Goal: Task Accomplishment & Management: Complete application form

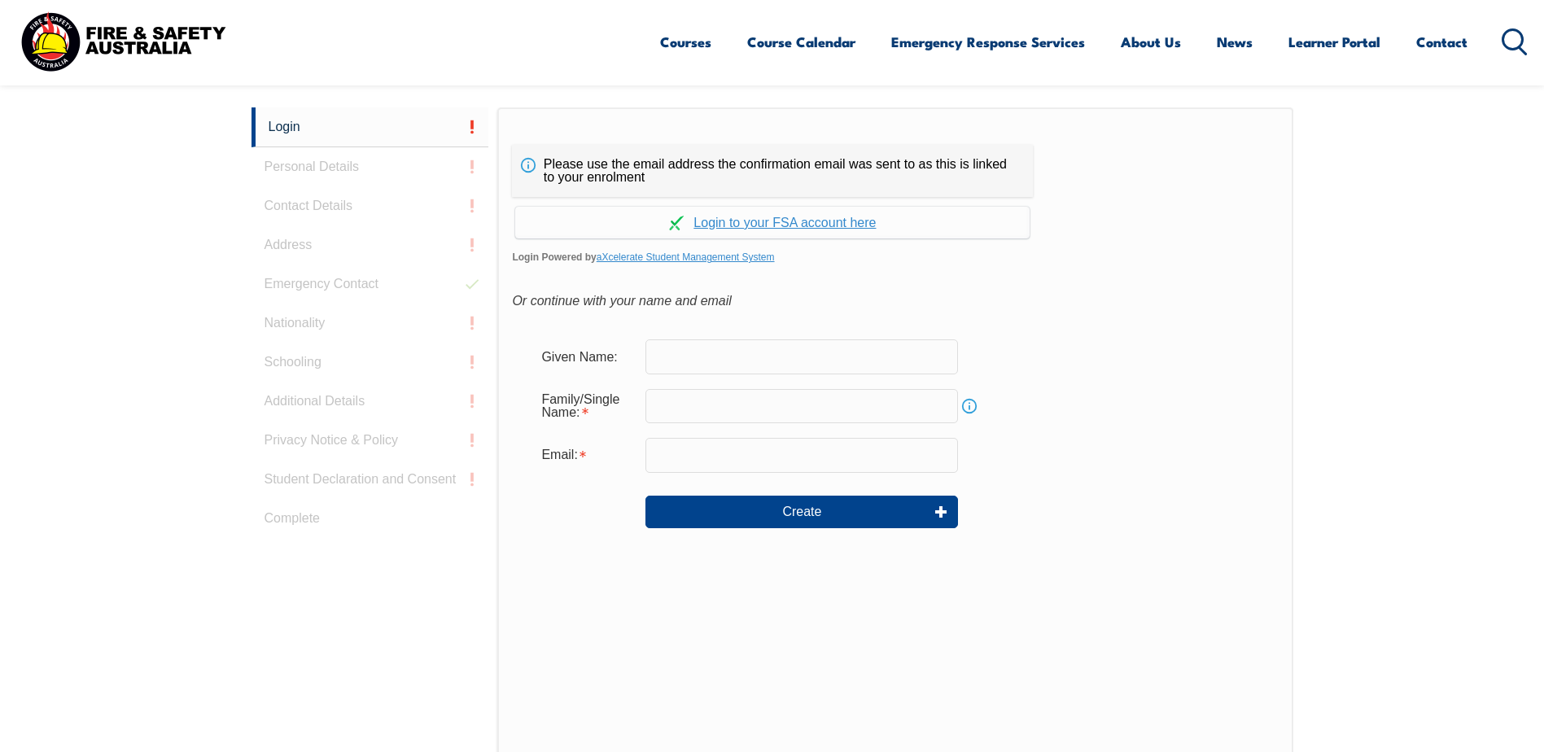
click at [683, 360] on input "text" at bounding box center [801, 356] width 312 height 34
type input "[PERSON_NAME]"
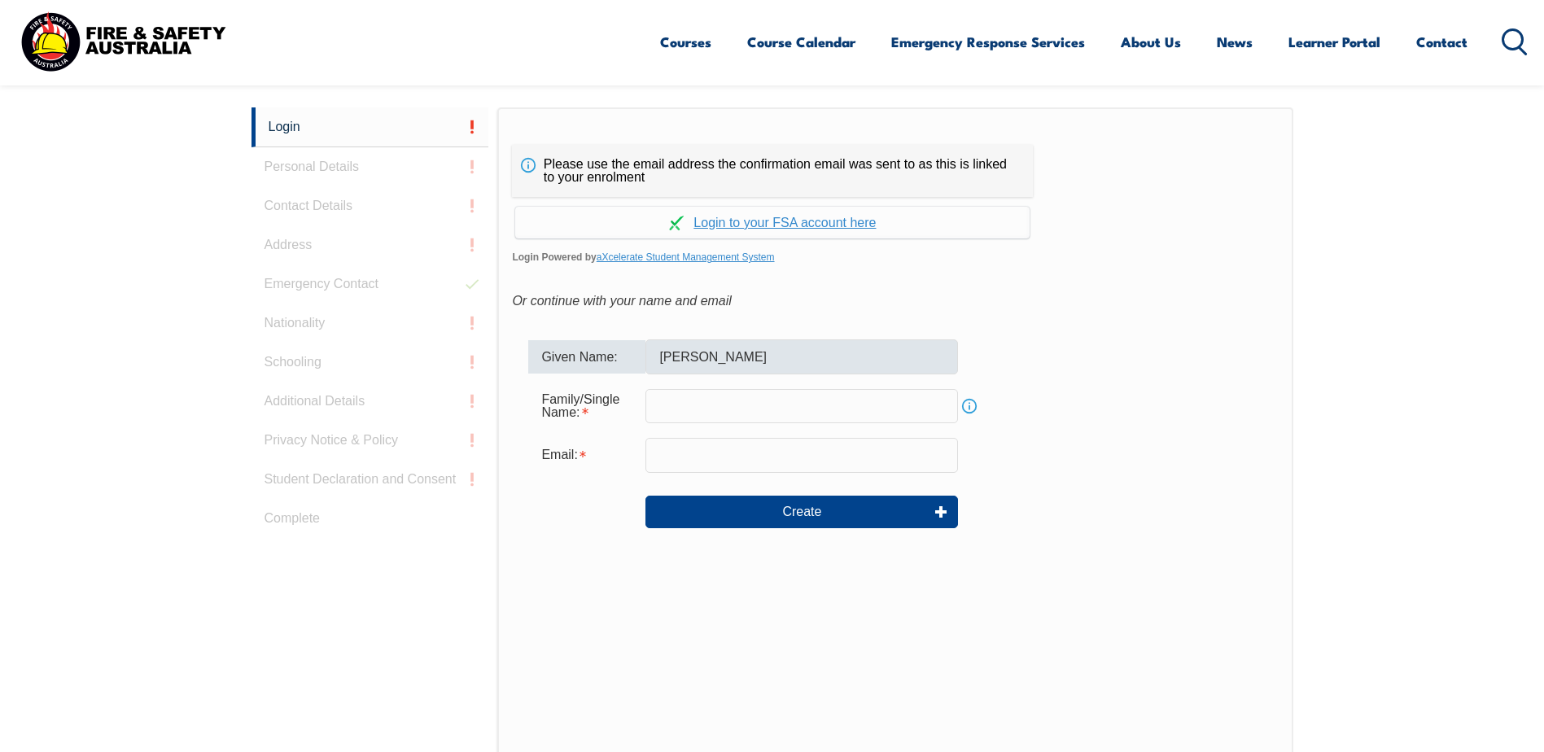
type input "[PERSON_NAME][EMAIL_ADDRESS][PERSON_NAME][DOMAIN_NAME]"
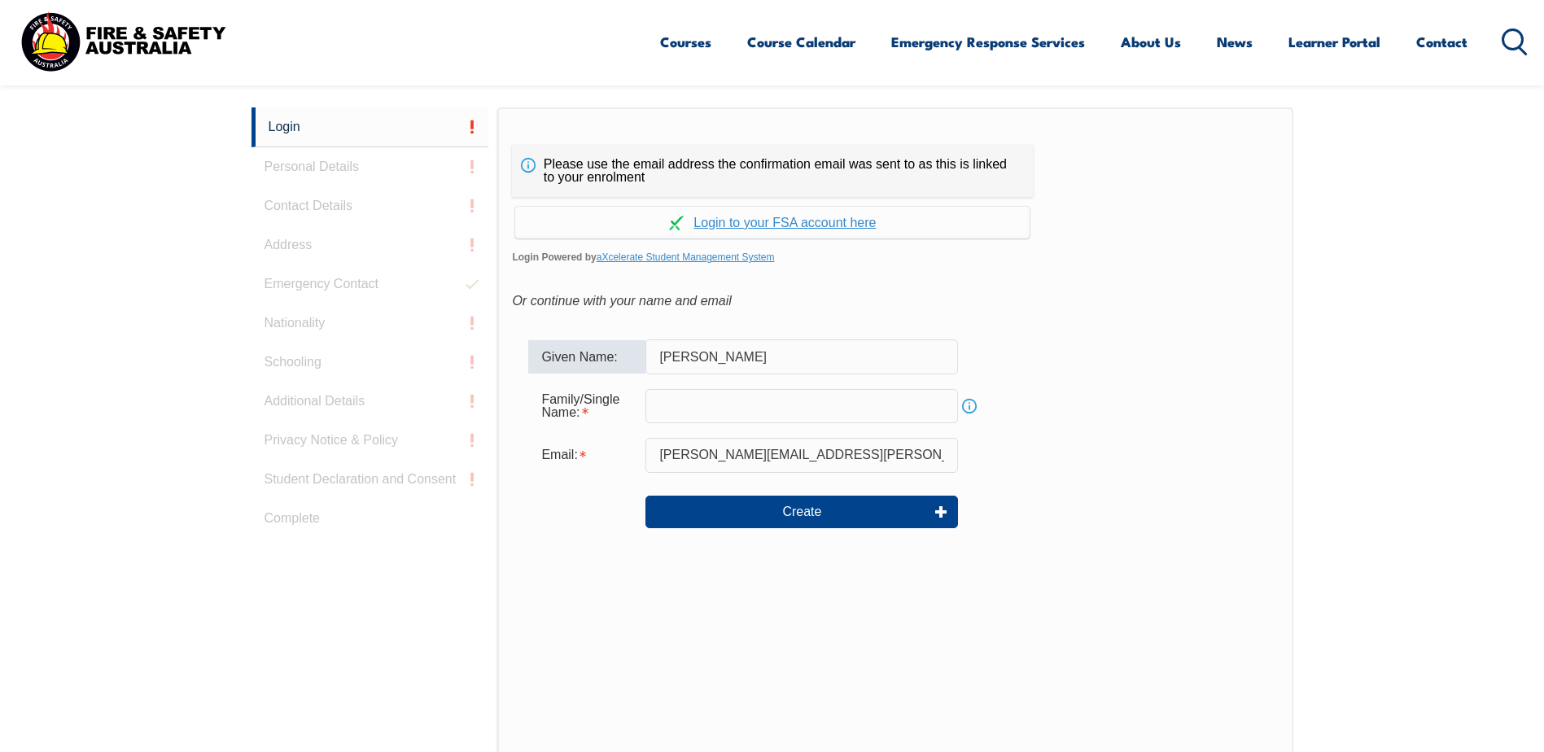
click at [700, 412] on input "text" at bounding box center [801, 406] width 312 height 34
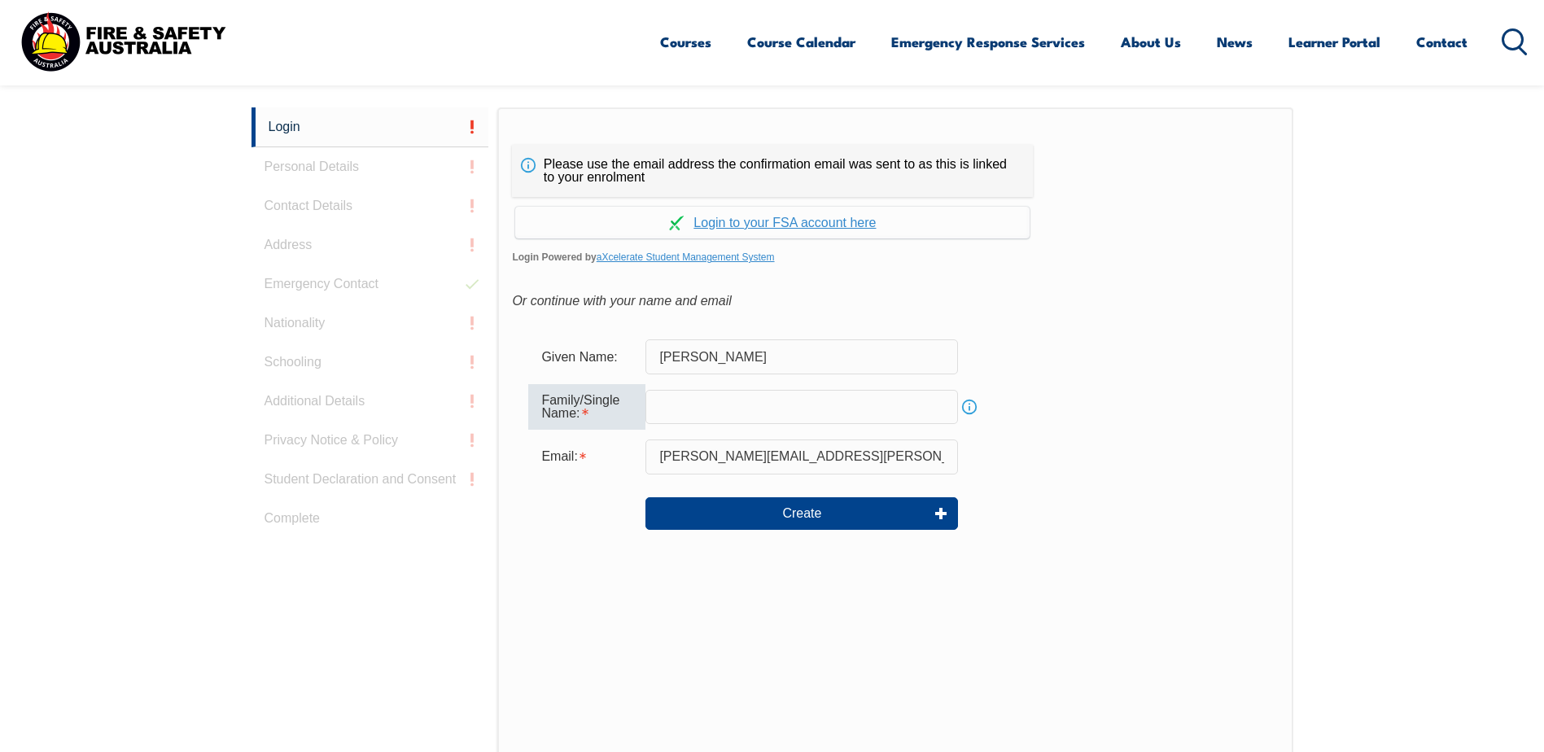
type input "[PERSON_NAME]"
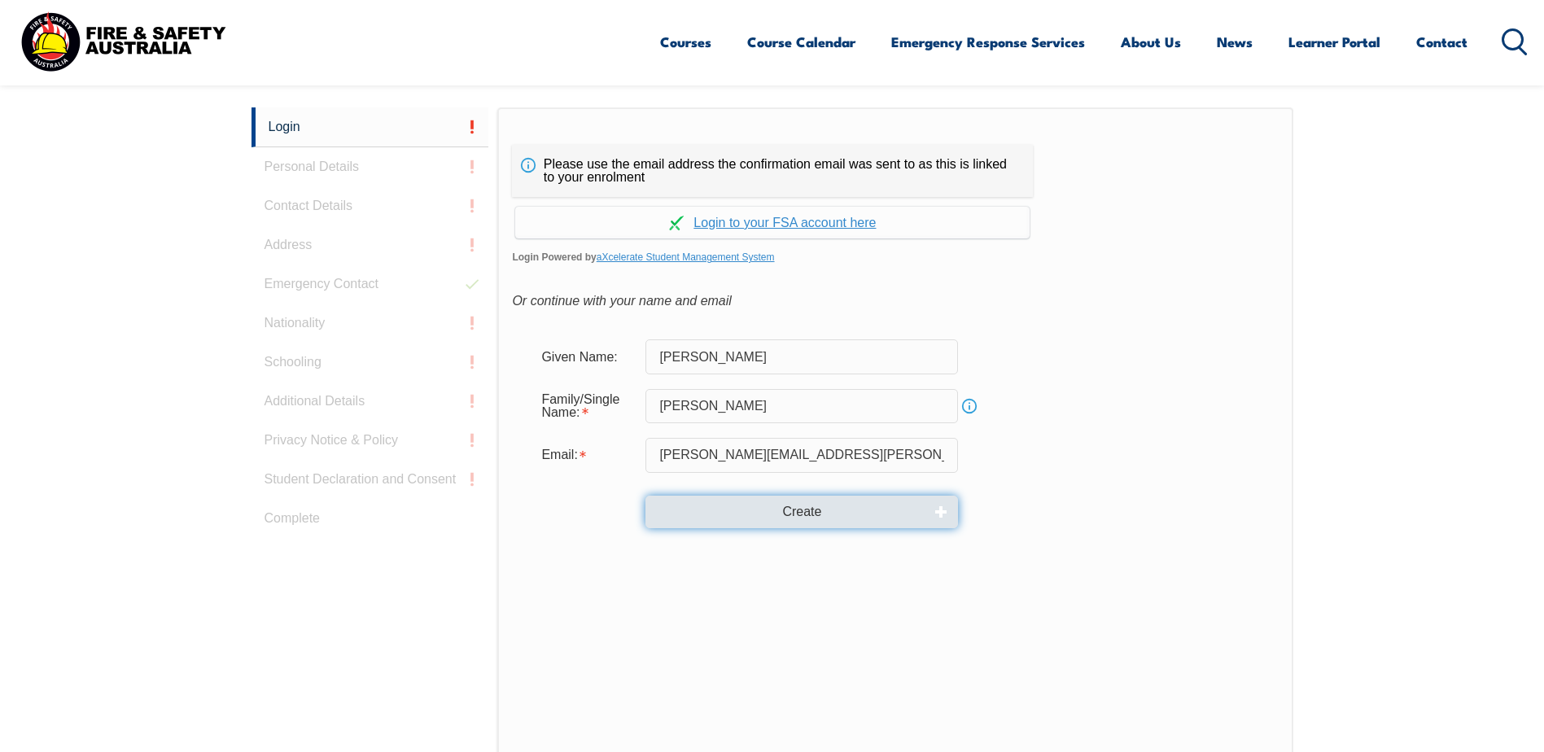
click at [823, 517] on button "Create" at bounding box center [801, 512] width 312 height 33
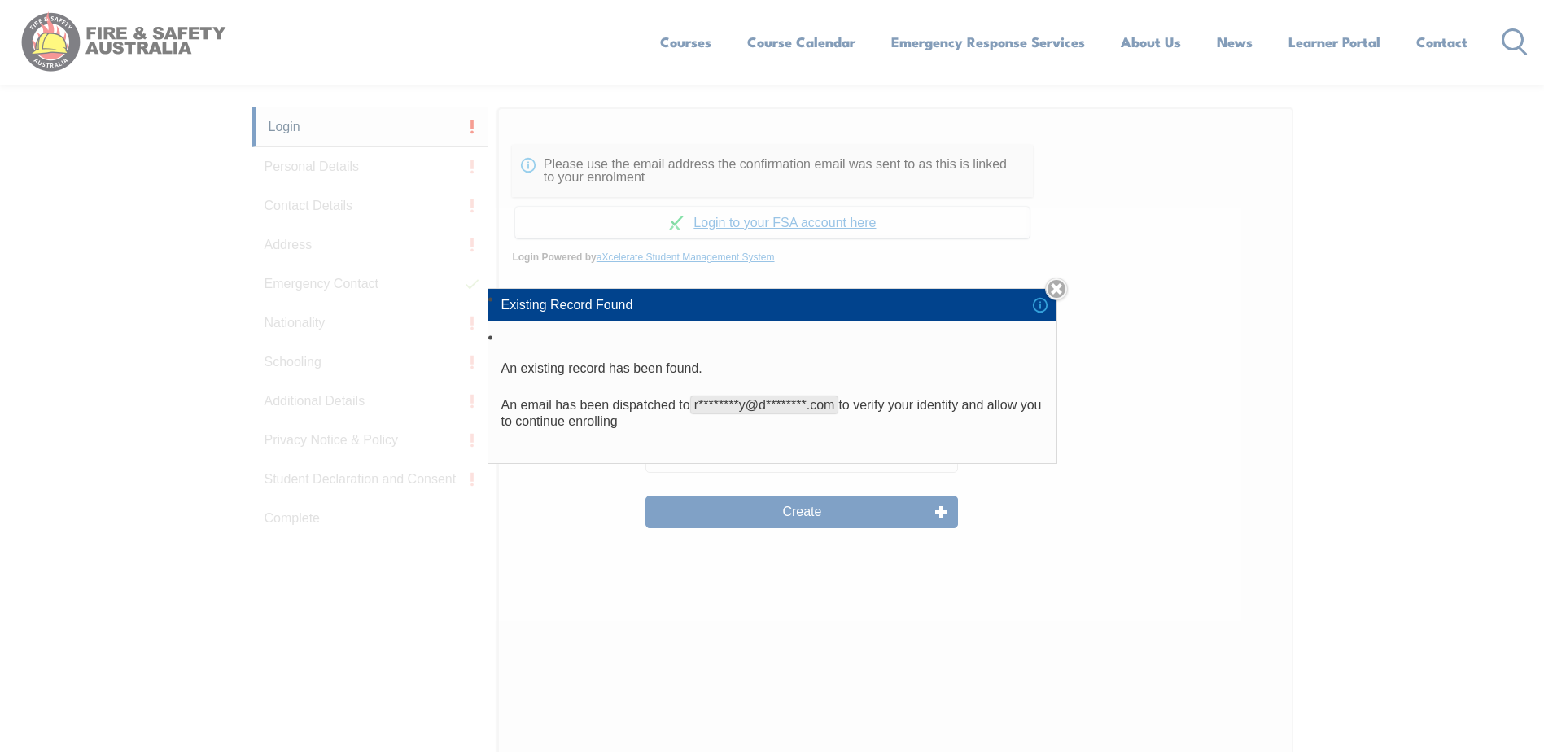
click at [767, 422] on p "An email has been dispatched to r********y@d********.com to verify your identit…" at bounding box center [772, 413] width 542 height 33
click at [780, 508] on div "Existing Record Found An existing record has been found. An email has been disp…" at bounding box center [772, 376] width 1544 height 752
click at [781, 514] on div "Existing Record Found An existing record has been found. An email has been disp…" at bounding box center [772, 376] width 1544 height 752
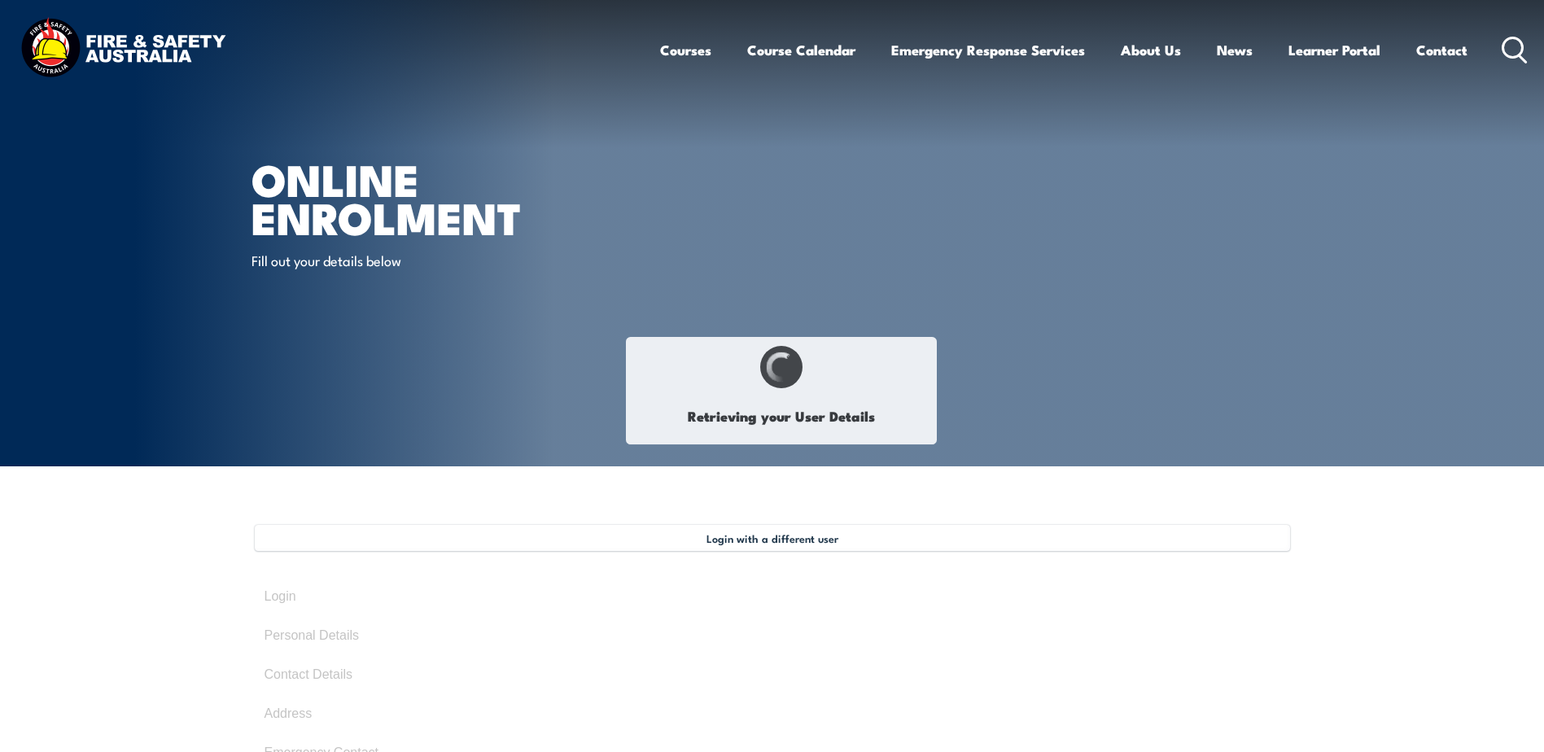
type input "[PERSON_NAME]"
type input "October 4, 1975"
type input "CD7P8SVYRU"
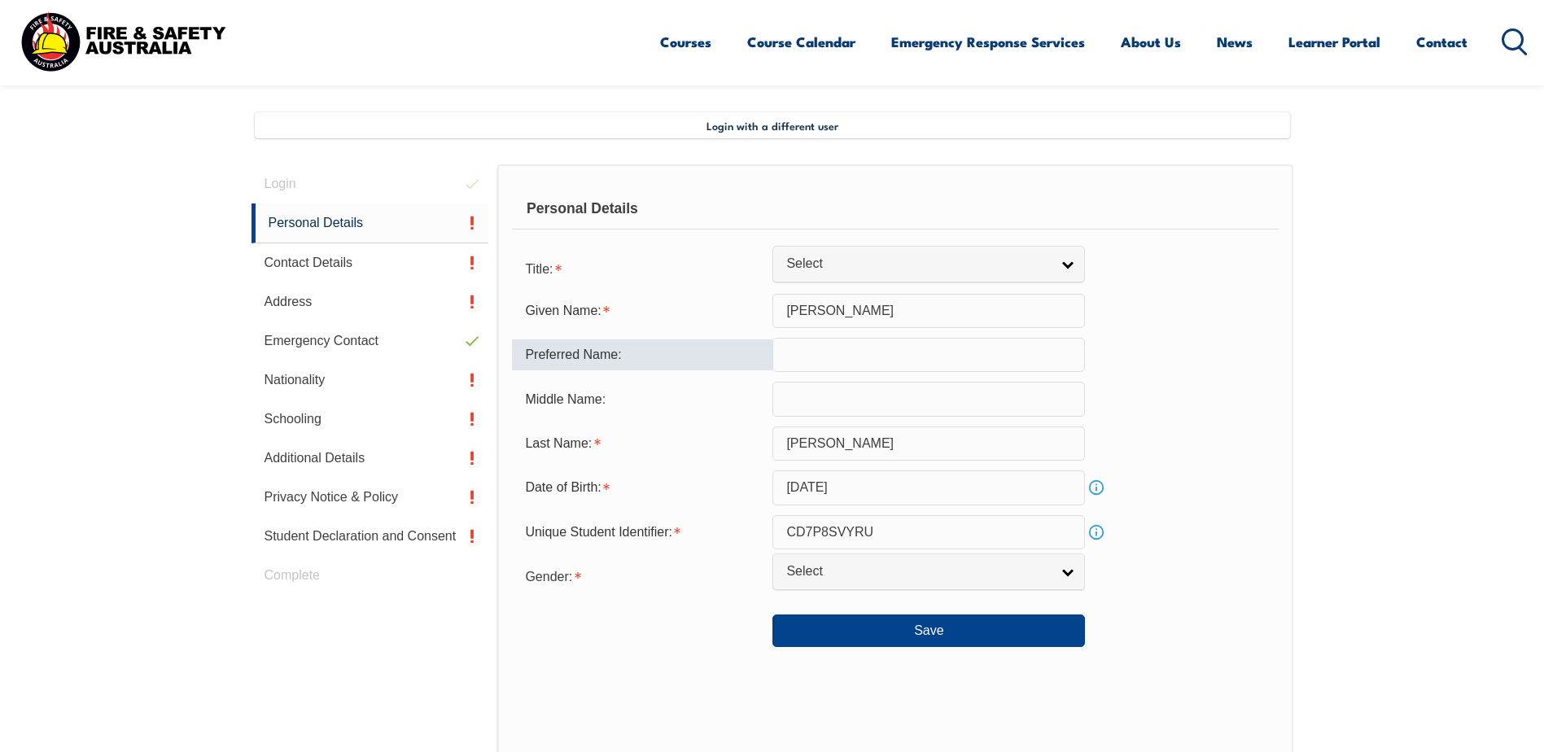
scroll to position [444, 0]
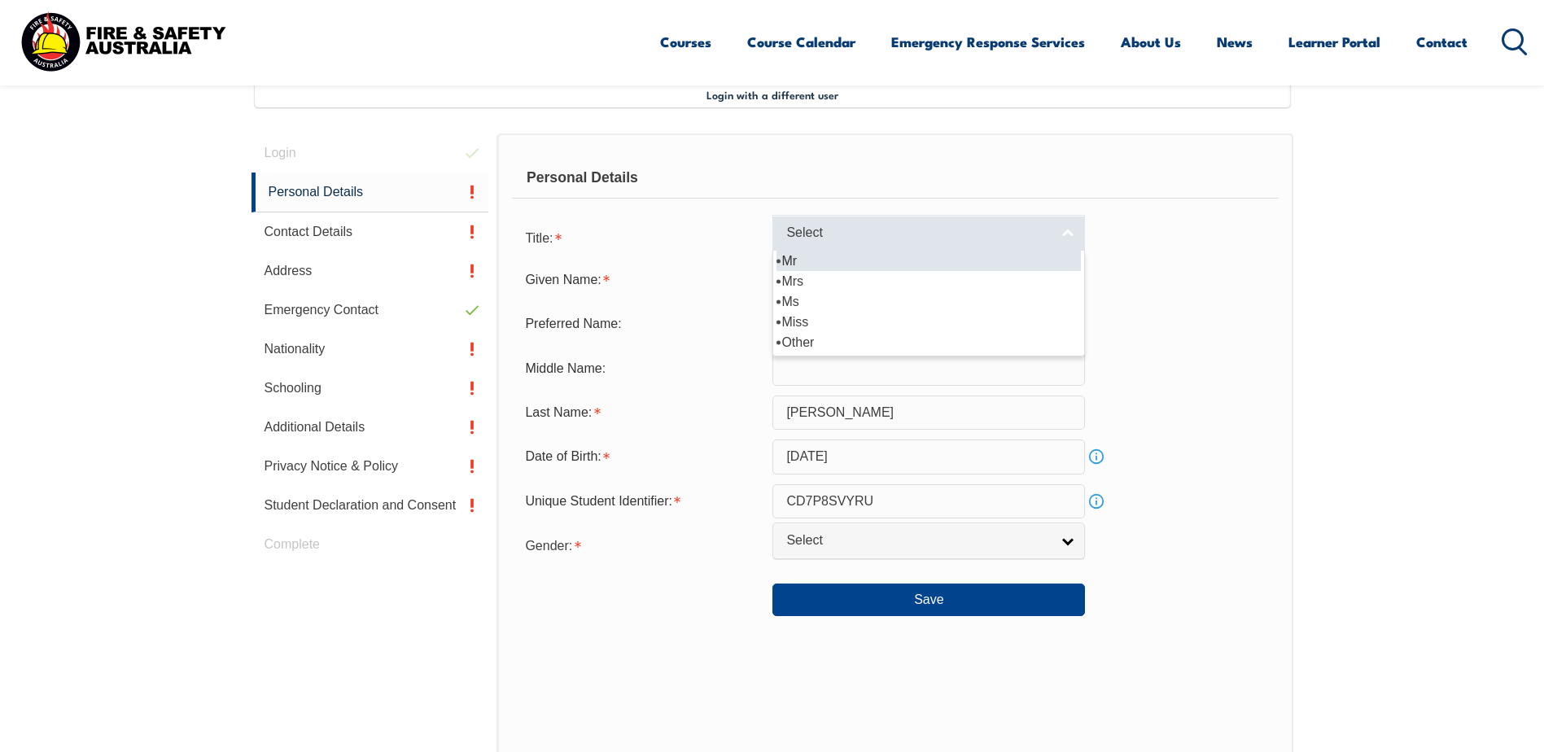
click at [1064, 230] on link "Select" at bounding box center [928, 233] width 312 height 37
click at [807, 265] on li "Mr" at bounding box center [928, 261] width 304 height 20
select select "Mr"
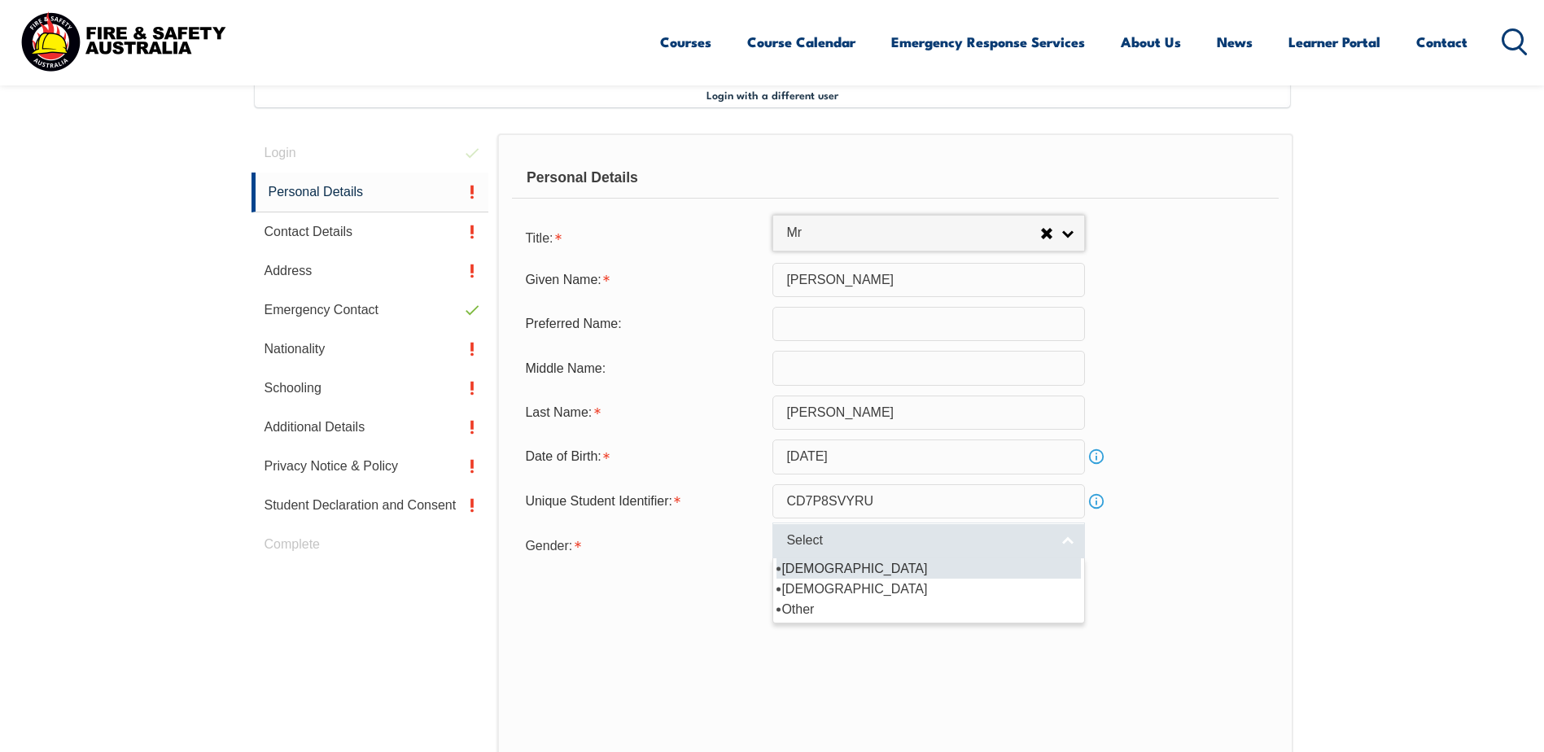
click at [1073, 543] on link "Select" at bounding box center [928, 540] width 312 height 37
click at [834, 567] on li "[DEMOGRAPHIC_DATA]" at bounding box center [928, 568] width 304 height 20
select select "M"
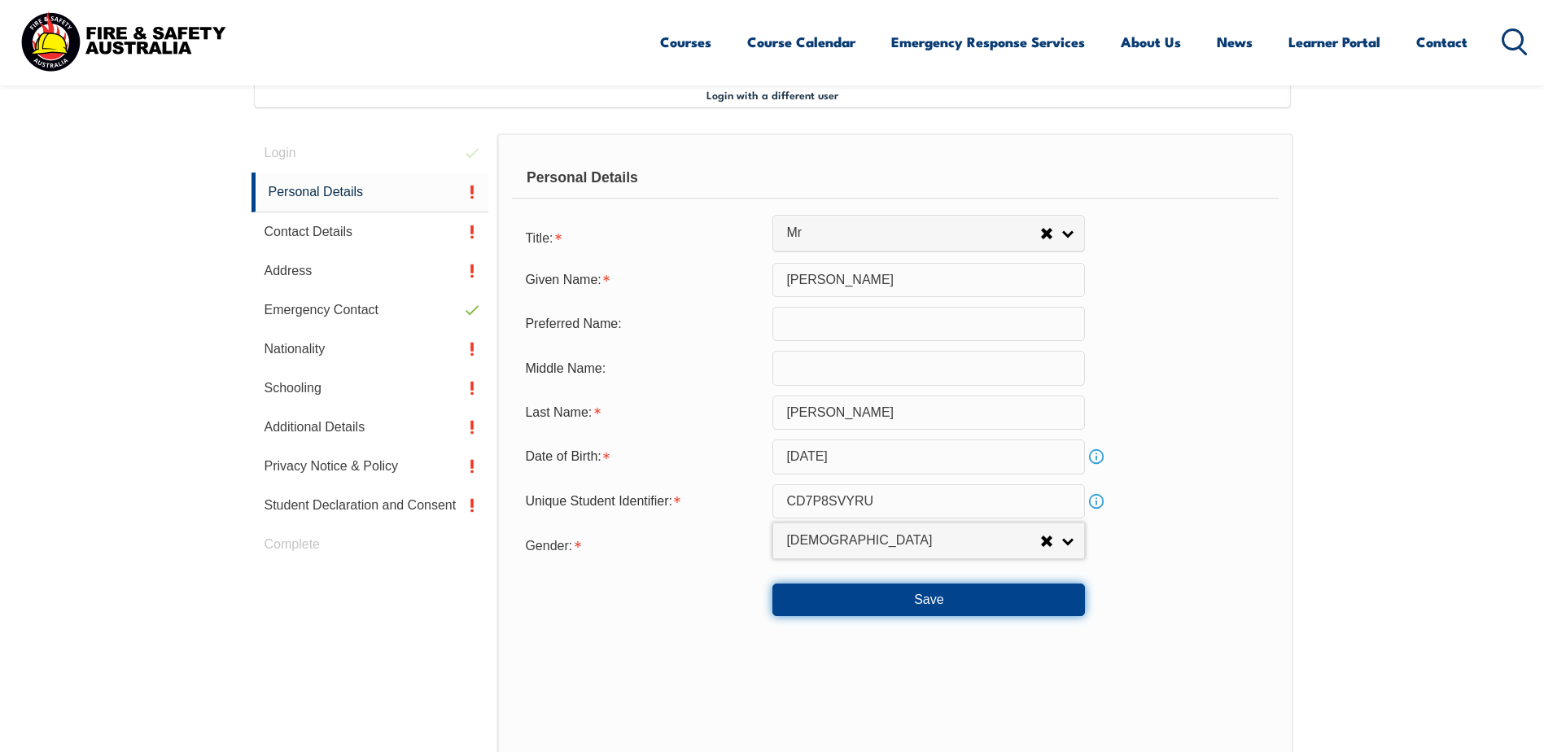
click at [986, 603] on button "Save" at bounding box center [928, 599] width 312 height 33
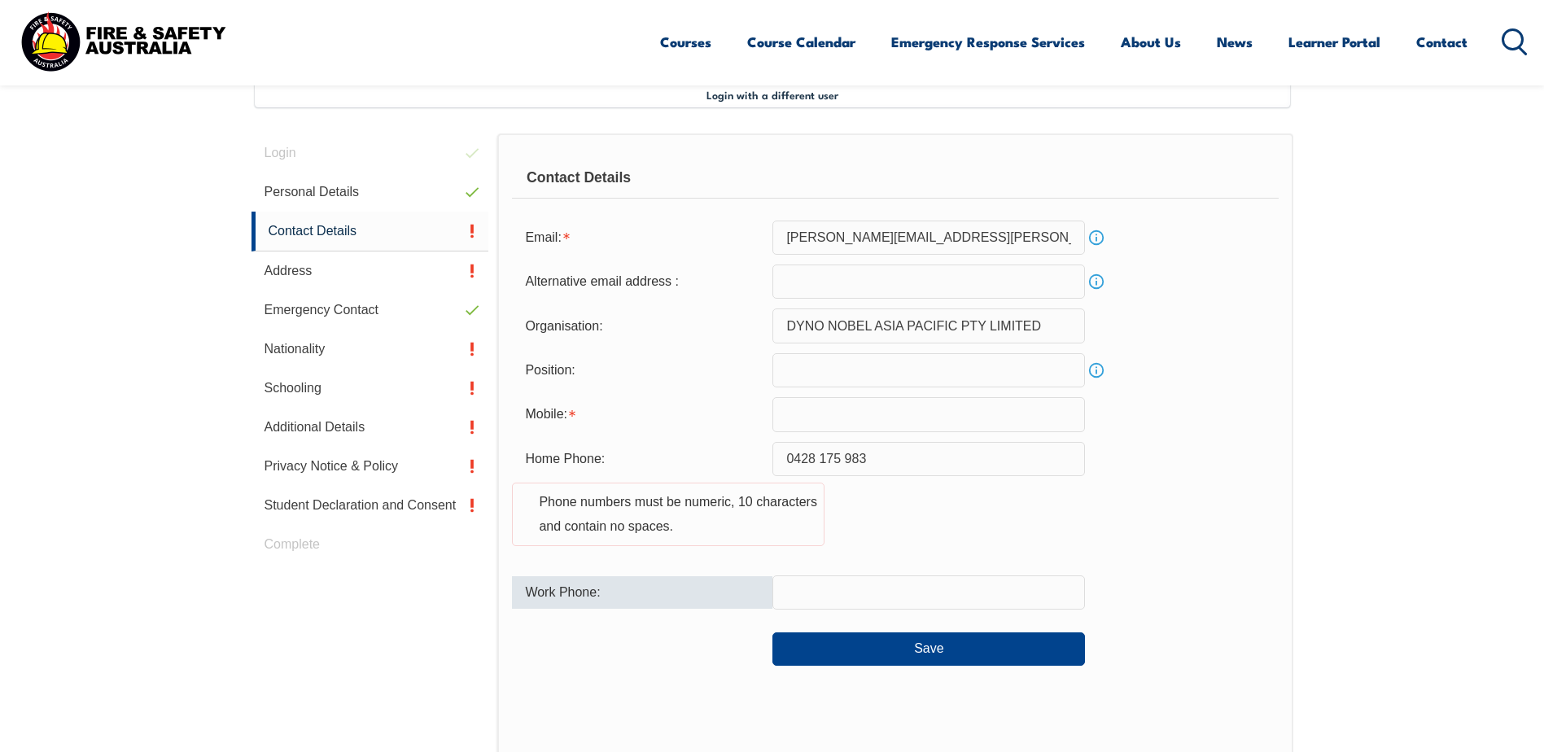
click at [953, 595] on input "text" at bounding box center [928, 592] width 312 height 34
click at [949, 649] on button "Save" at bounding box center [928, 648] width 312 height 33
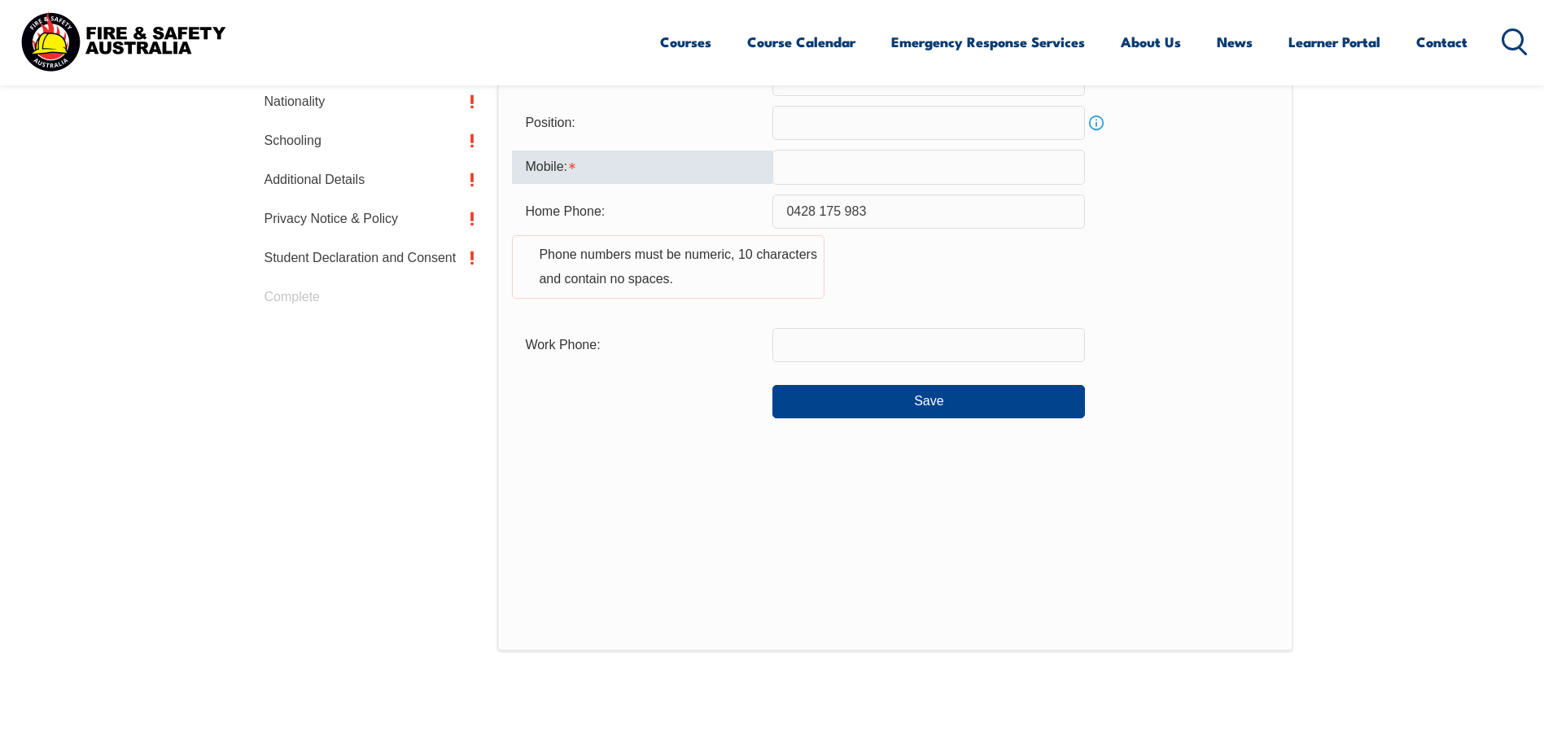
scroll to position [597, 0]
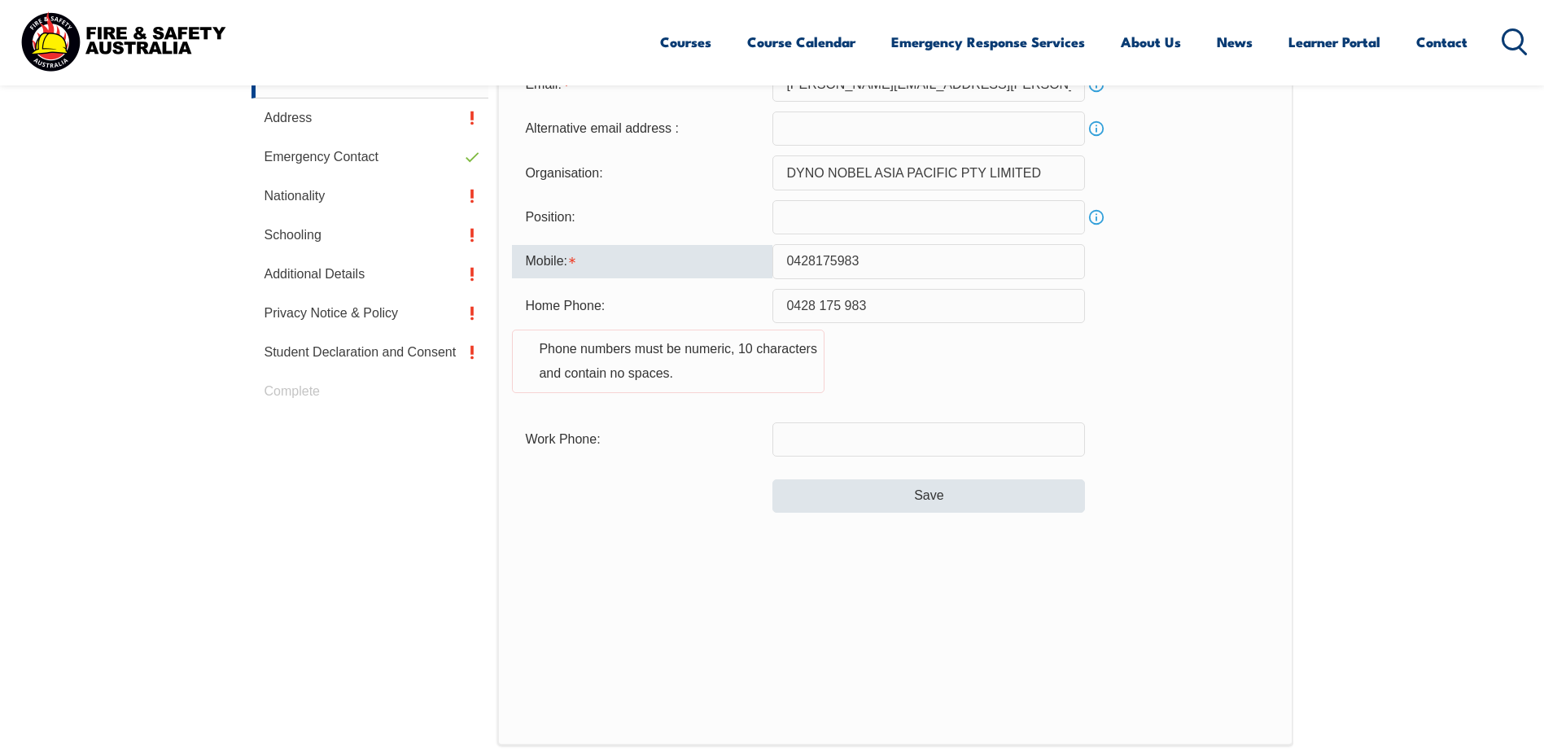
type input "0428175983"
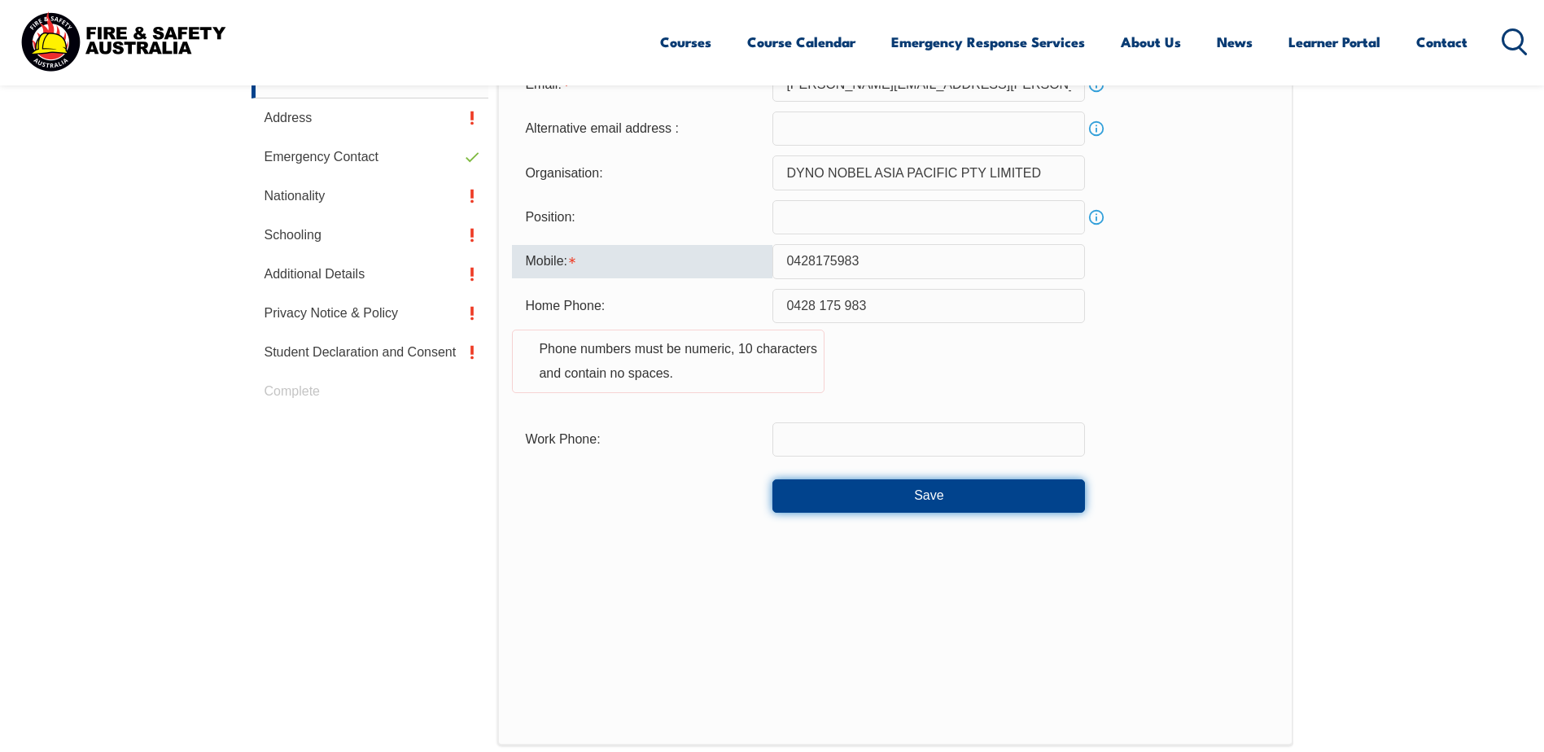
click at [965, 499] on button "Save" at bounding box center [928, 495] width 312 height 33
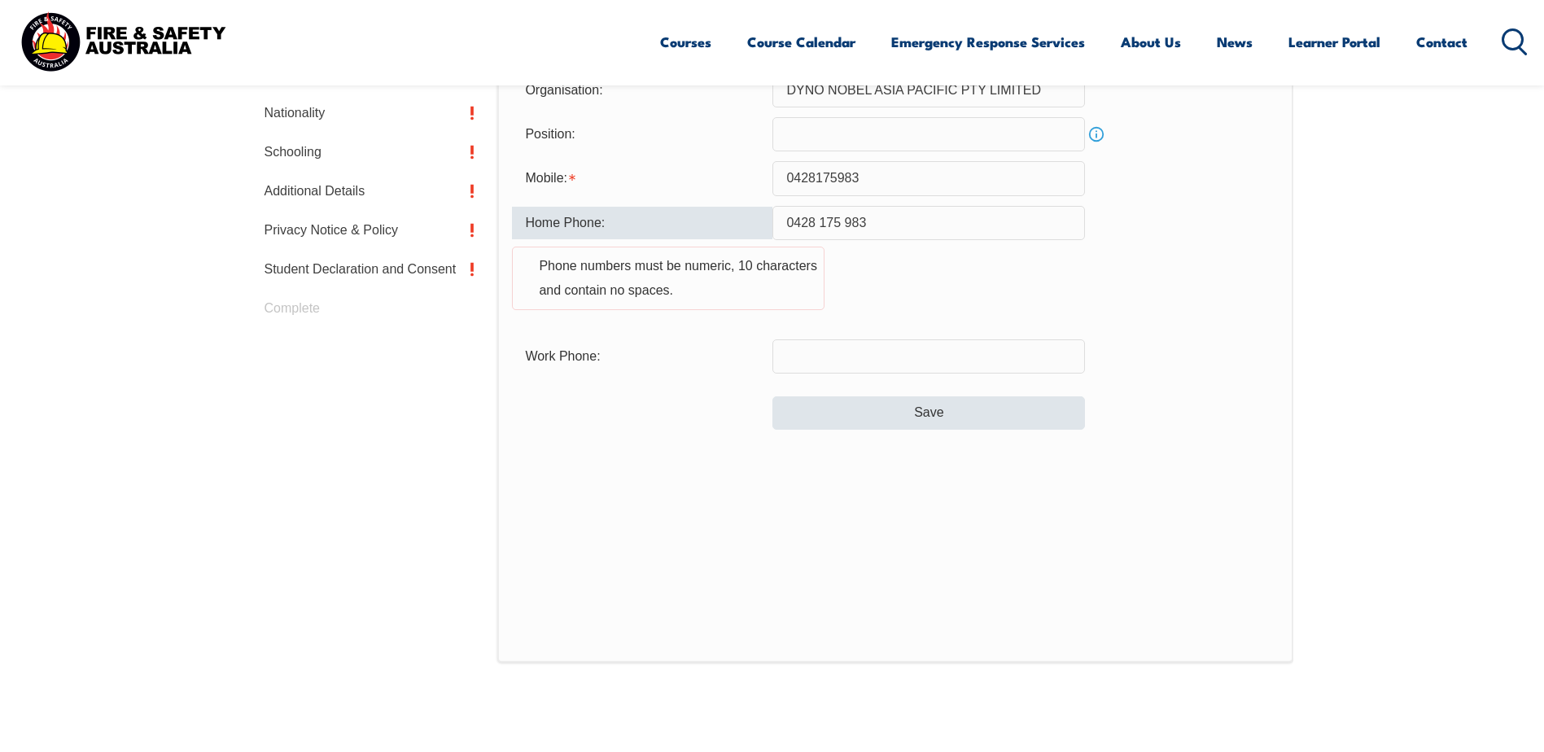
scroll to position [641, 0]
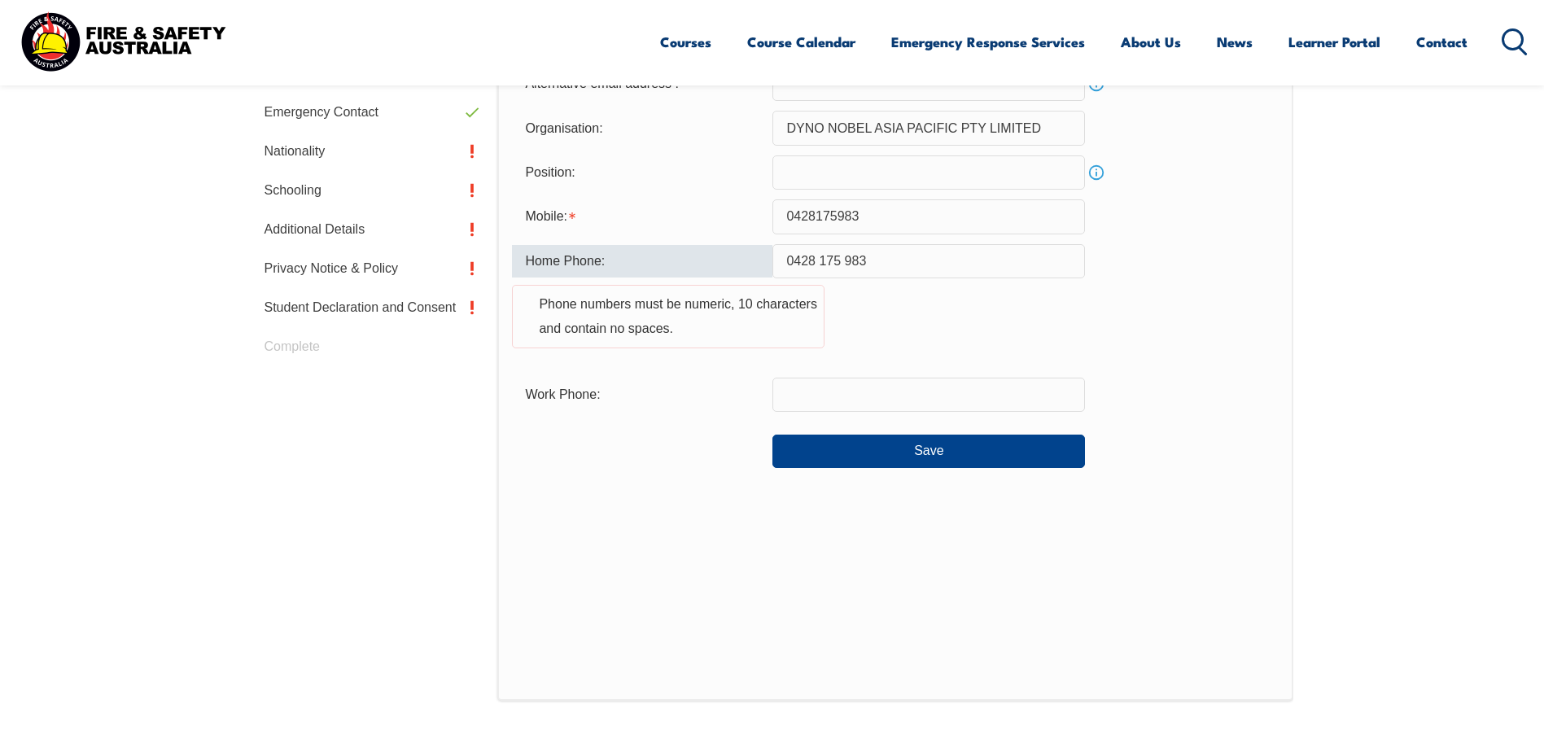
click at [815, 260] on input "0428 175 983" at bounding box center [928, 261] width 312 height 34
drag, startPoint x: 836, startPoint y: 263, endPoint x: 851, endPoint y: 269, distance: 16.5
click at [836, 263] on input "0428175 983" at bounding box center [928, 261] width 312 height 34
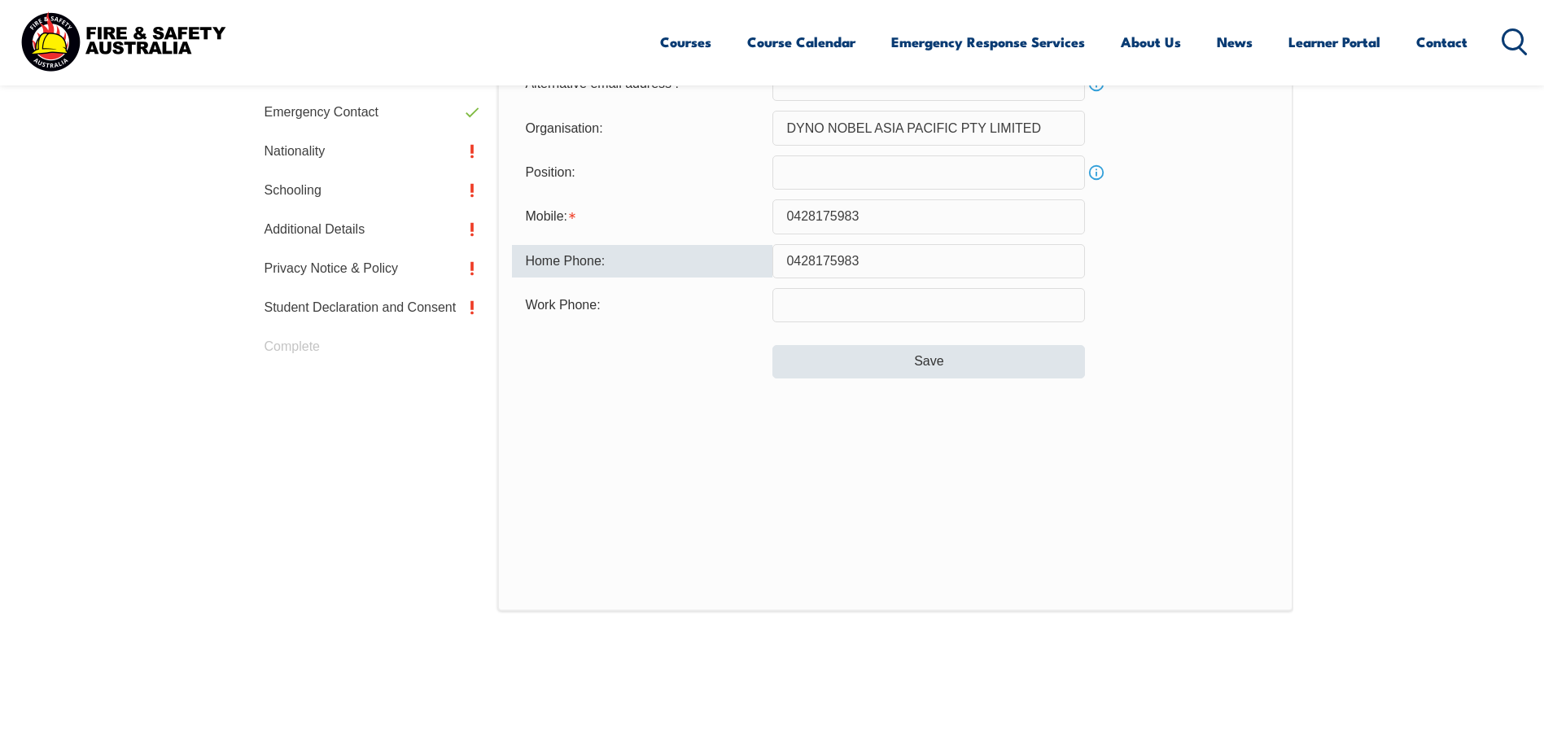
type input "0428175983"
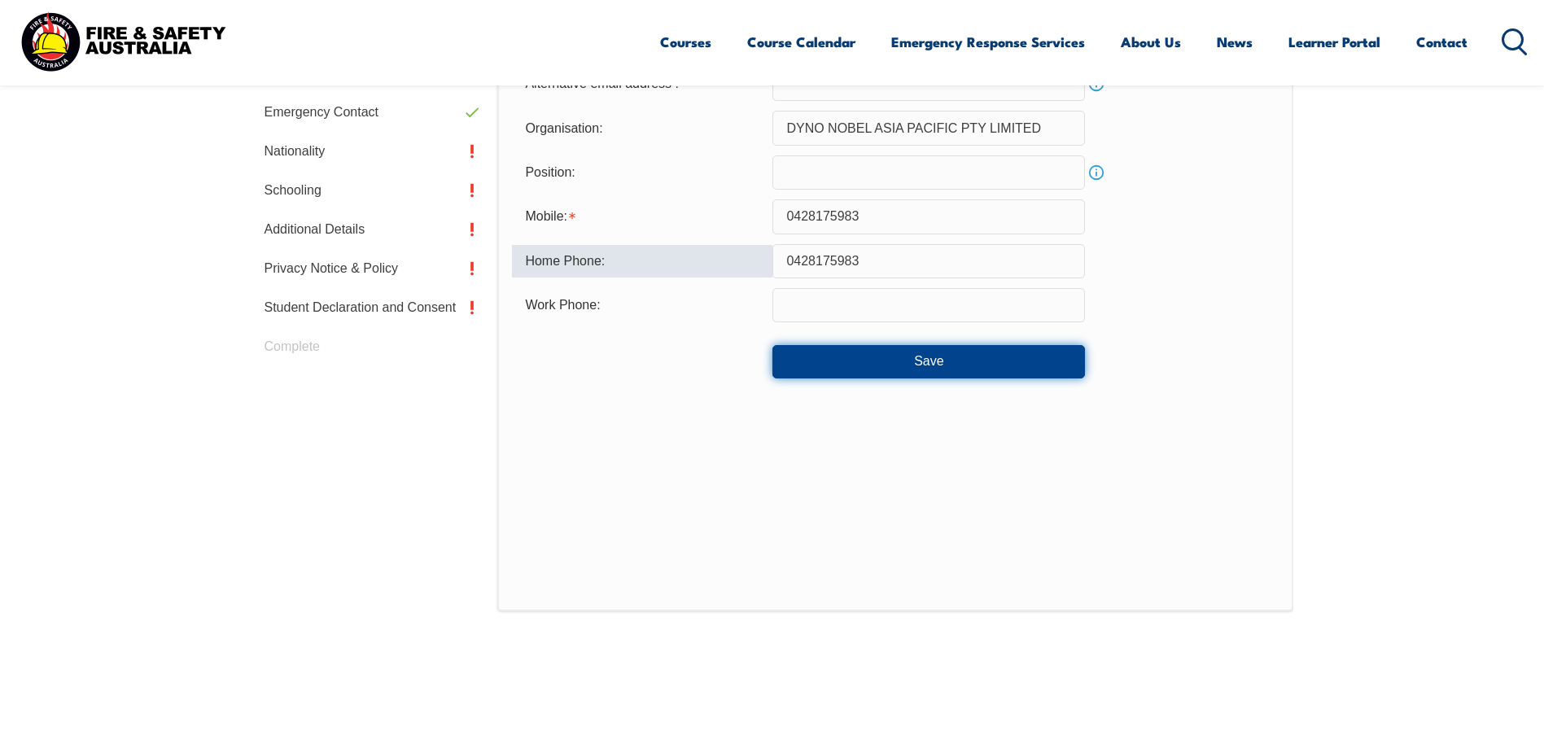
click at [911, 365] on button "Save" at bounding box center [928, 361] width 312 height 33
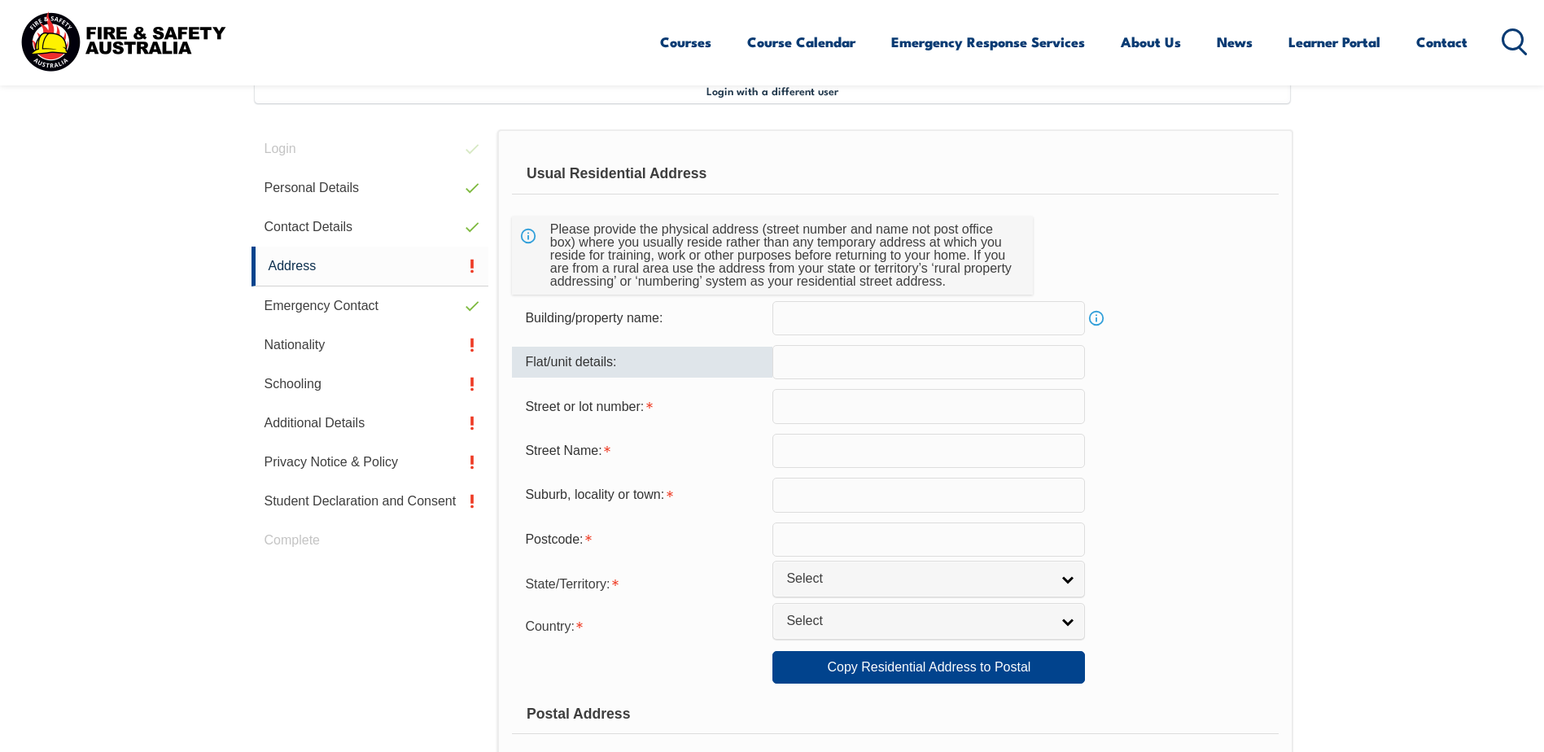
scroll to position [444, 0]
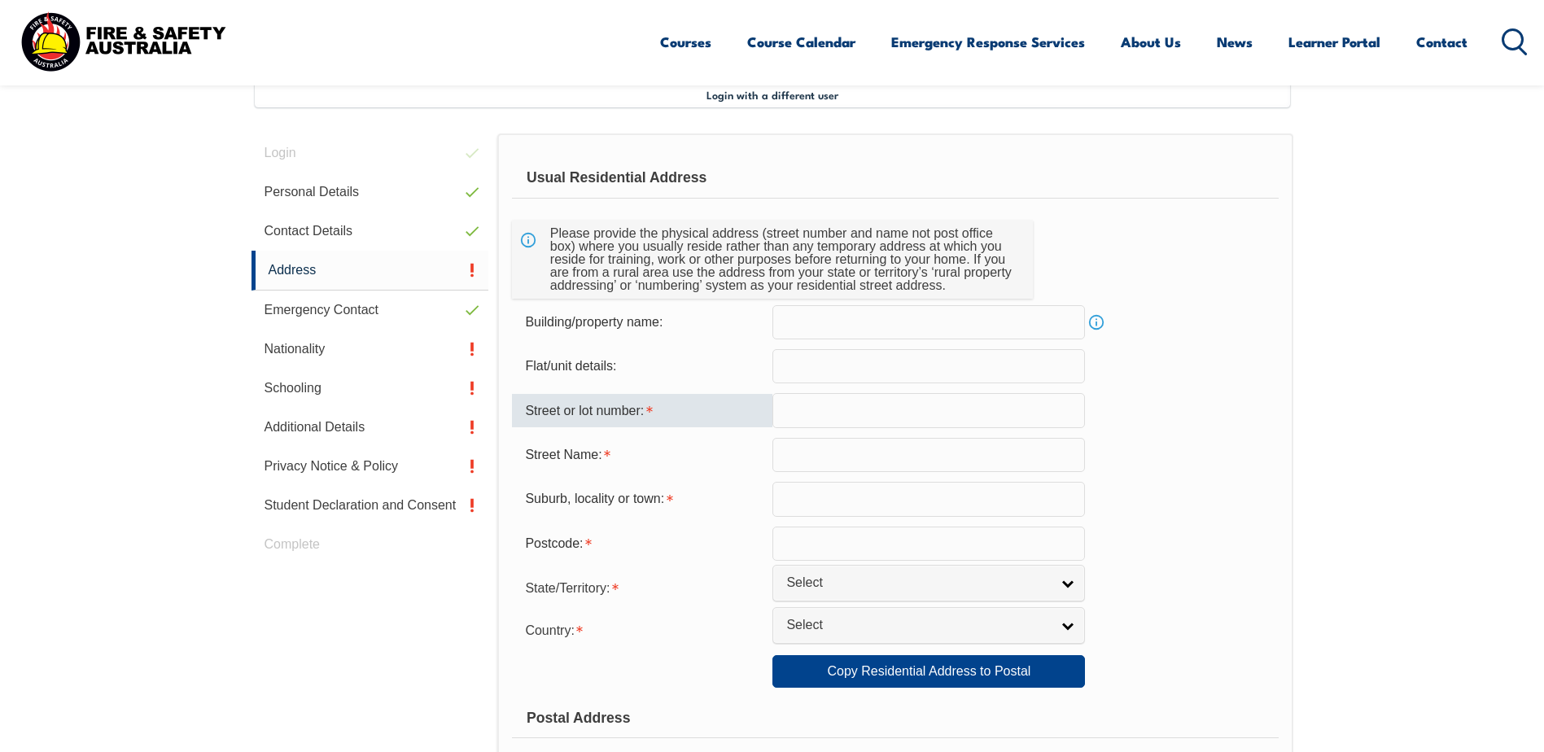
click at [803, 408] on input "text" at bounding box center [928, 410] width 312 height 34
type input "18"
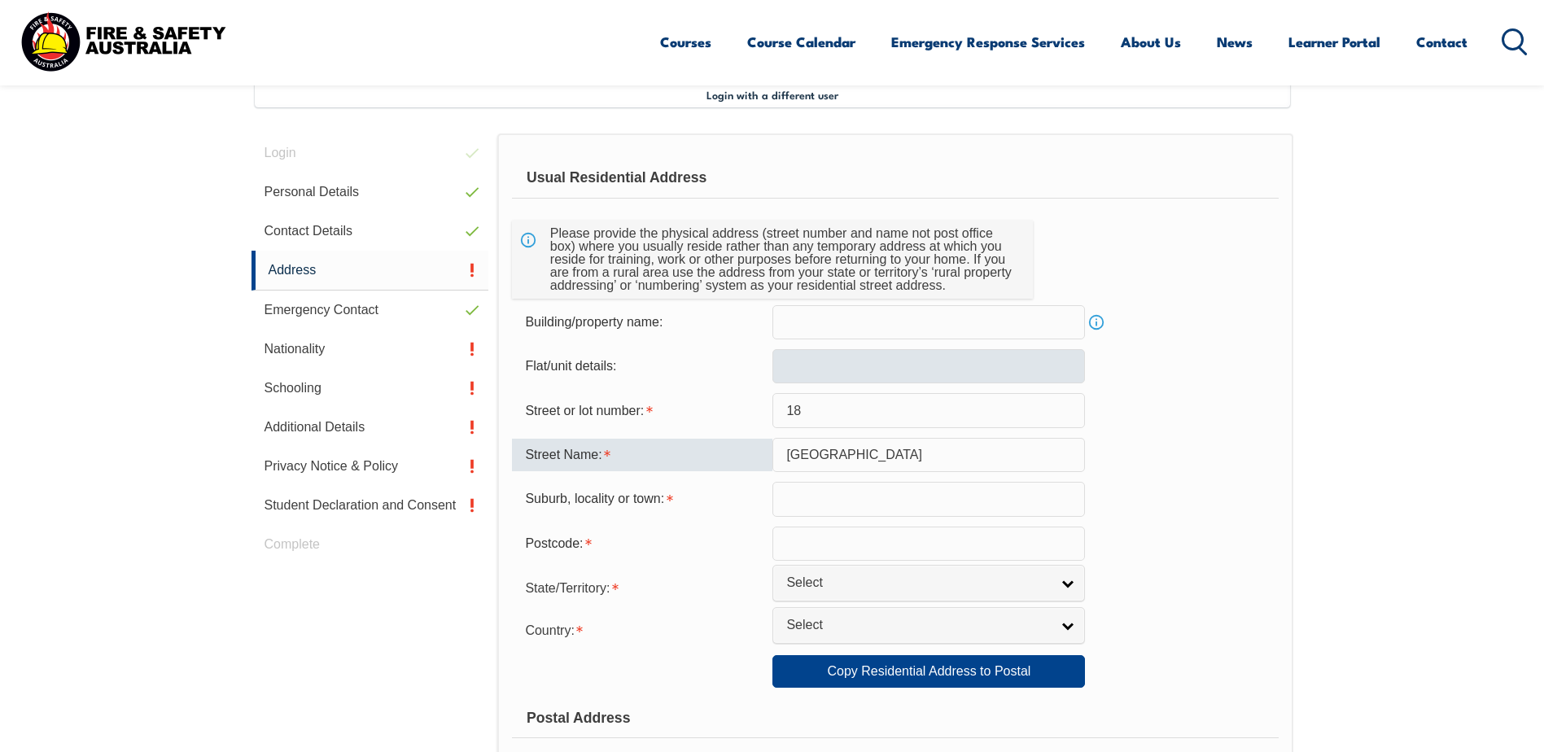
type input "Bridge Road"
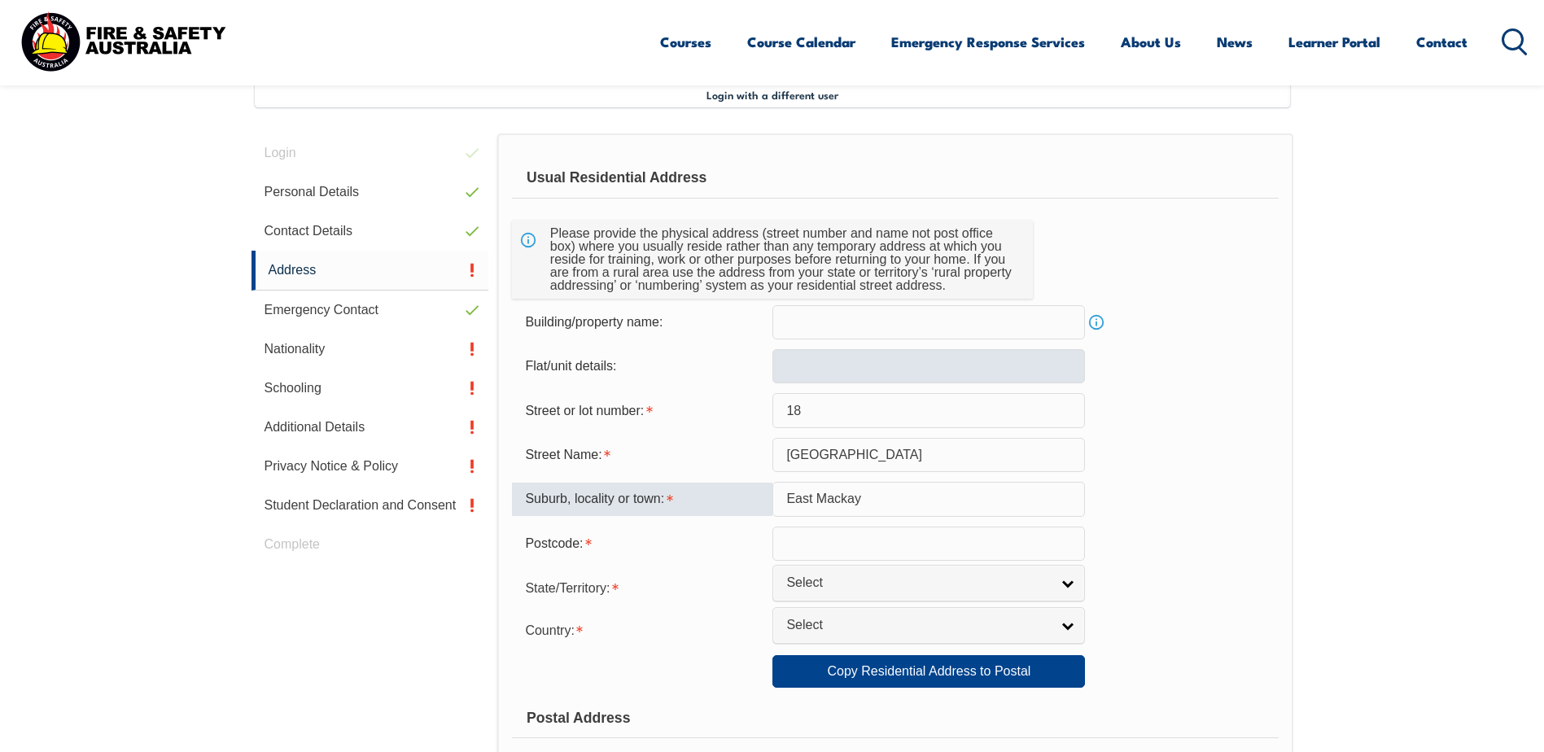
type input "East Mackay"
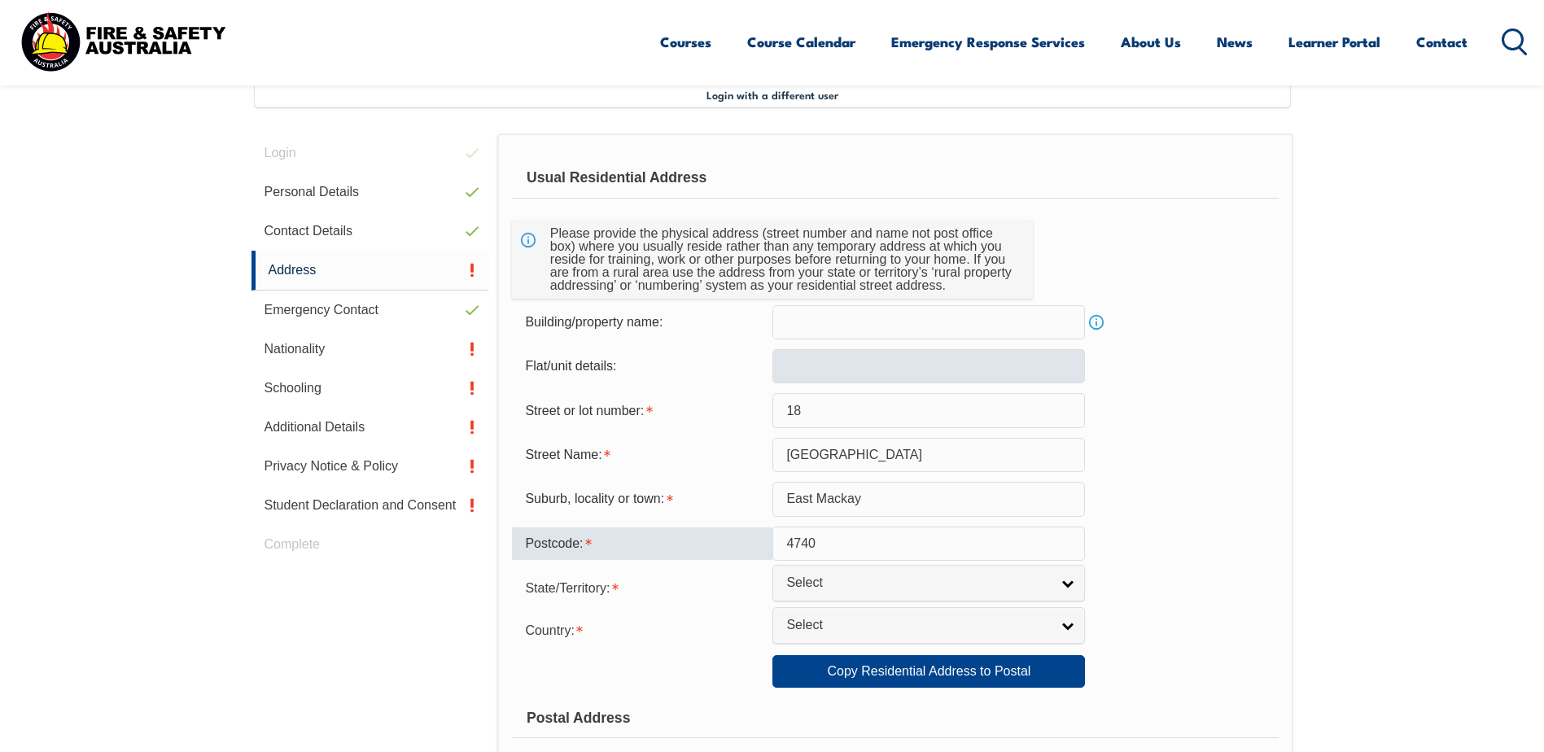
type input "4740"
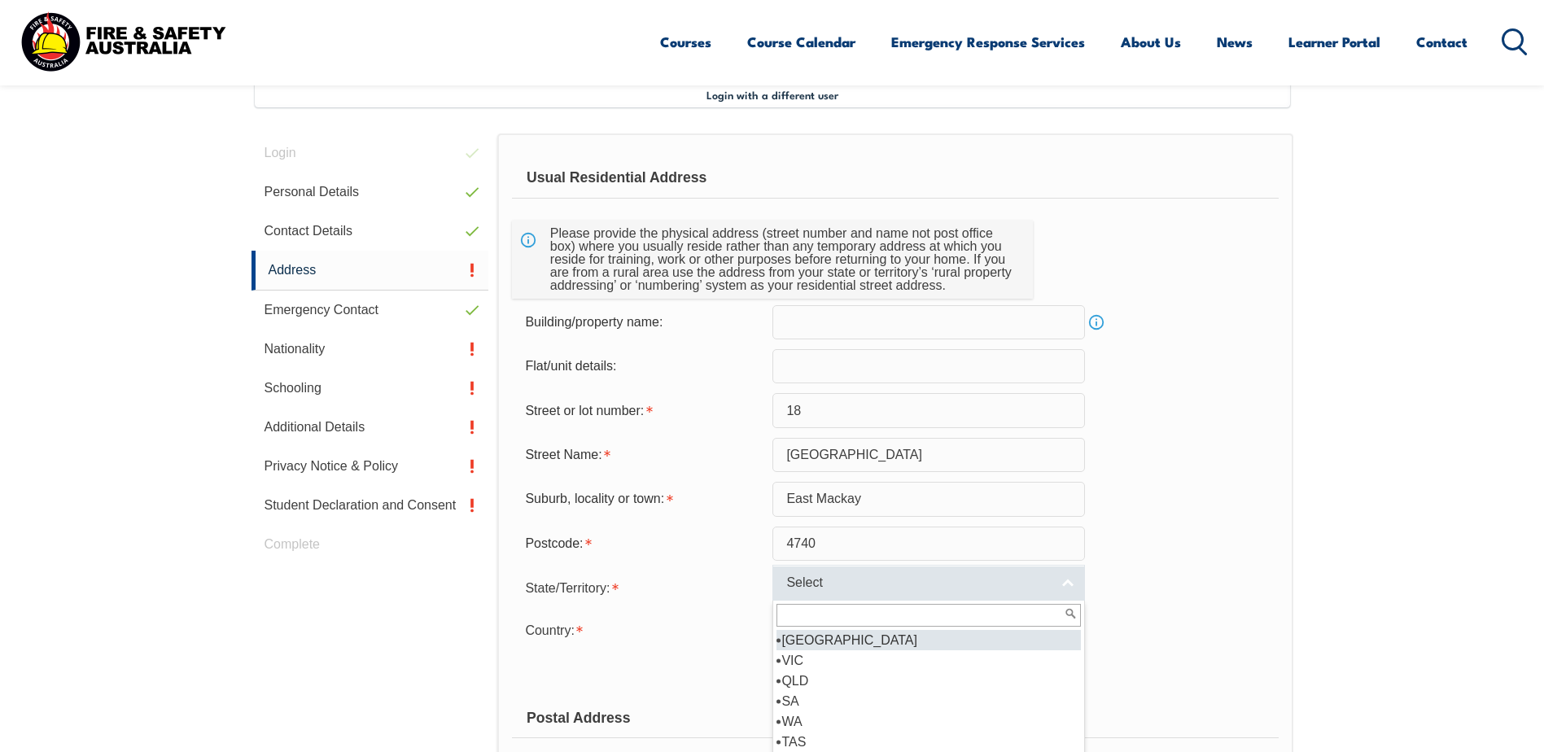
click at [1073, 584] on link "Select" at bounding box center [928, 583] width 312 height 37
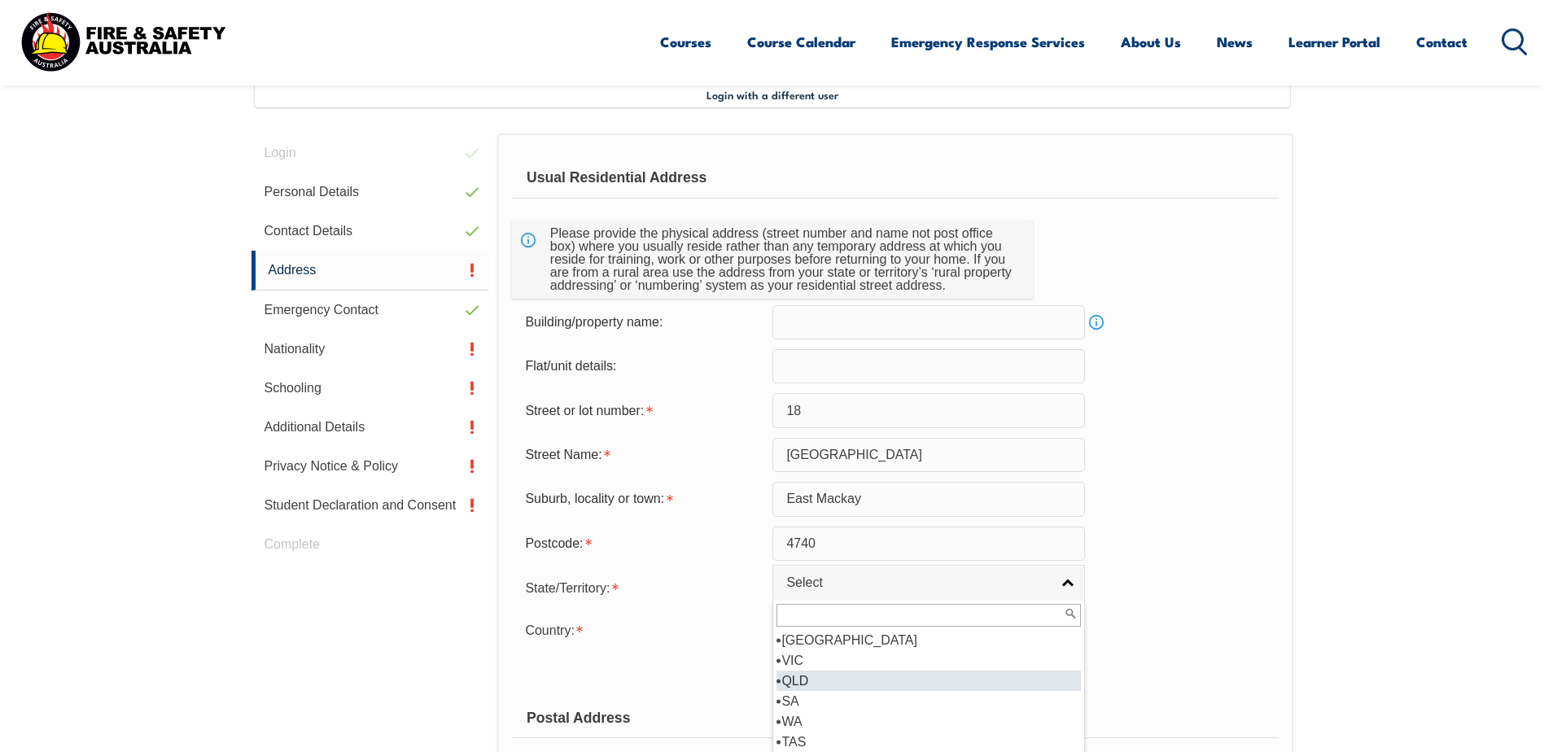
click at [833, 679] on li "QLD" at bounding box center [928, 681] width 304 height 20
select select "QLD"
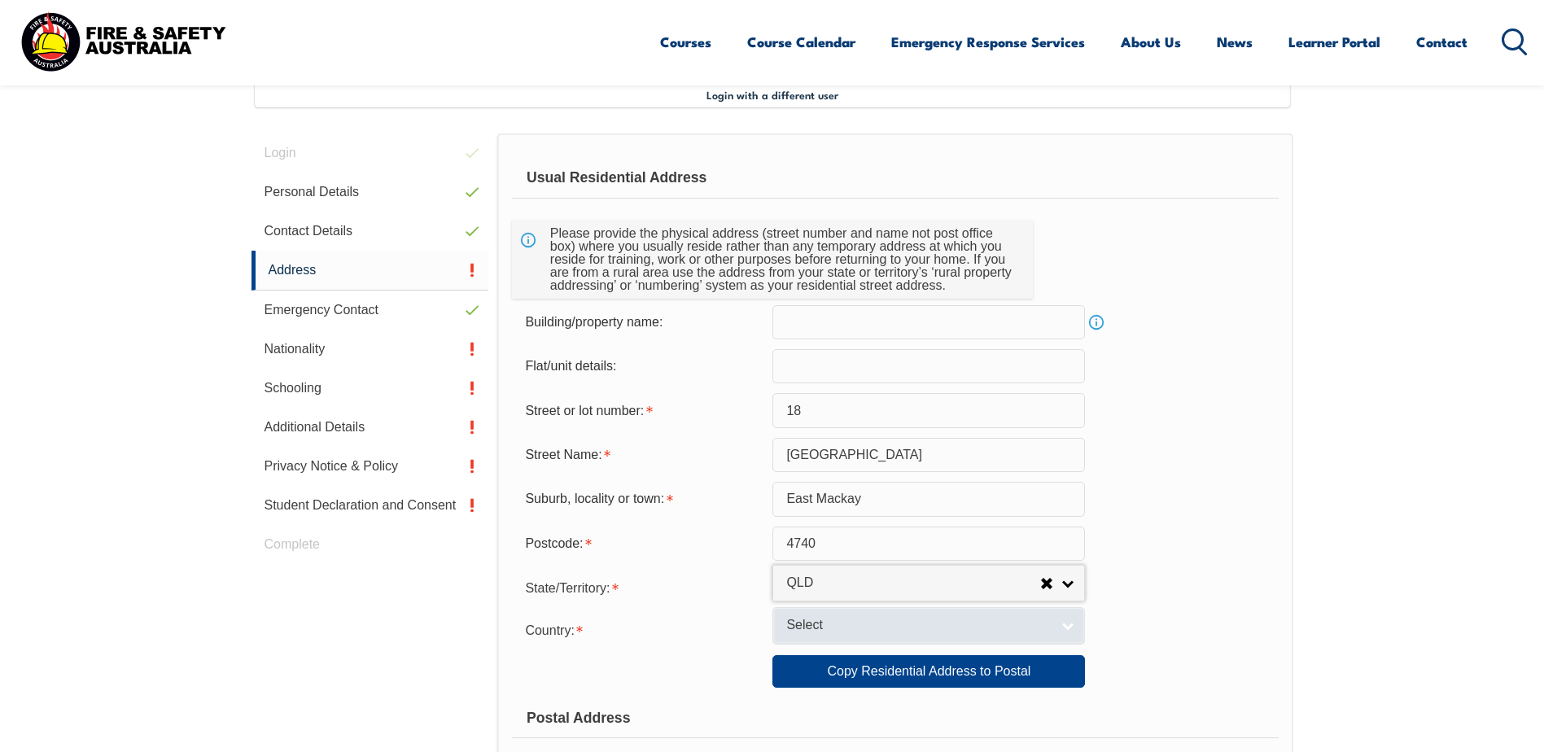
click at [1071, 632] on link "Select" at bounding box center [928, 625] width 312 height 37
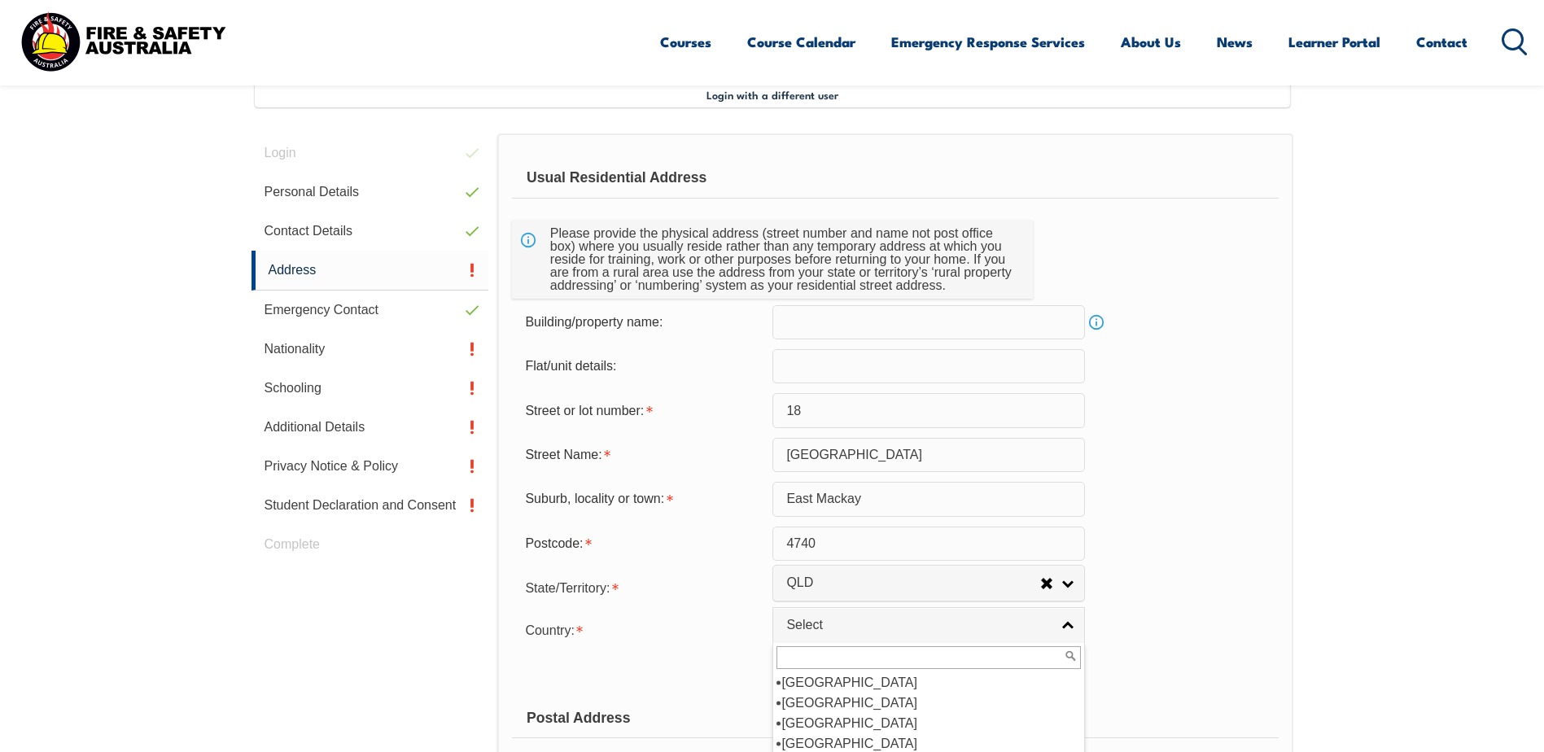
scroll to position [244, 0]
click at [831, 710] on li "[GEOGRAPHIC_DATA]" at bounding box center [928, 703] width 304 height 20
select select "1101"
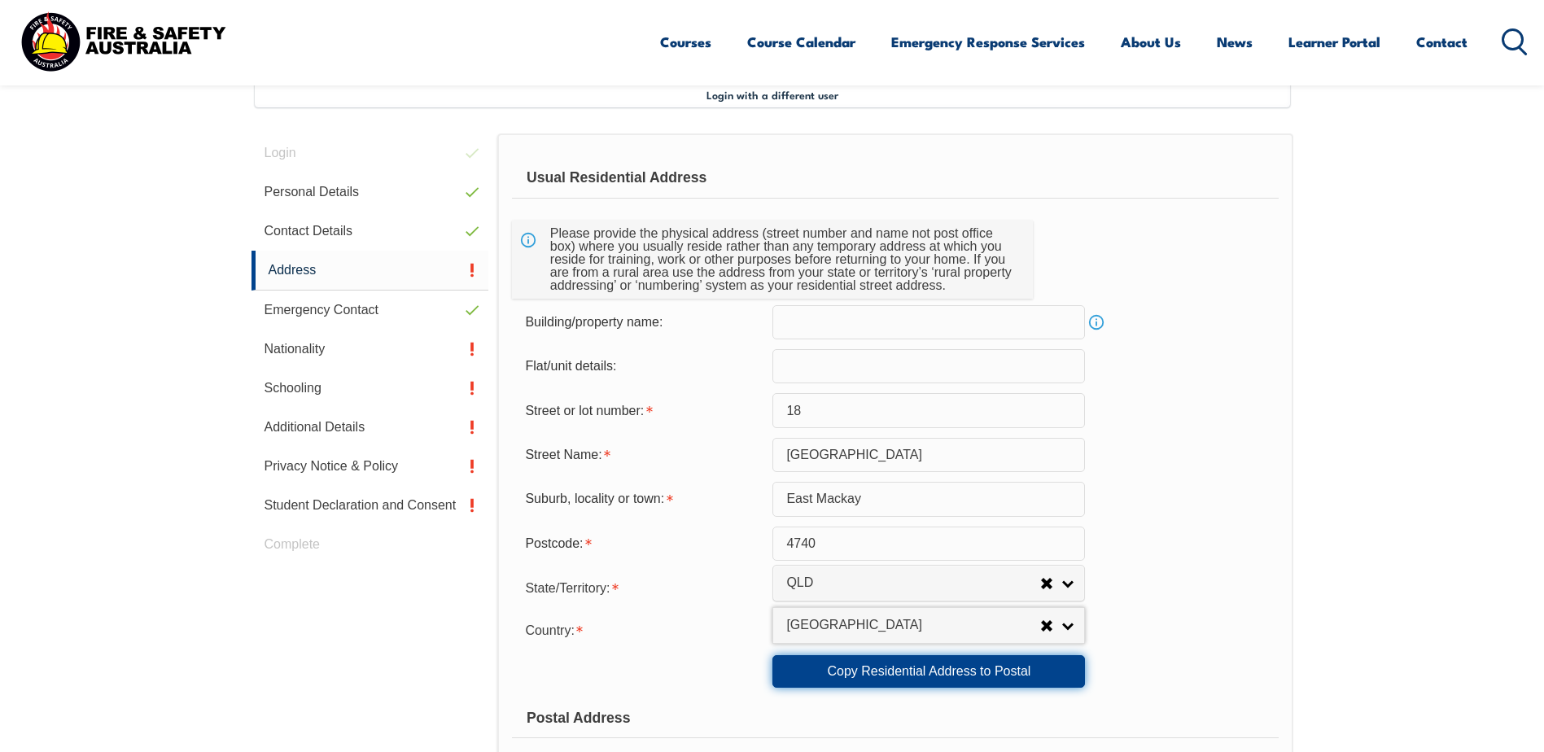
click at [913, 673] on link "Copy Residential Address to Postal" at bounding box center [928, 671] width 312 height 33
type input "18"
type input "Bridge Road"
type input "East Mackay"
select select "QLD"
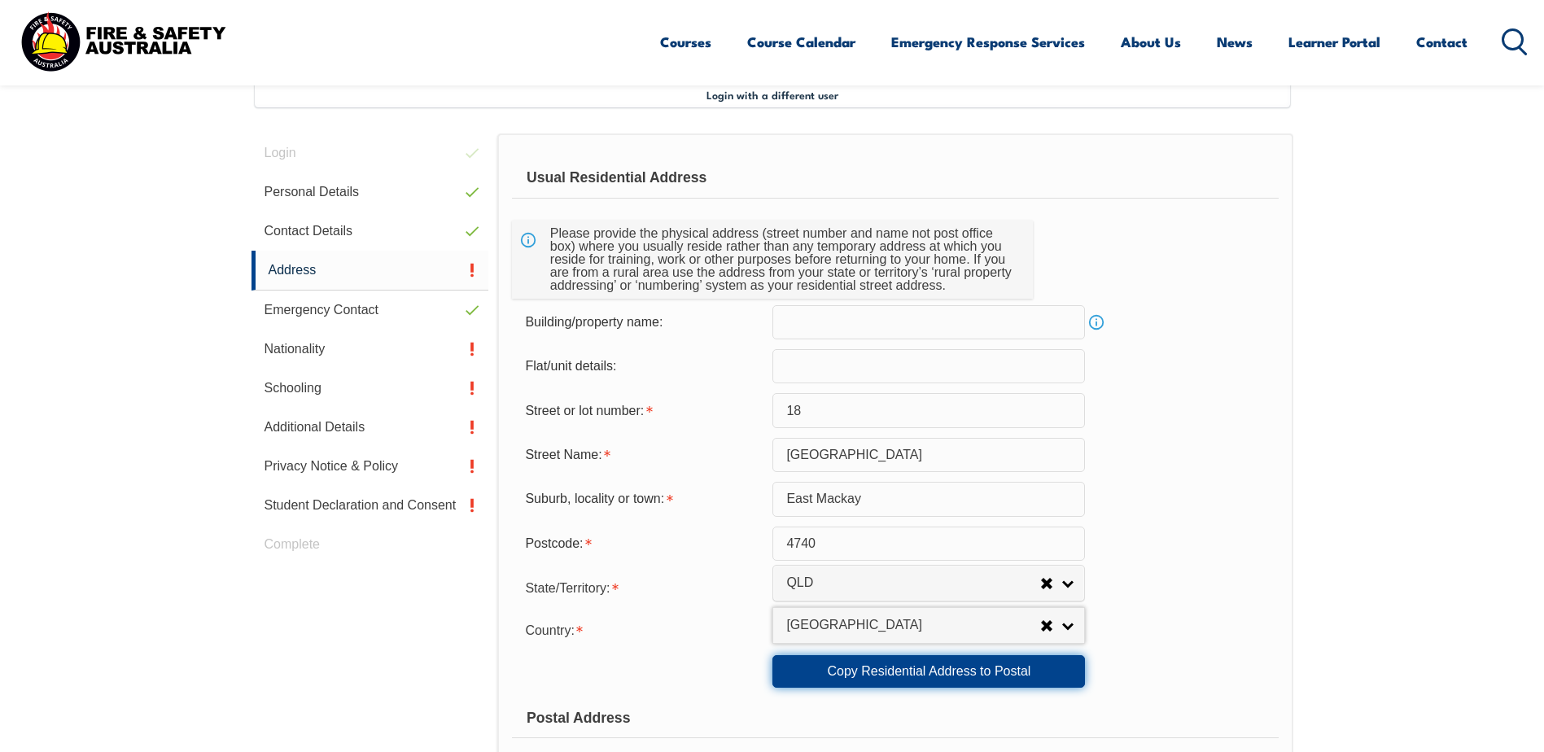
type input "4740"
select select "1101"
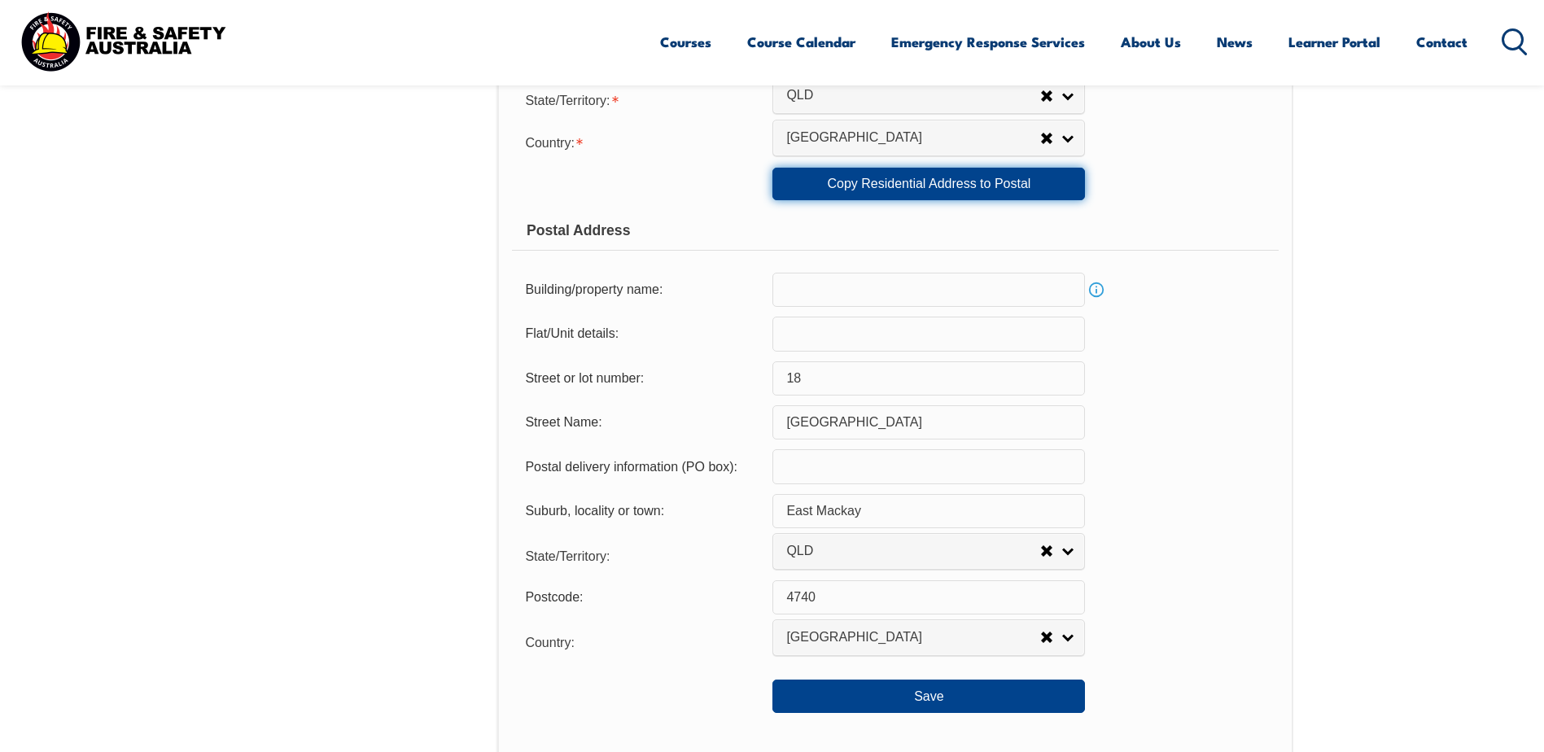
scroll to position [932, 0]
click at [941, 694] on button "Save" at bounding box center [928, 695] width 312 height 33
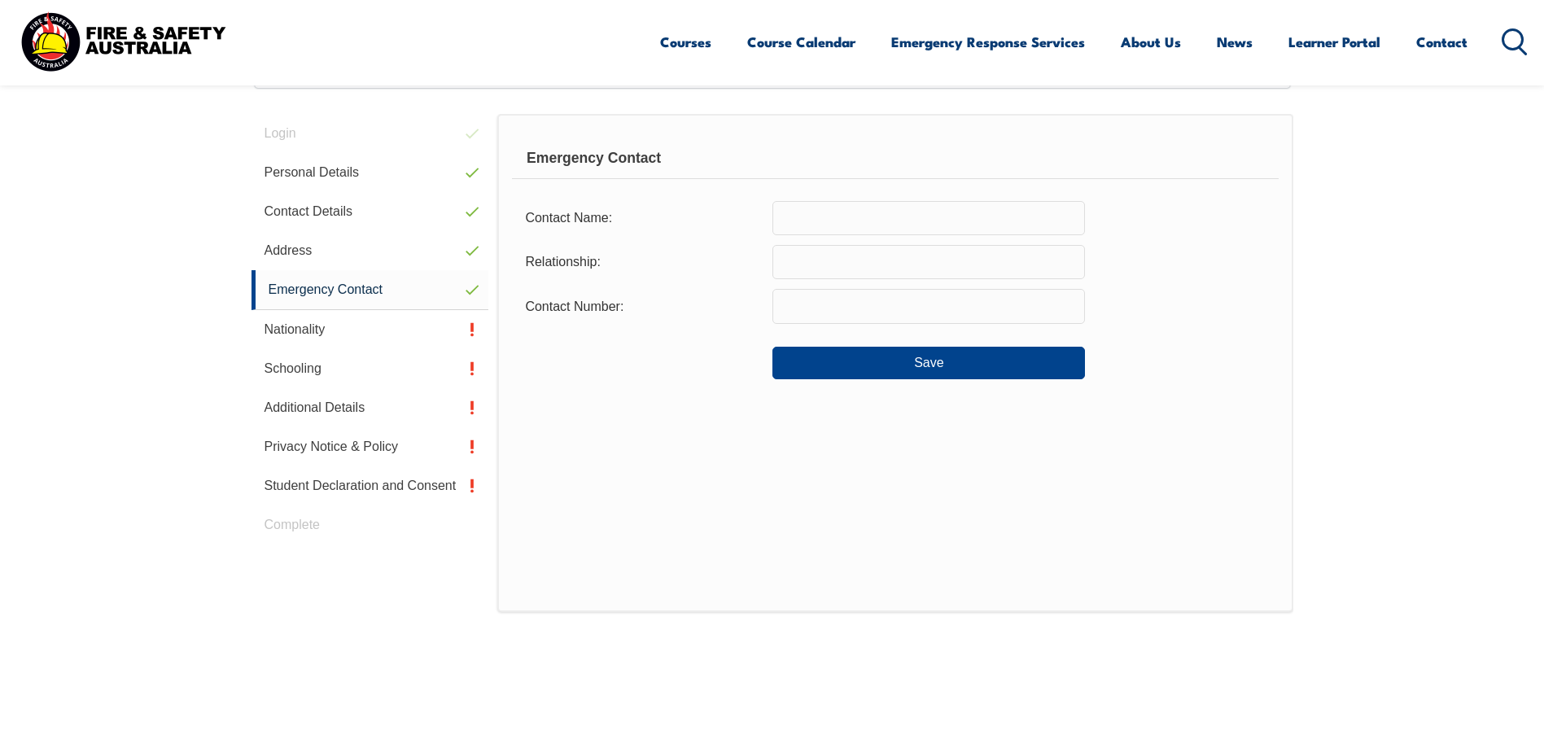
scroll to position [444, 0]
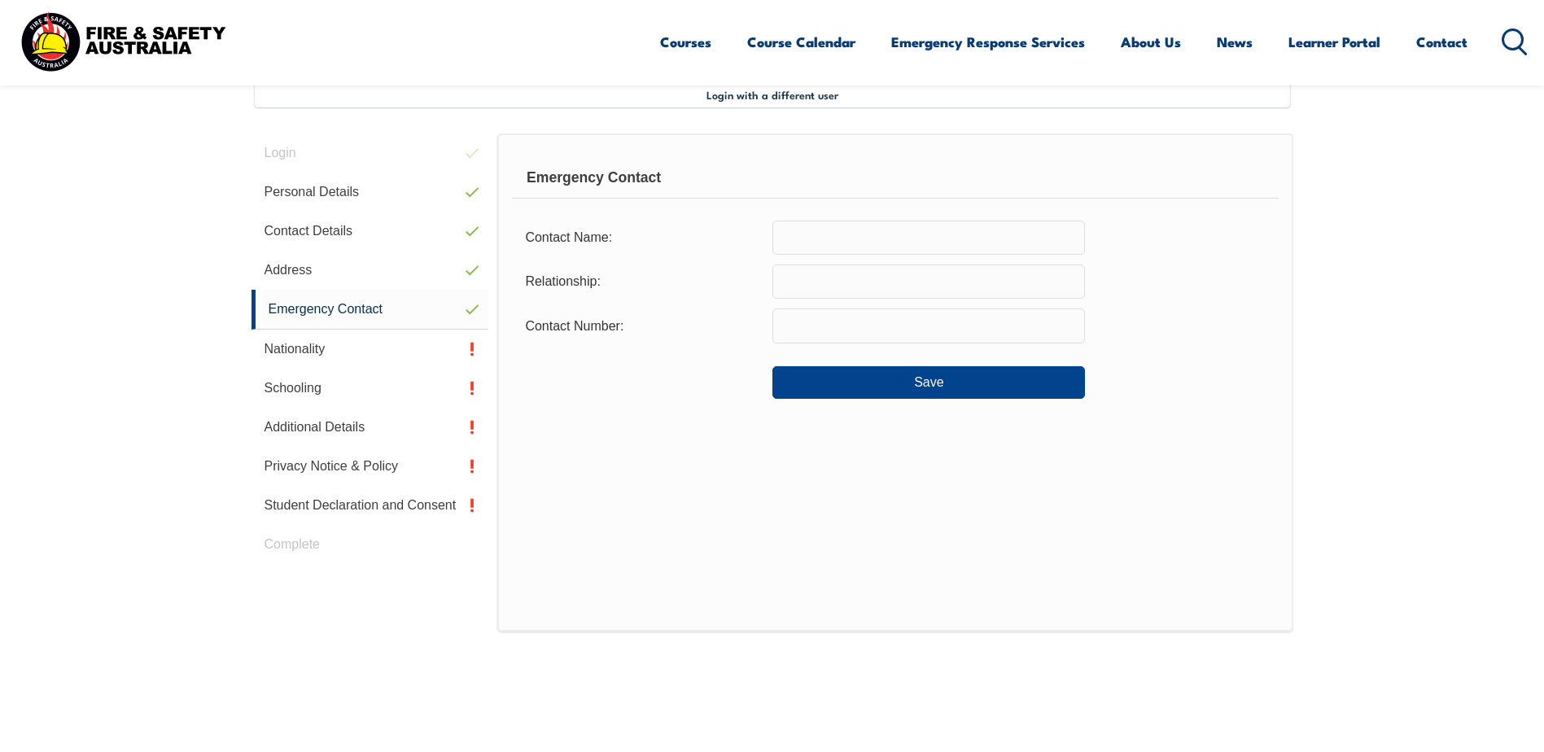
click at [804, 232] on input "text" at bounding box center [928, 238] width 312 height 34
type input "Jazra Henry"
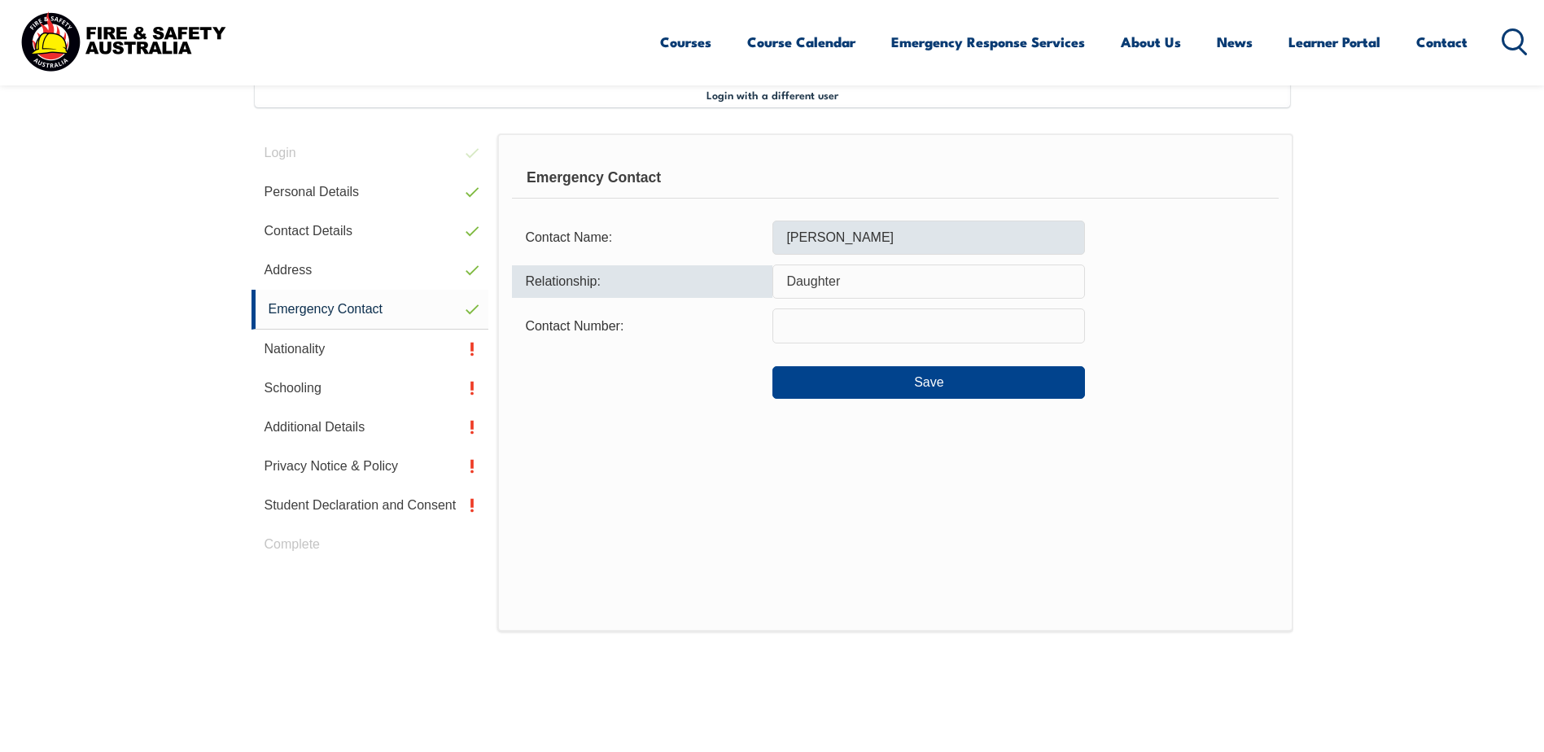
type input "Daughter"
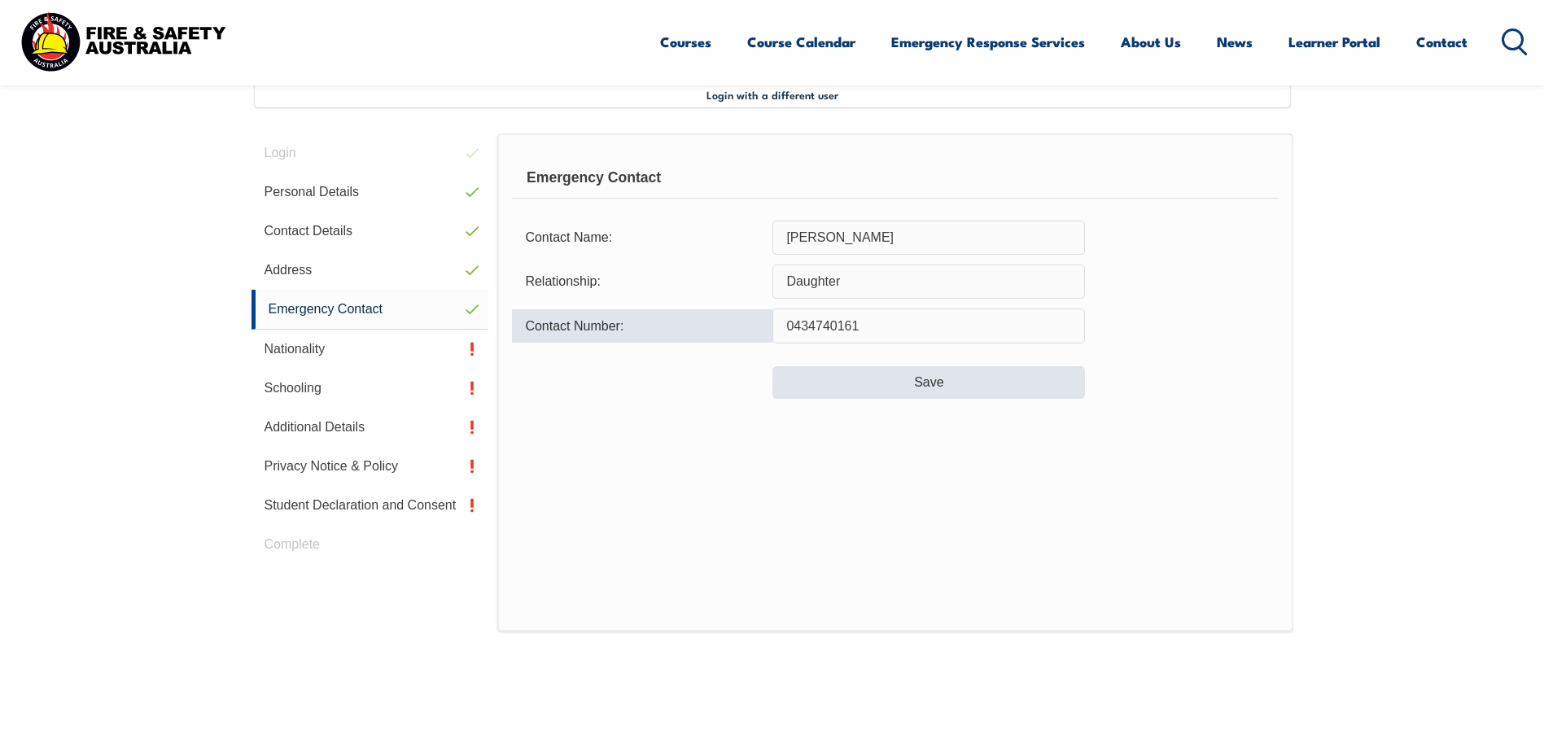
type input "0434740161"
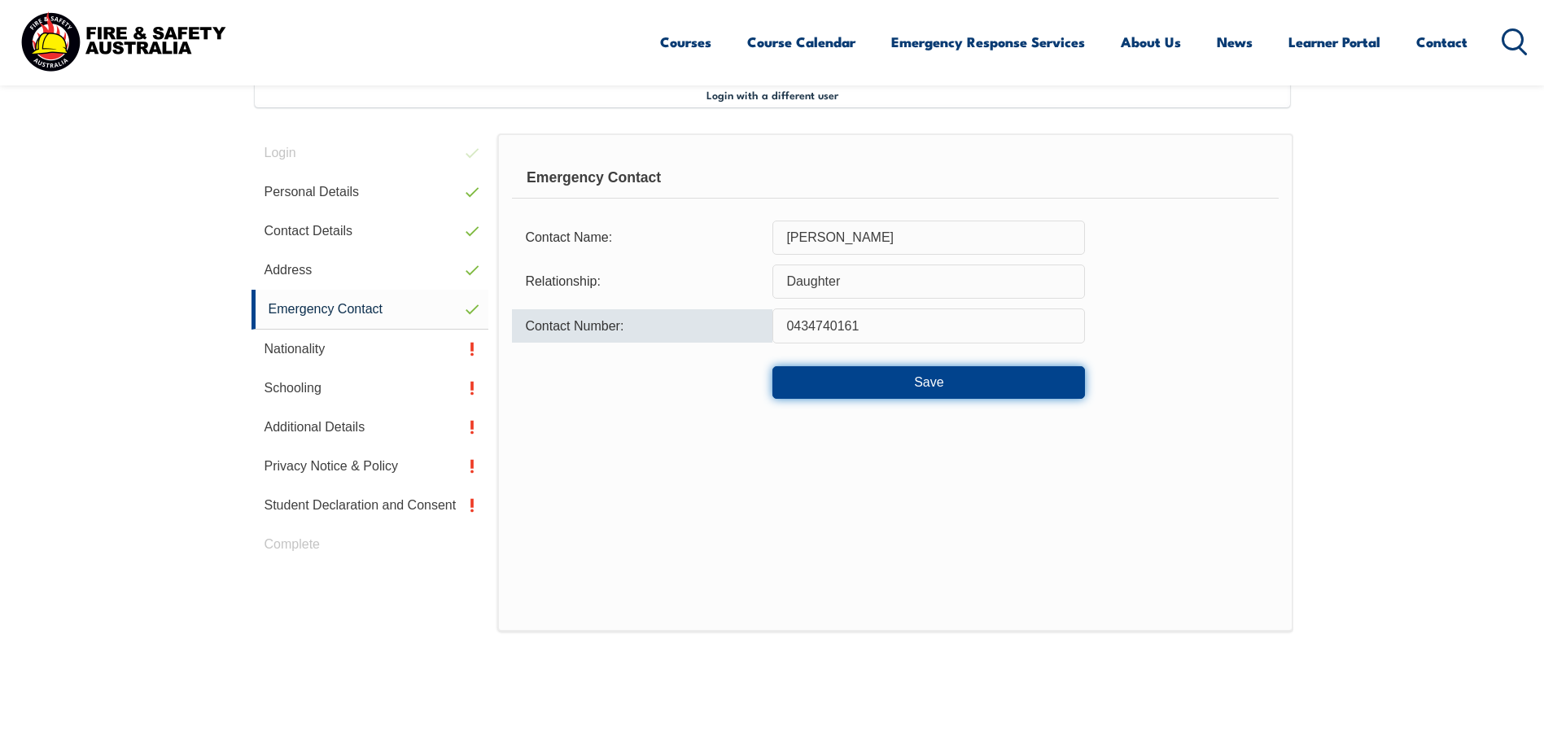
click at [868, 392] on button "Save" at bounding box center [928, 382] width 312 height 33
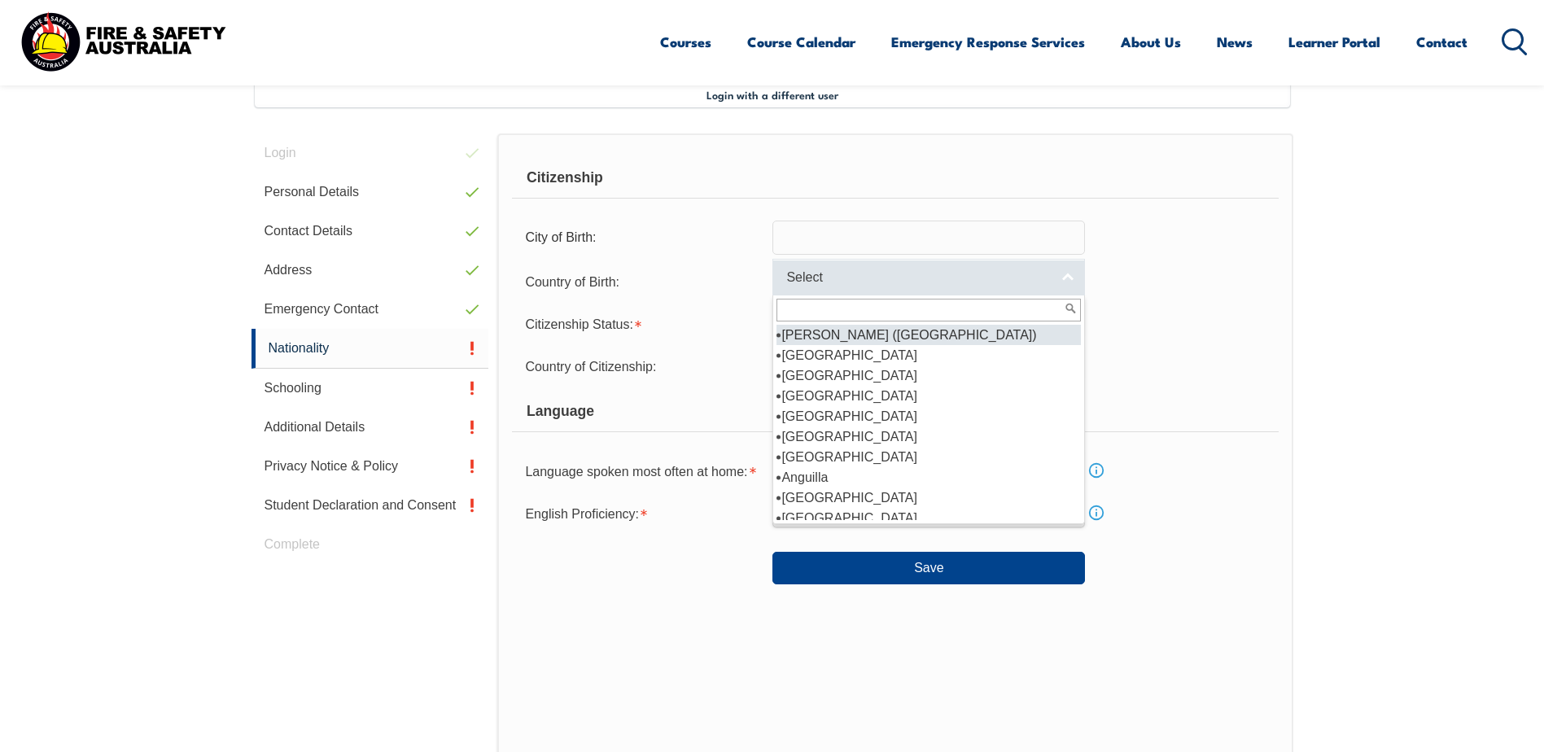
click at [1067, 278] on link "Select" at bounding box center [928, 277] width 312 height 37
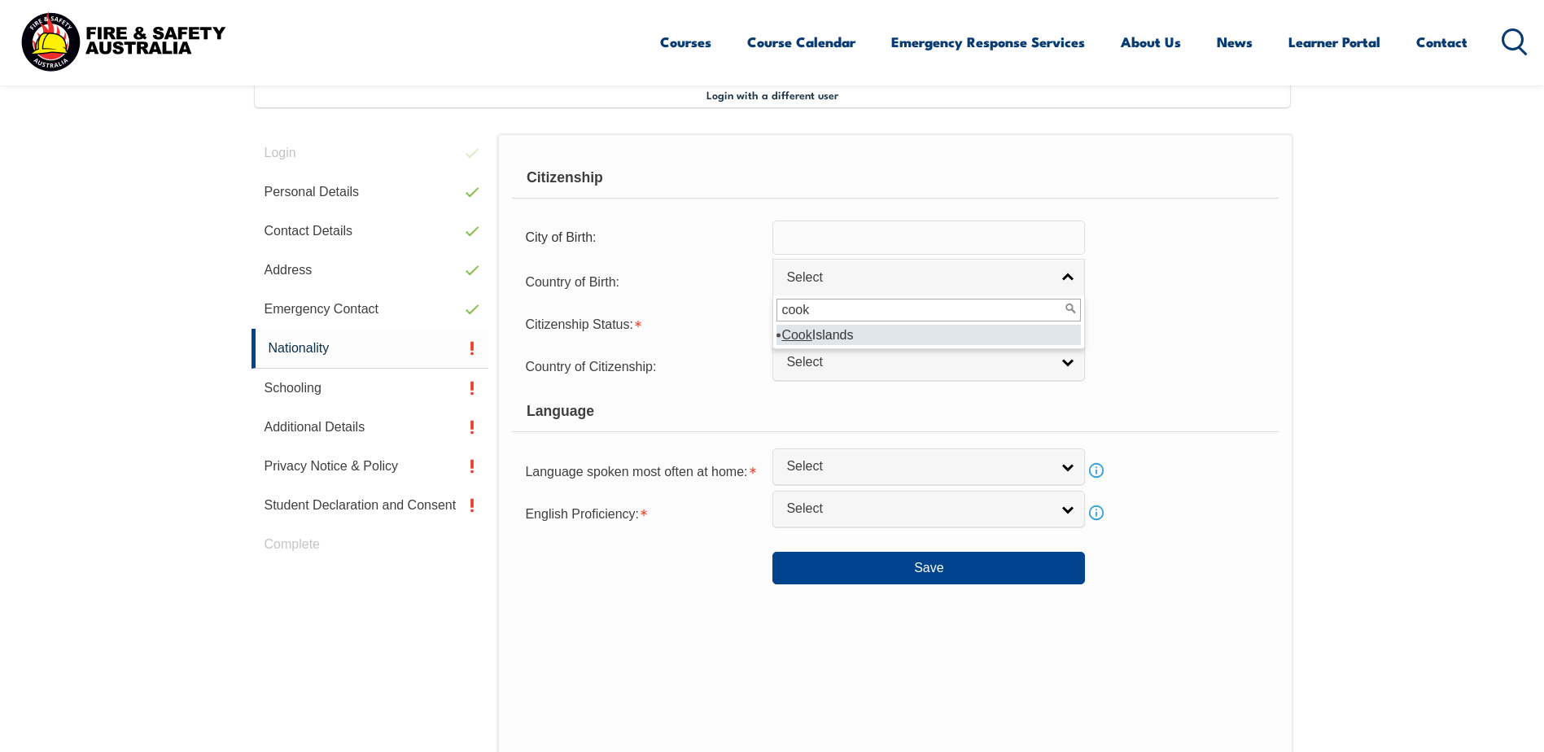
type input "cook"
click at [895, 338] on li "Cook Islands" at bounding box center [928, 335] width 304 height 20
select select "1501"
click at [1073, 316] on link "Select" at bounding box center [928, 319] width 312 height 37
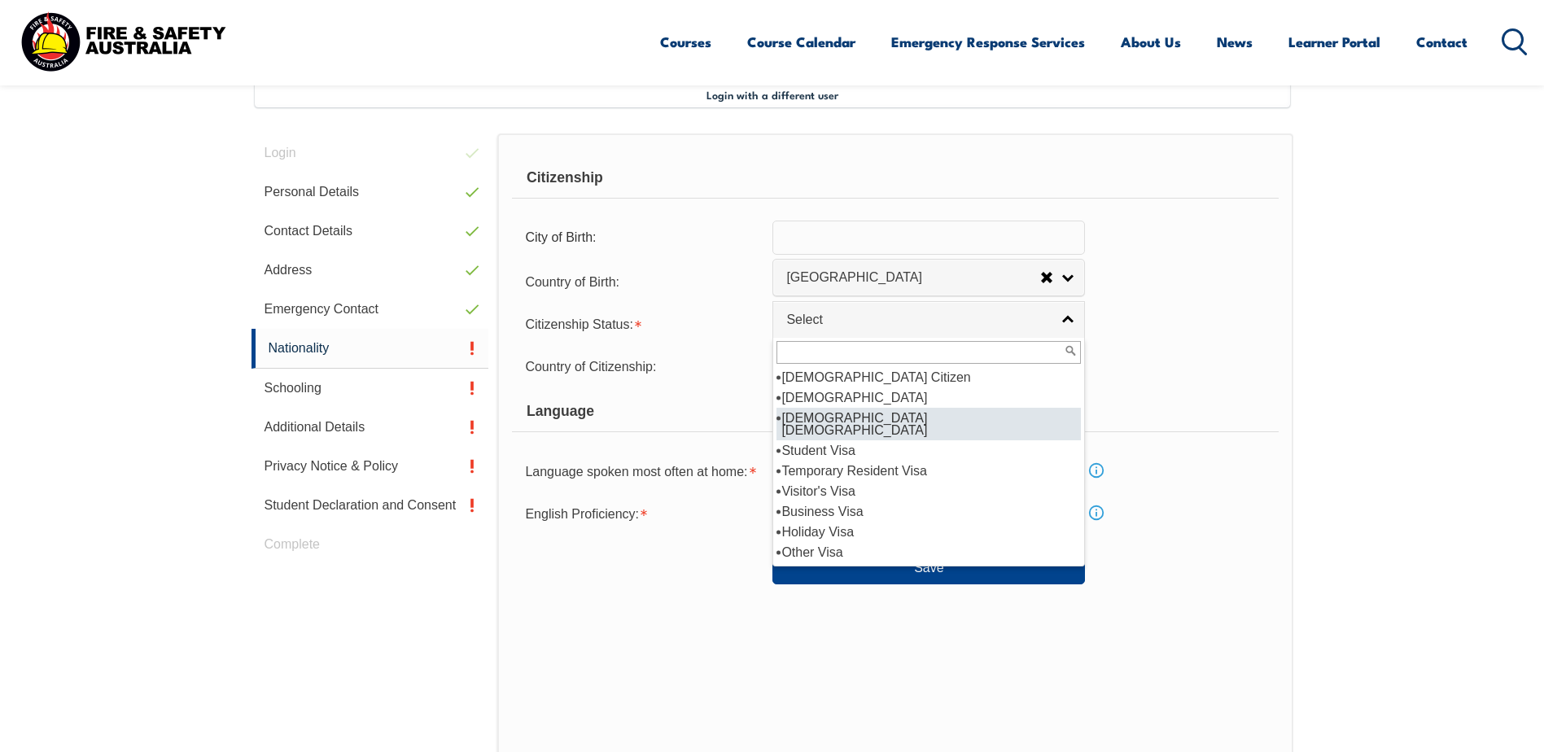
click at [894, 419] on li "[DEMOGRAPHIC_DATA] [DEMOGRAPHIC_DATA]" at bounding box center [928, 424] width 304 height 33
select select "3"
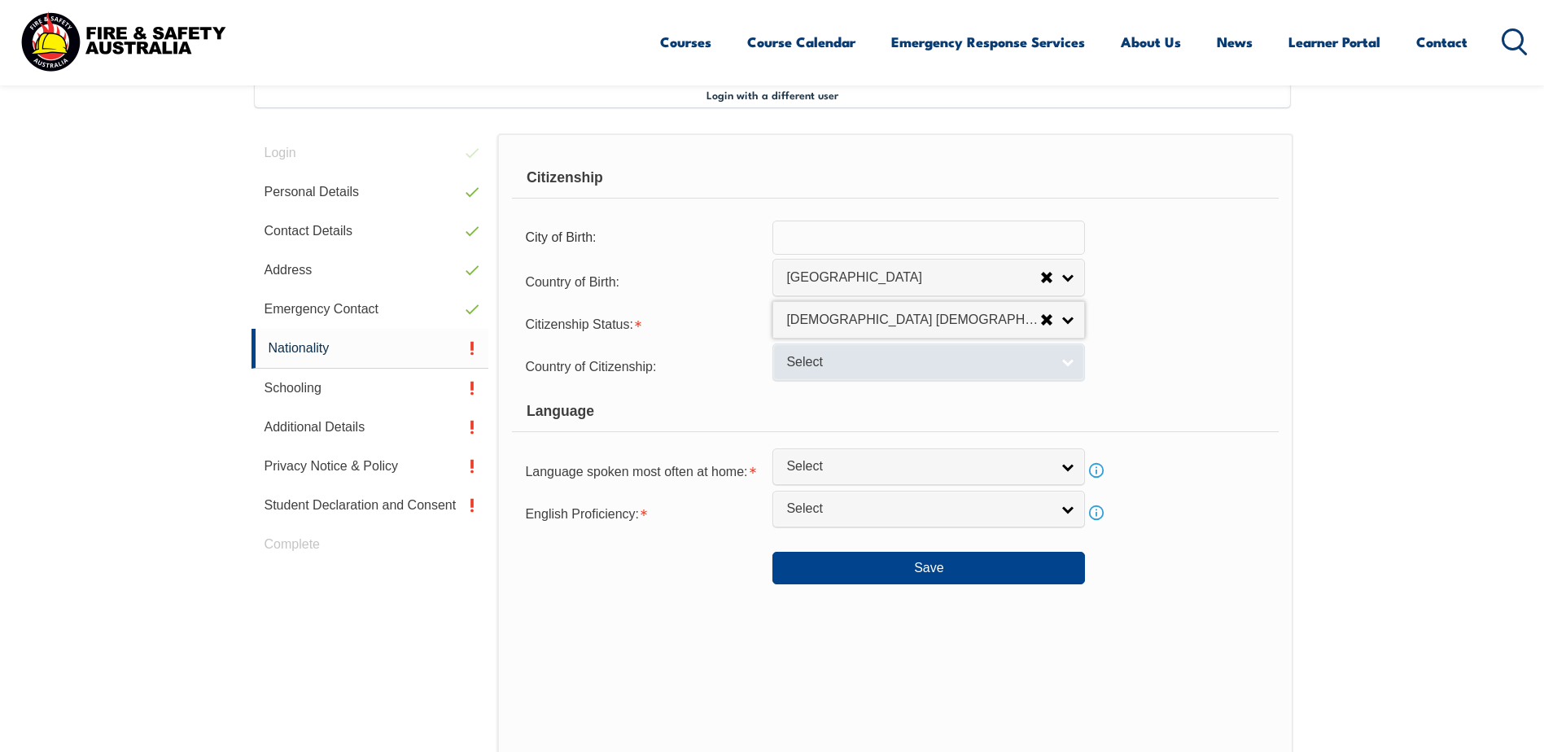
click at [1069, 365] on link "Select" at bounding box center [928, 361] width 312 height 37
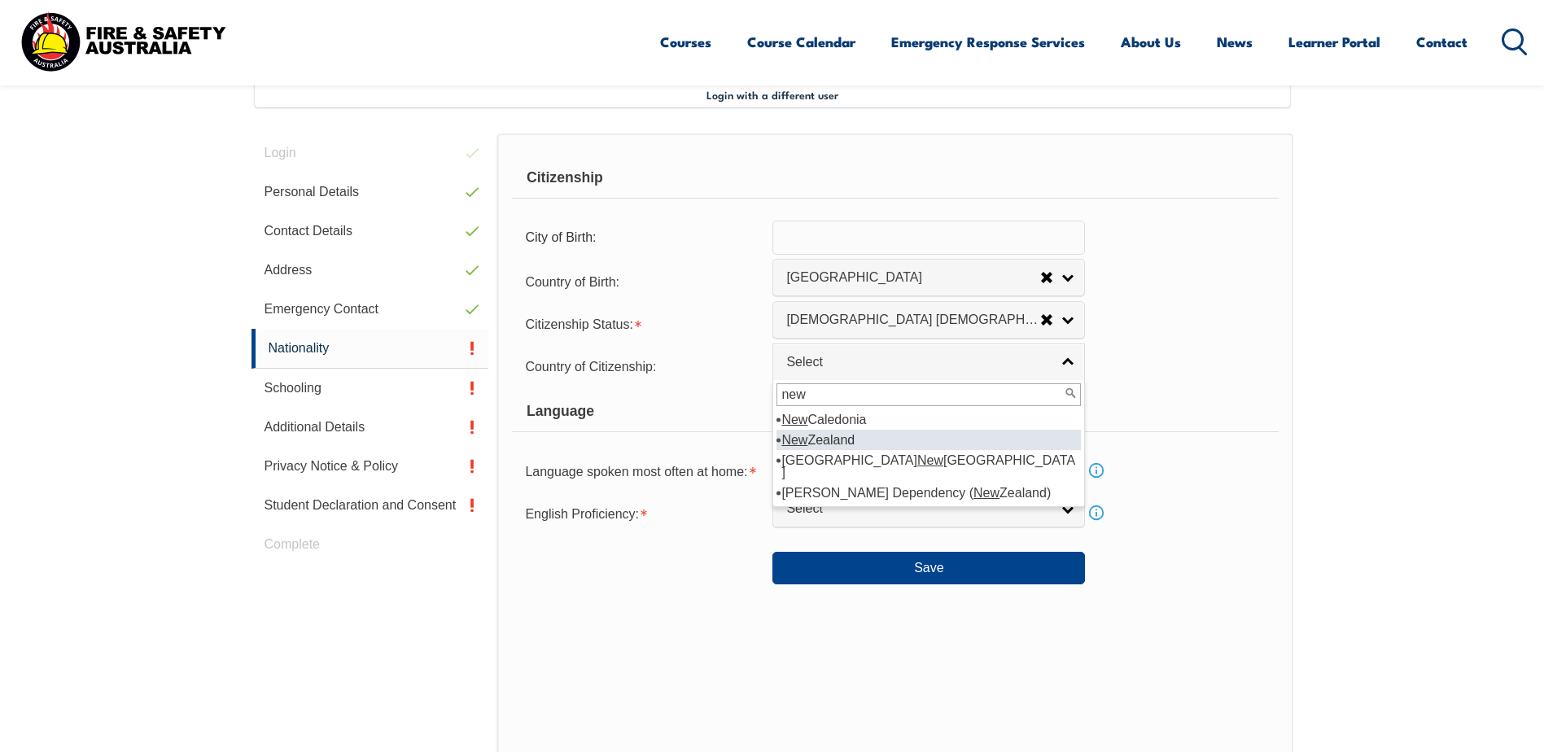
type input "new"
click at [828, 438] on li "New Zealand" at bounding box center [928, 440] width 304 height 20
select select "1201"
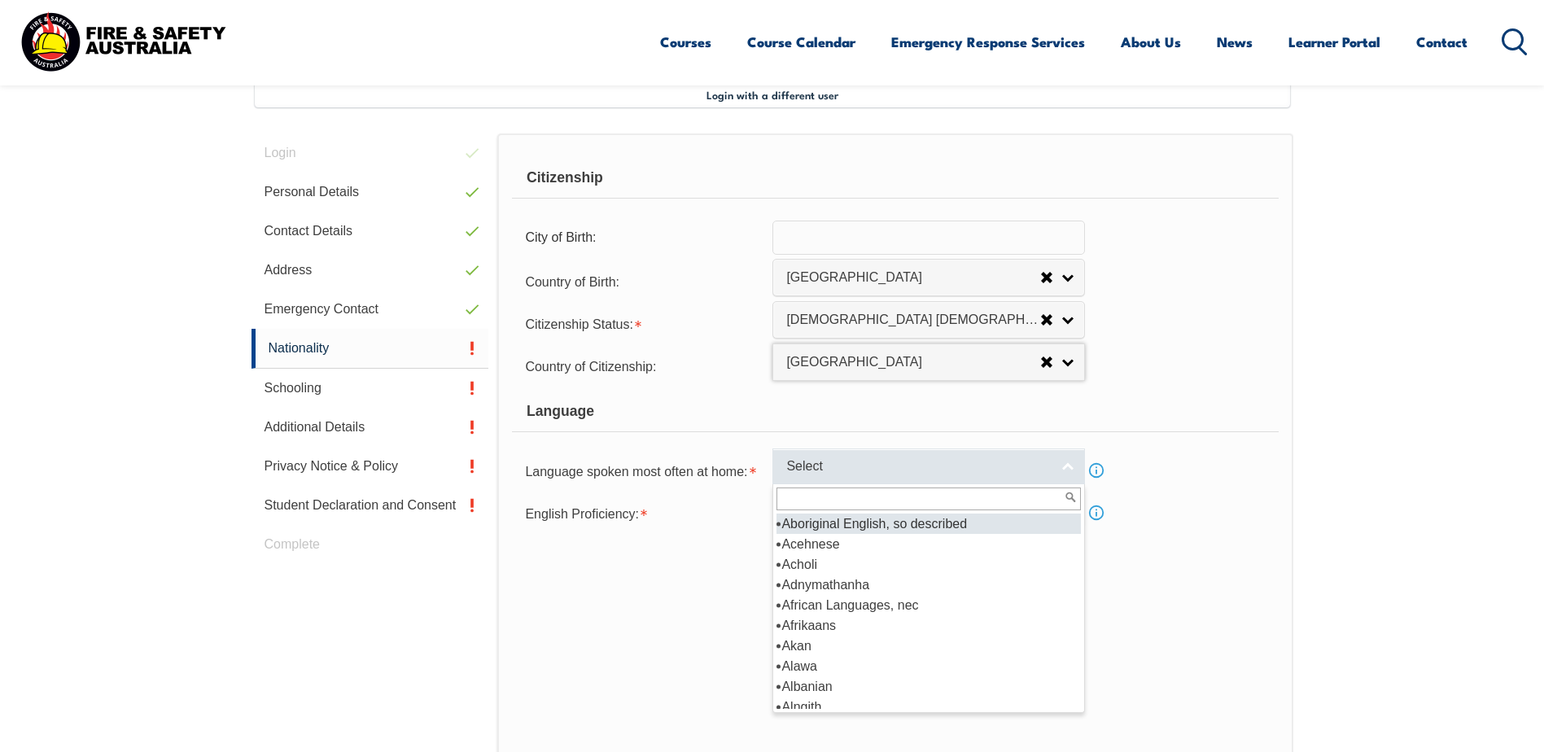
click at [1066, 467] on link "Select" at bounding box center [928, 466] width 312 height 37
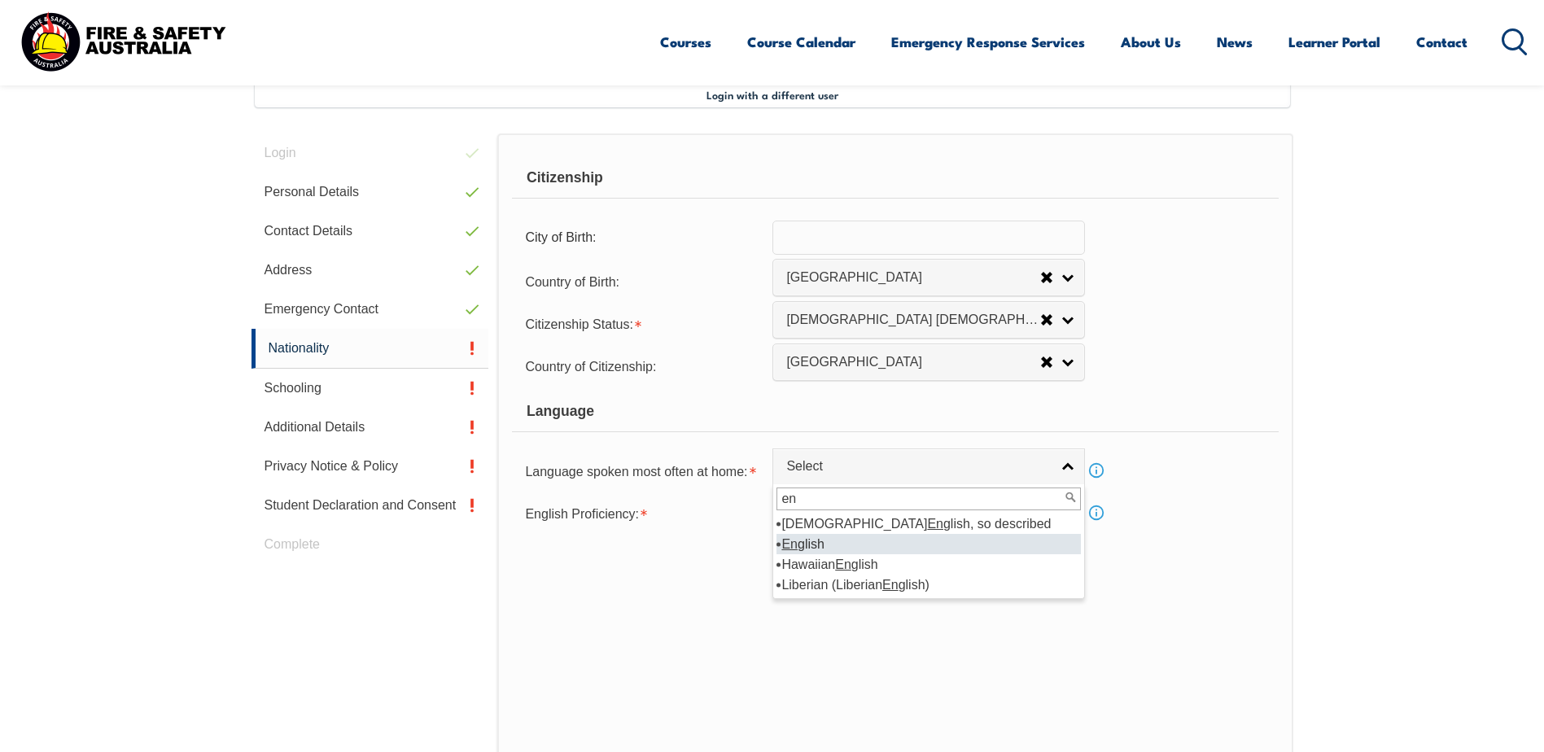
type input "en"
click at [814, 540] on li "En glish" at bounding box center [928, 544] width 304 height 20
select select "1201"
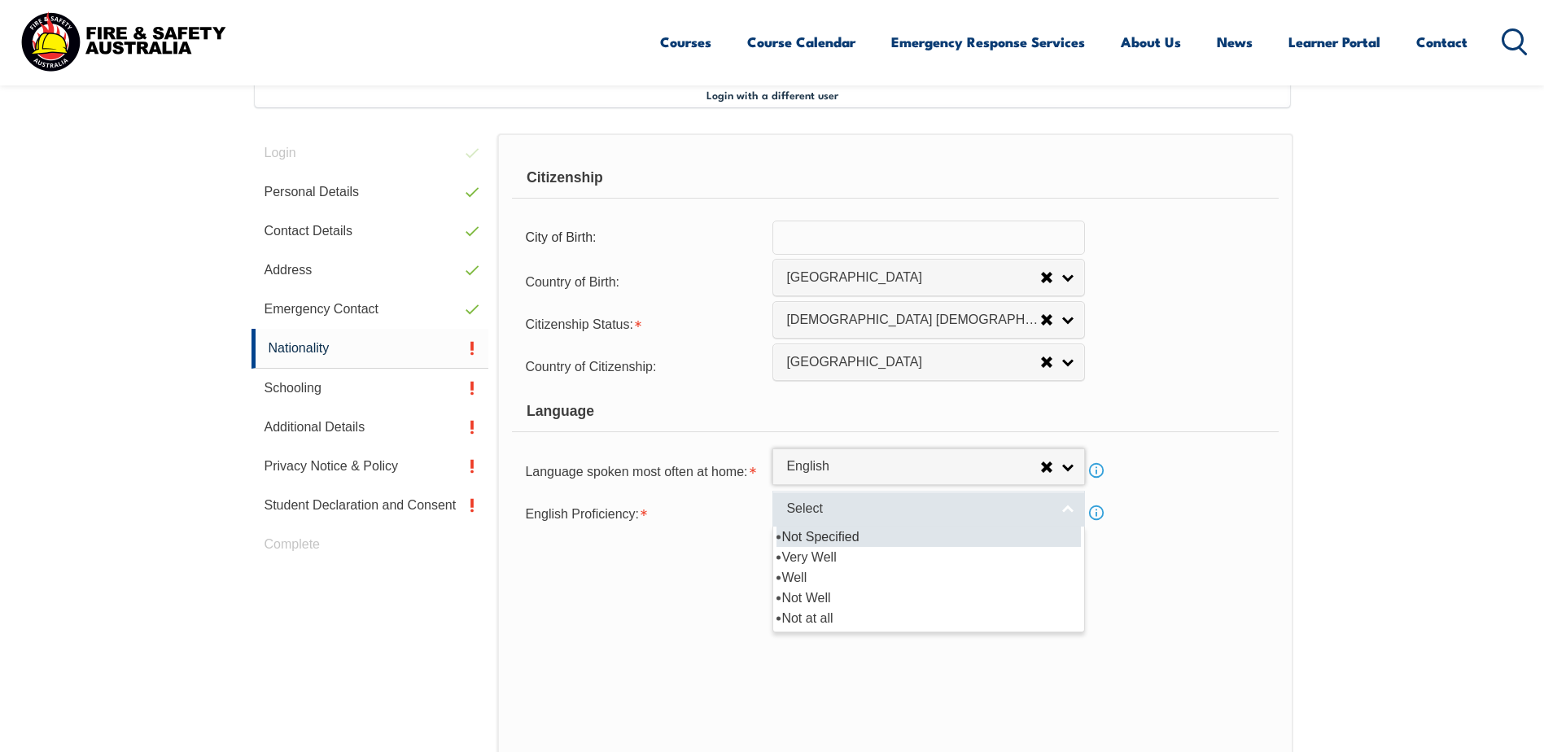
click at [1074, 510] on link "Select" at bounding box center [928, 509] width 312 height 37
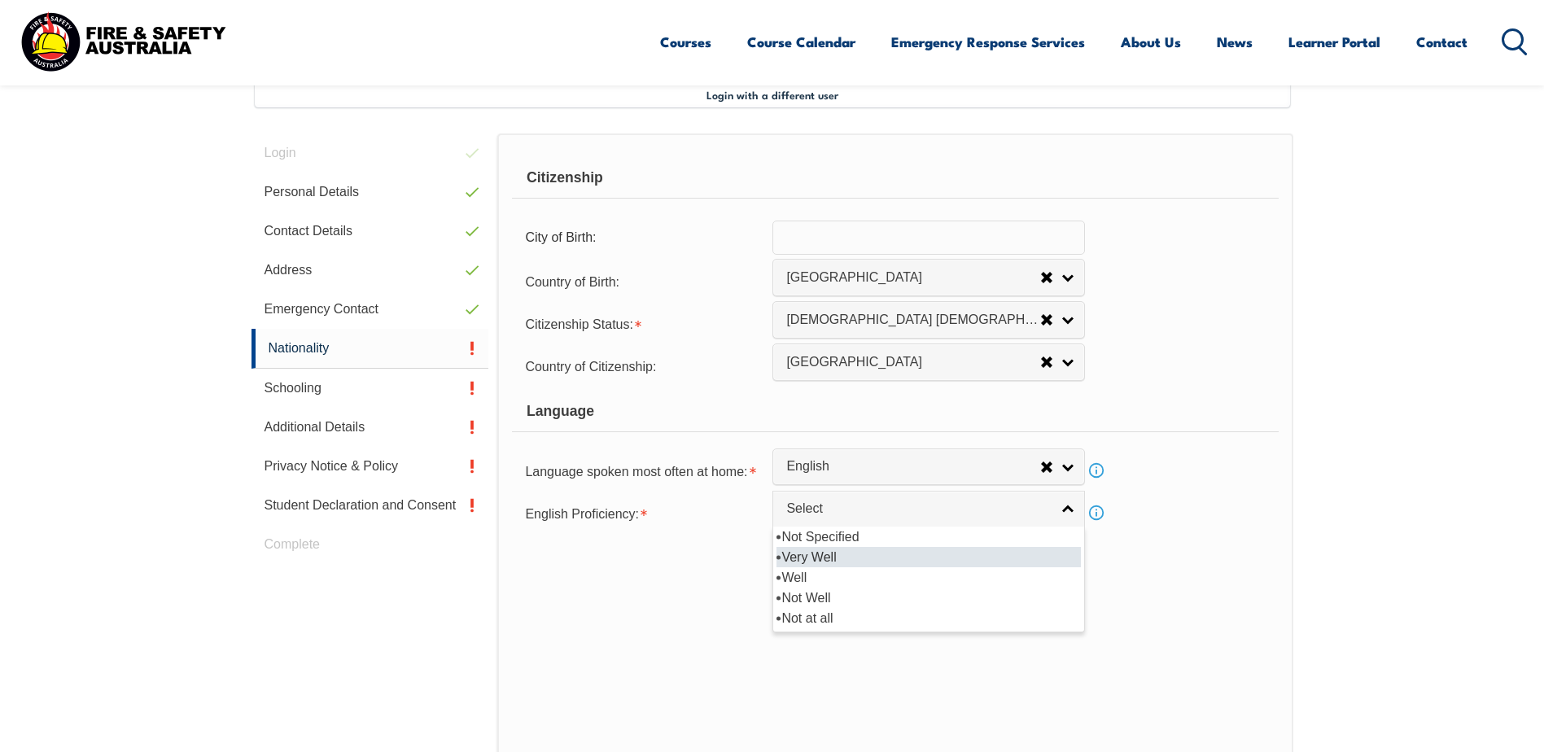
click at [855, 560] on li "Very Well" at bounding box center [928, 557] width 304 height 20
select select "1"
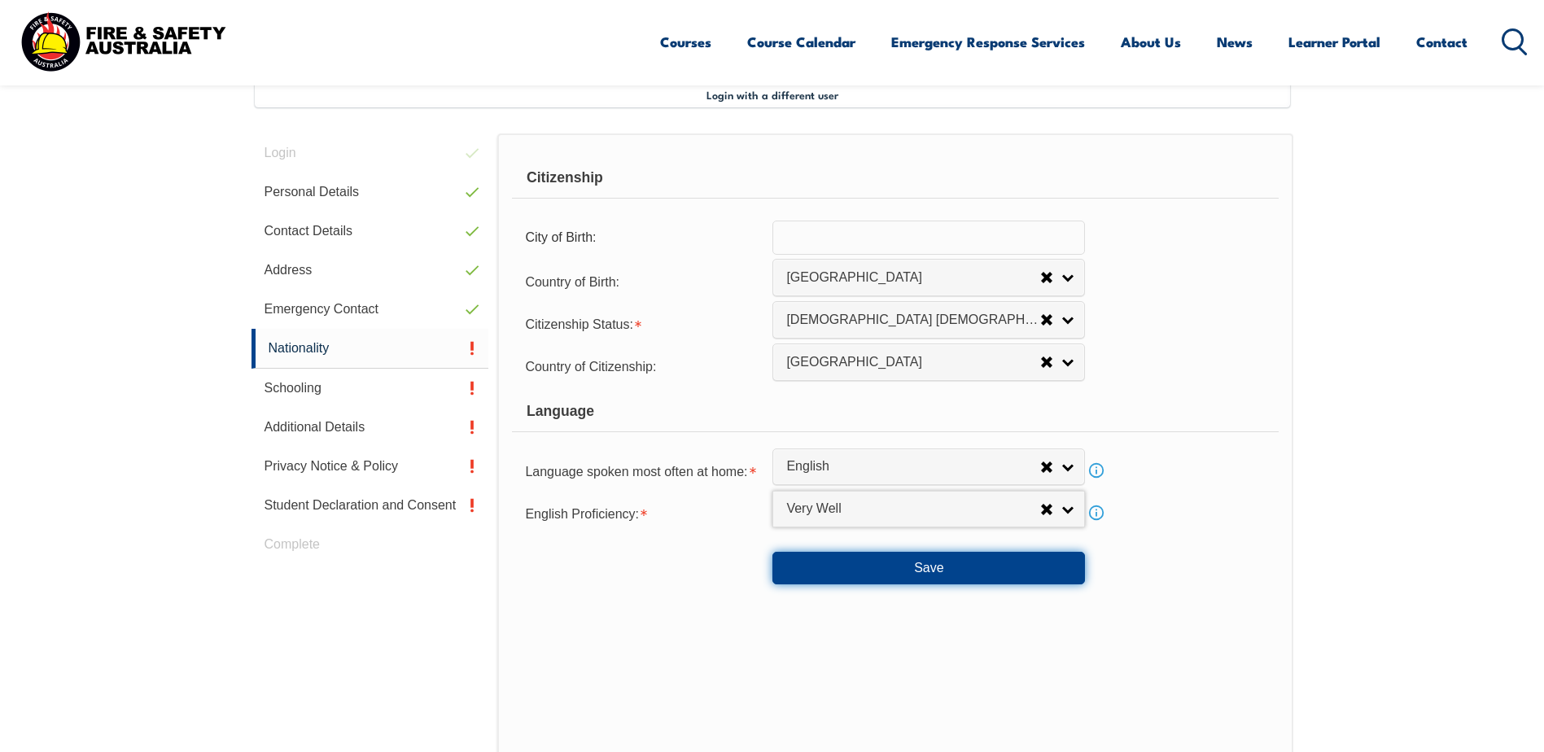
click at [911, 570] on button "Save" at bounding box center [928, 568] width 312 height 33
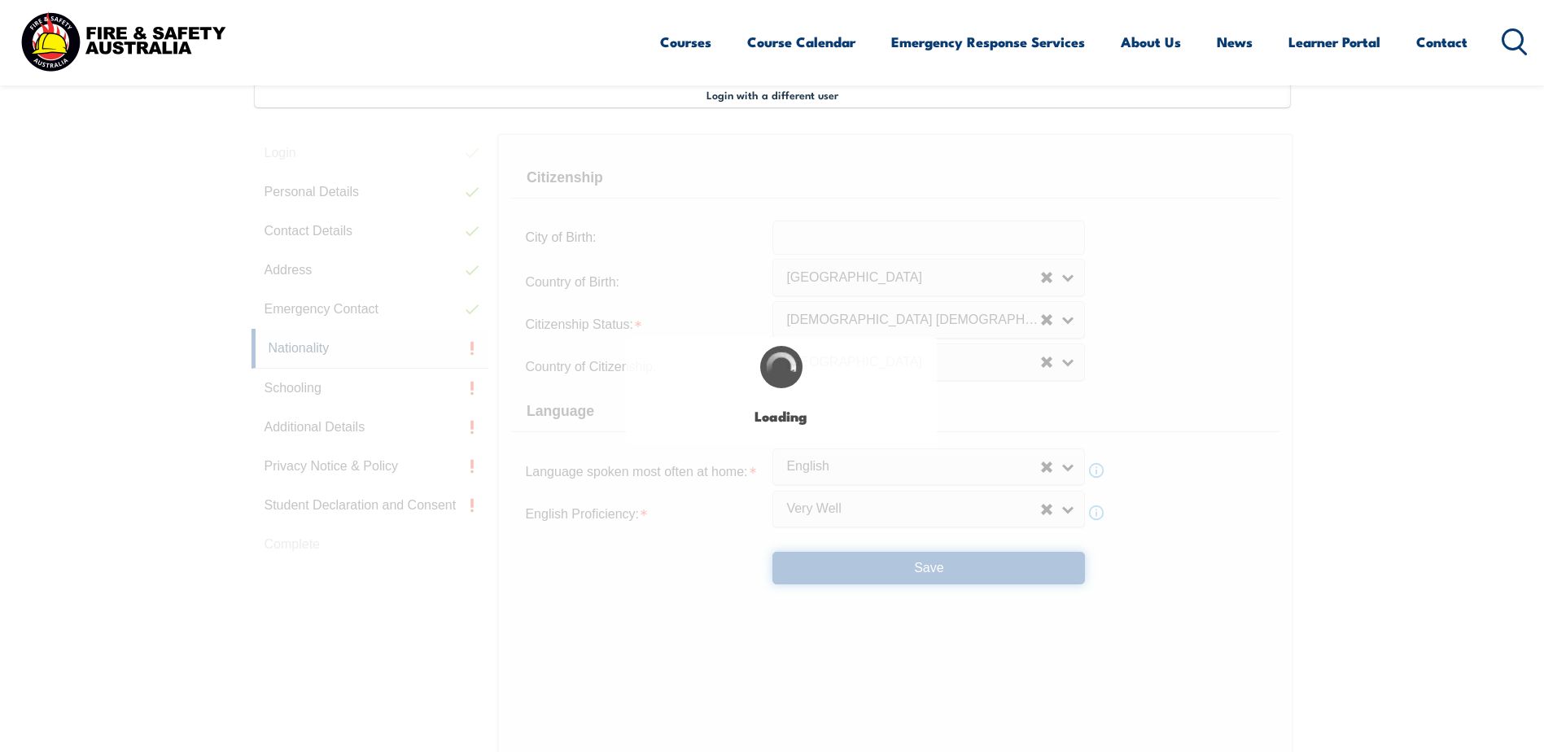
select select "false"
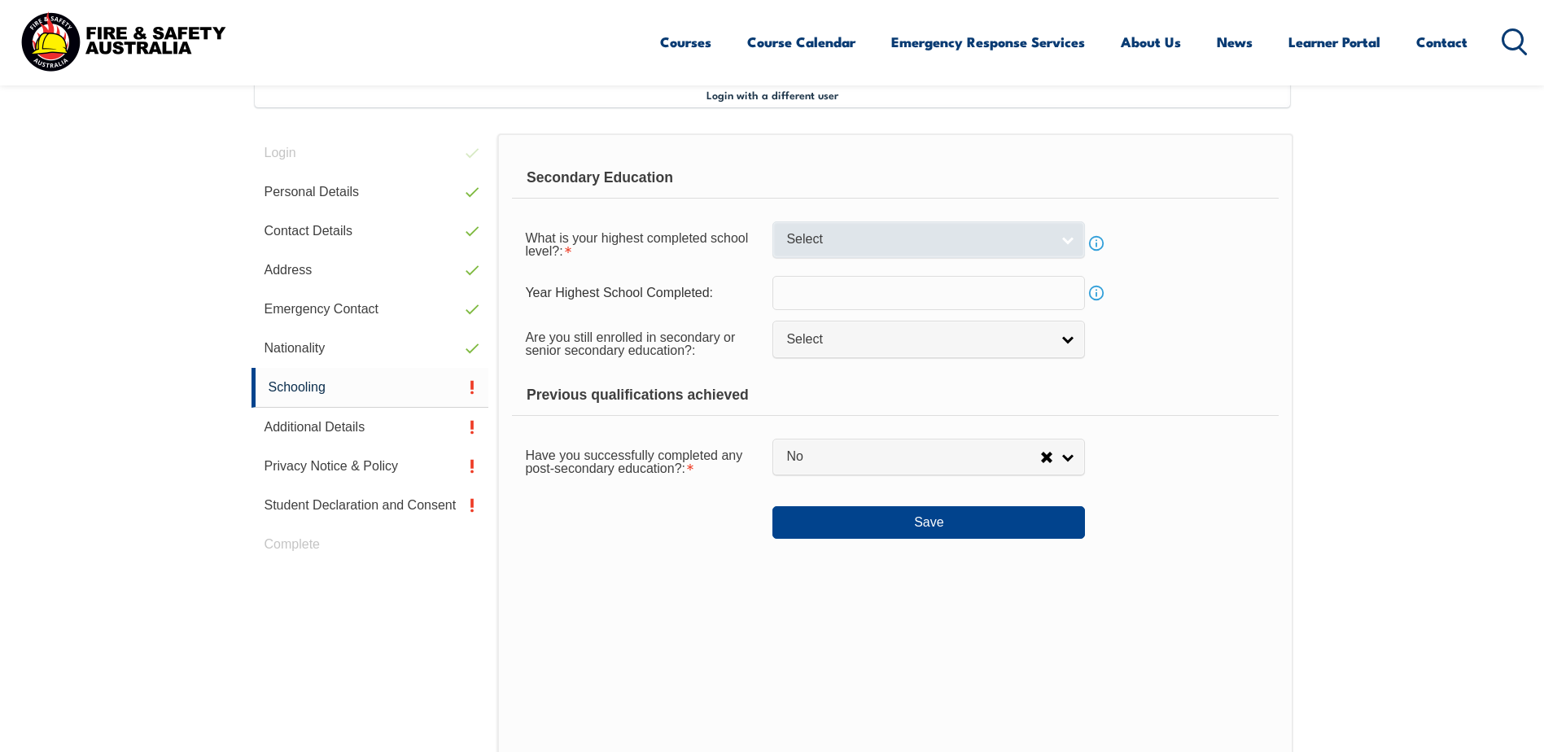
click at [1066, 241] on link "Select" at bounding box center [928, 239] width 312 height 37
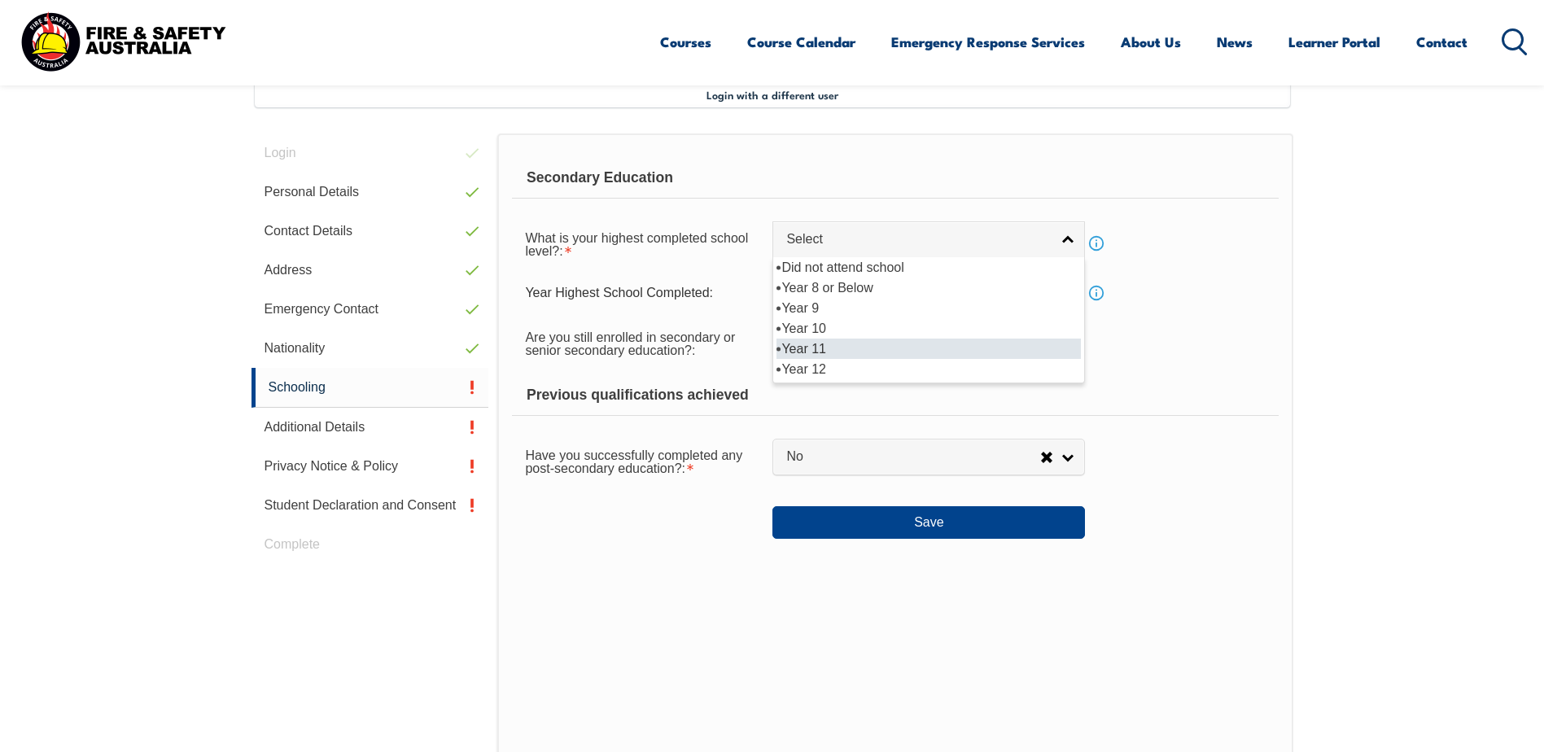
click at [854, 343] on li "Year 11" at bounding box center [928, 349] width 304 height 20
select select "11"
click at [1071, 341] on link "Select" at bounding box center [928, 339] width 312 height 37
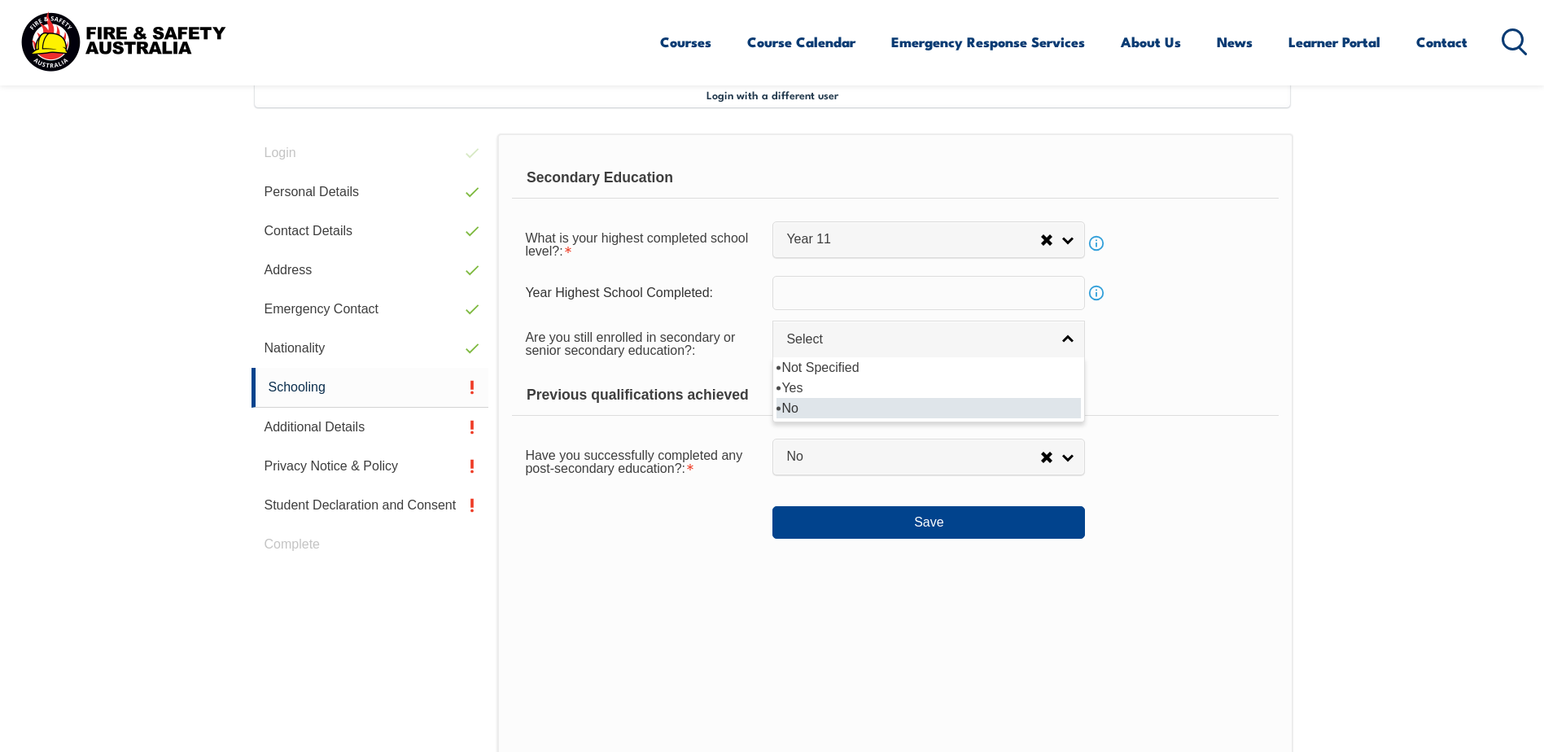
click at [838, 402] on li "No" at bounding box center [928, 408] width 304 height 20
select select "false"
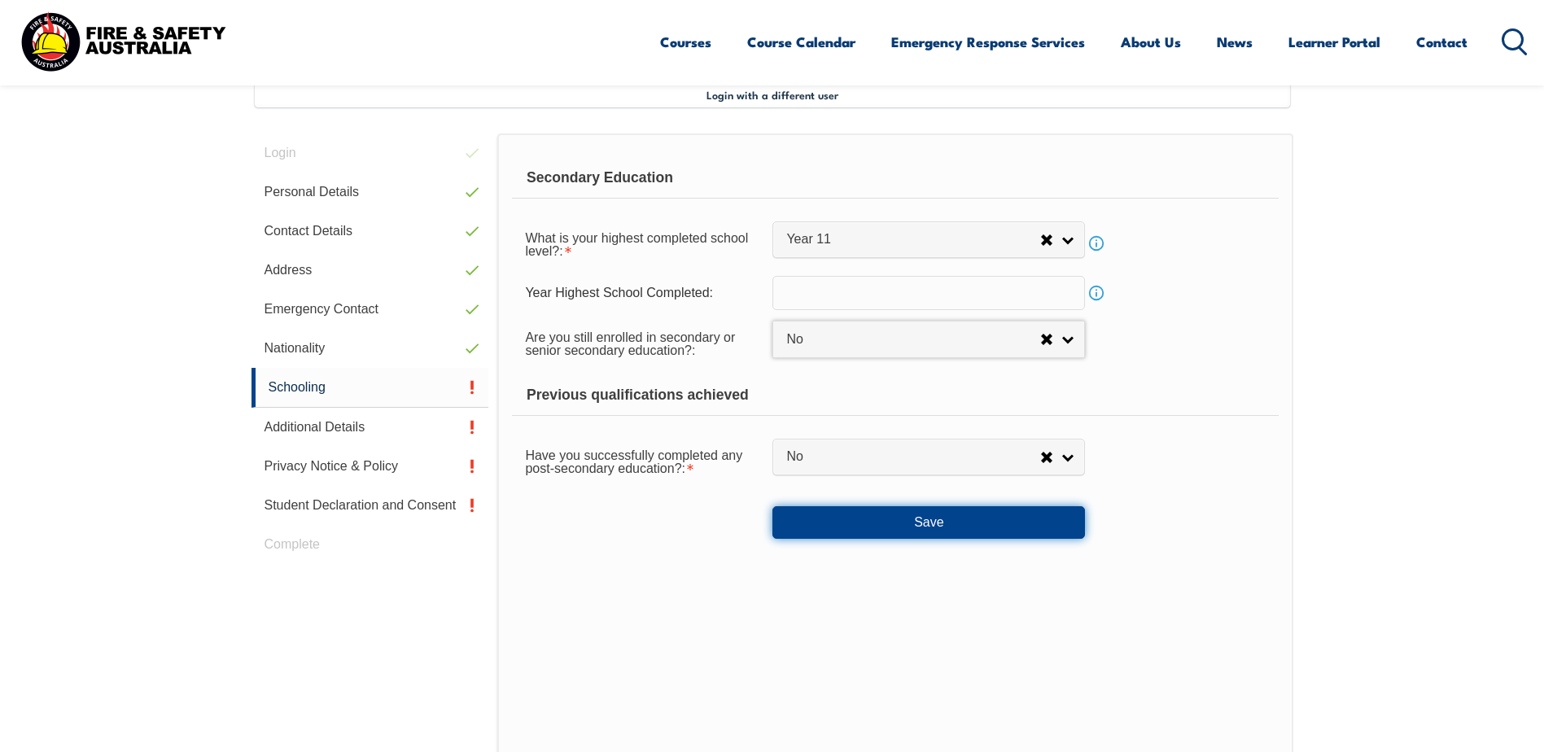
click at [1003, 517] on button "Save" at bounding box center [928, 522] width 312 height 33
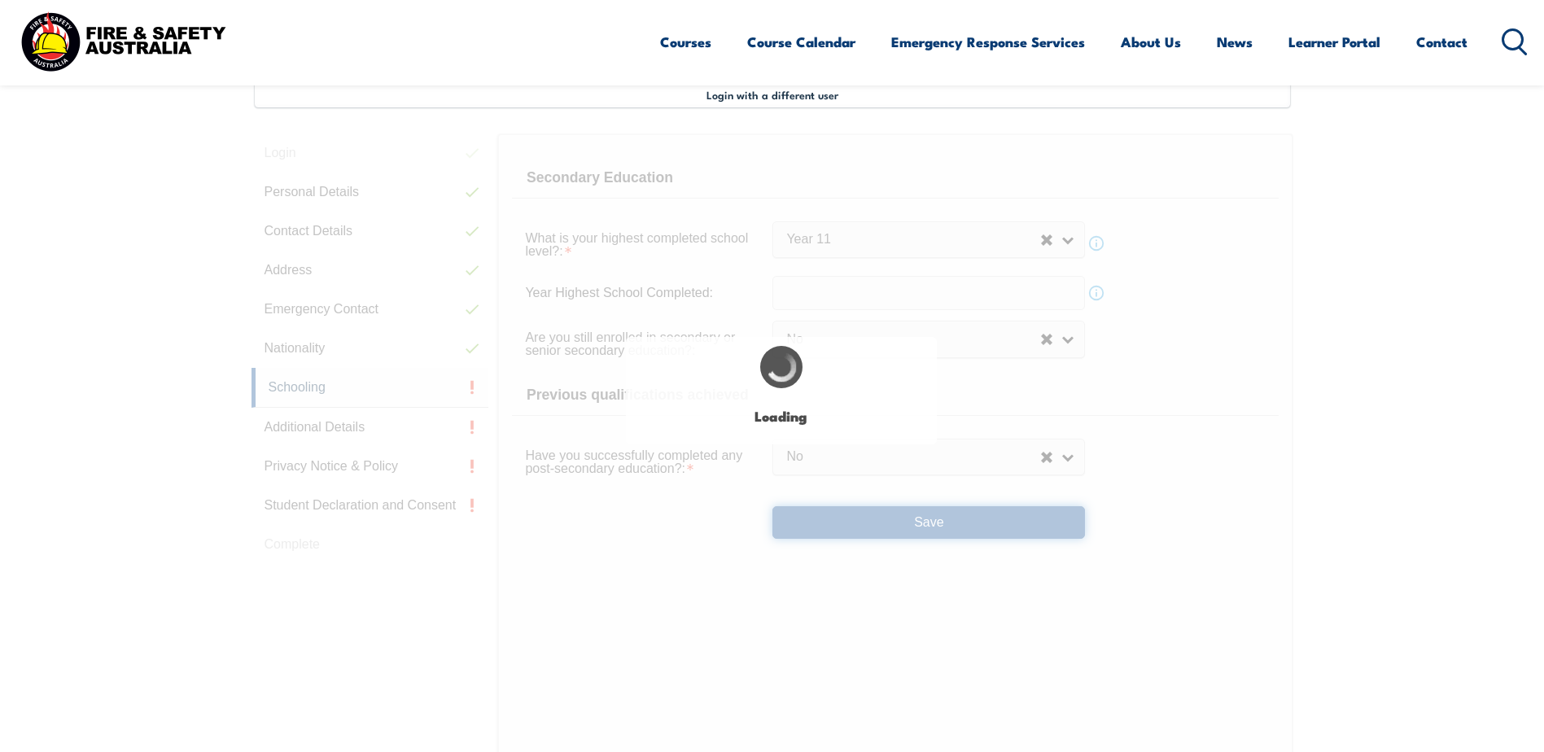
select select
select select "false"
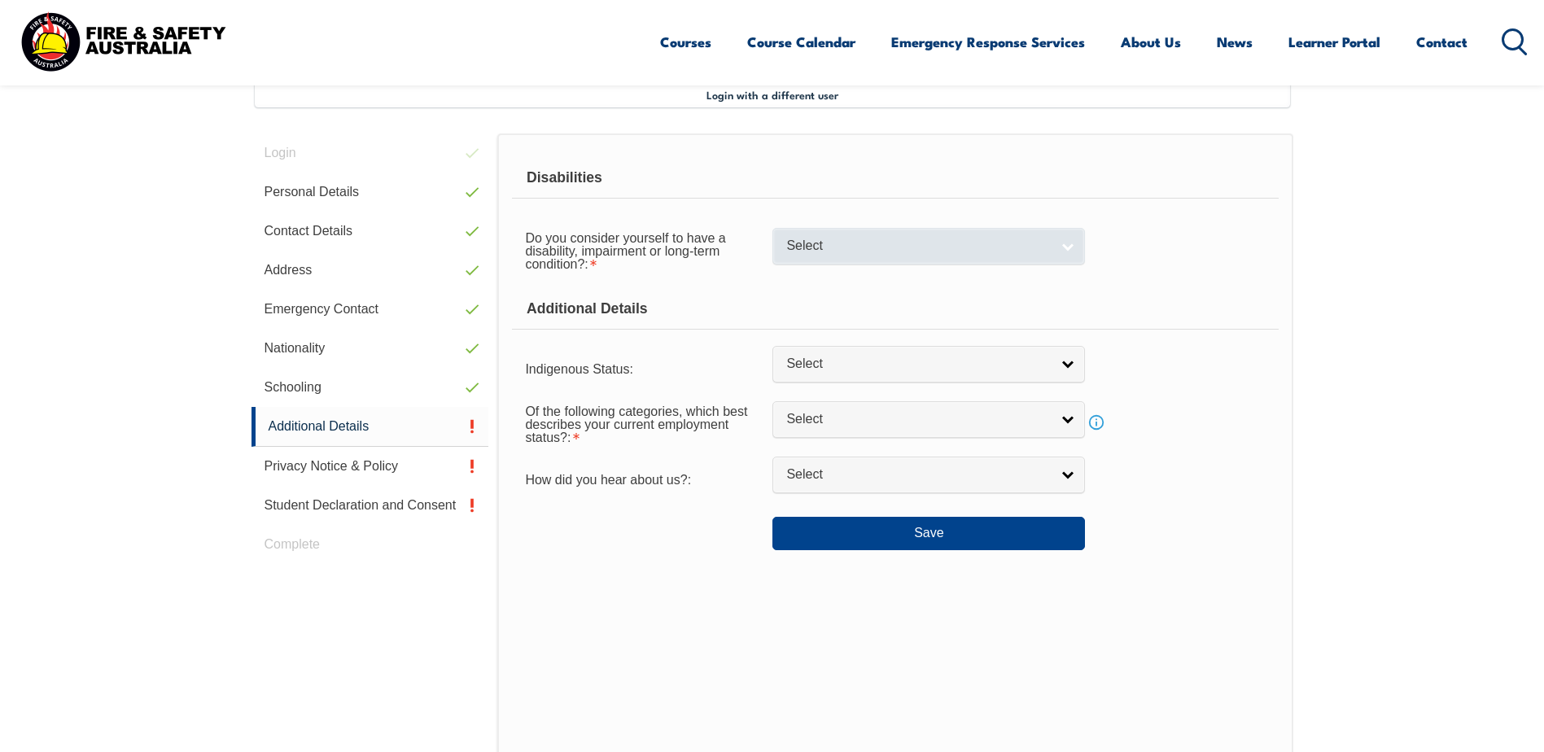
click at [1070, 243] on link "Select" at bounding box center [928, 246] width 312 height 37
click at [831, 273] on li "No" at bounding box center [928, 274] width 304 height 20
select select "false"
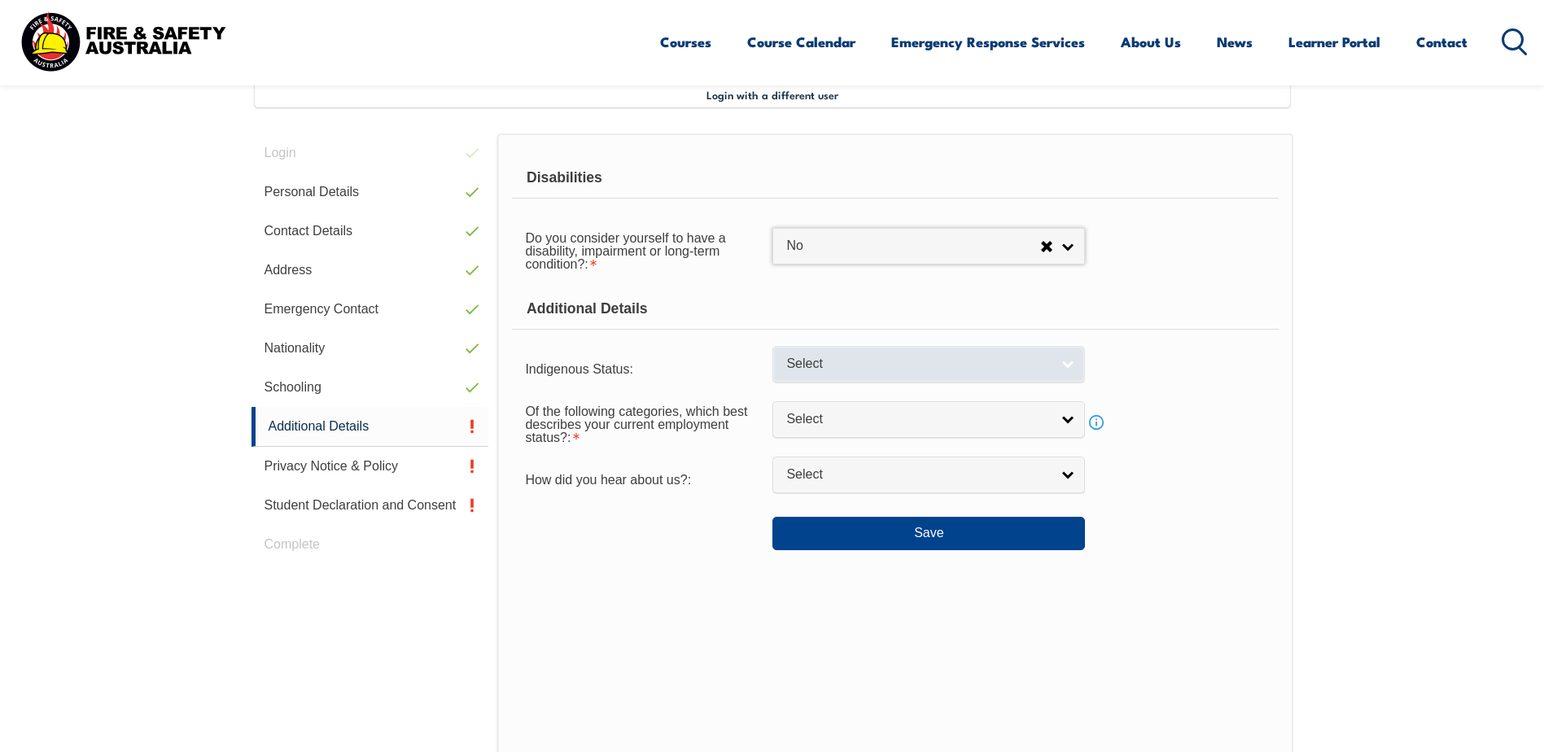
click at [1066, 363] on link "Select" at bounding box center [928, 364] width 312 height 37
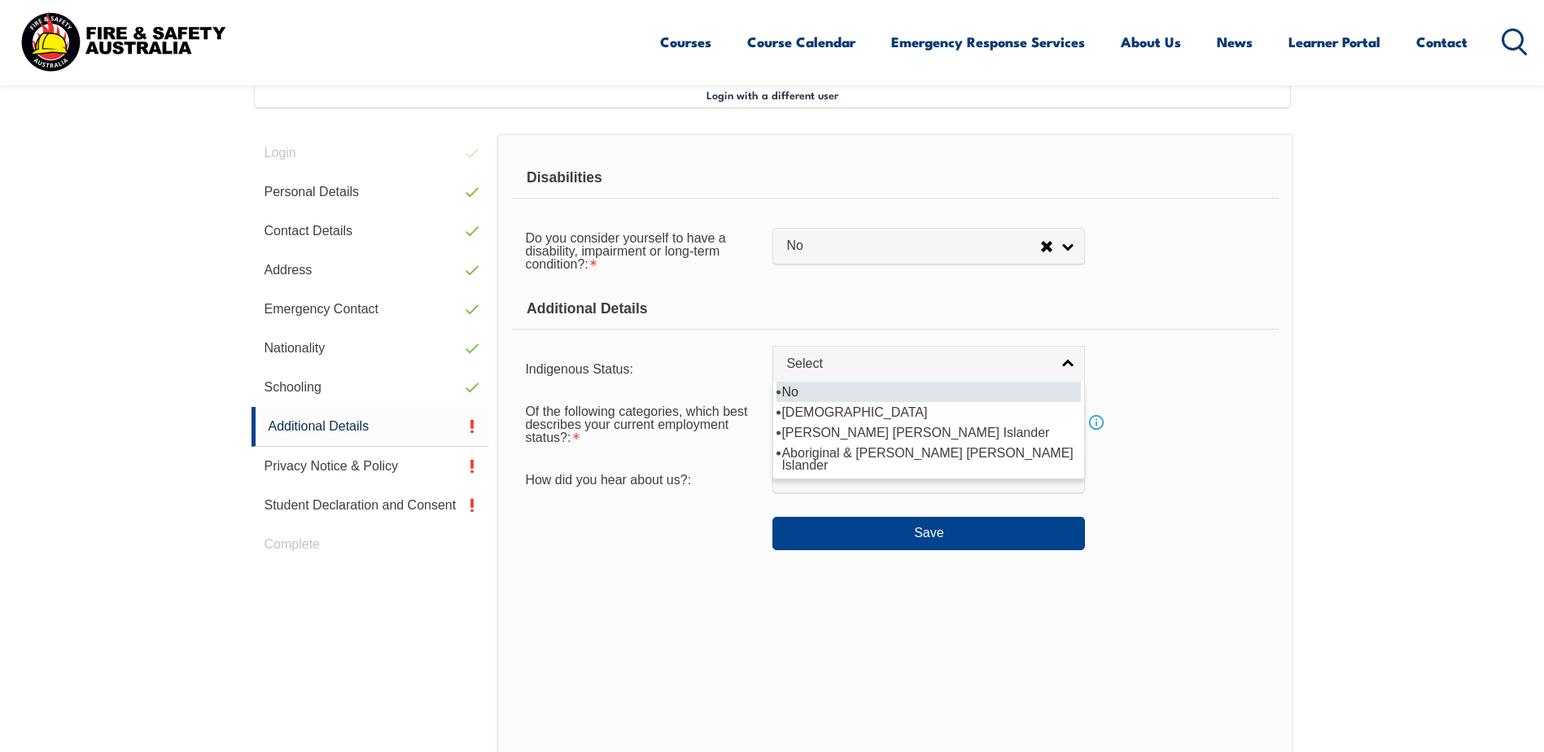
click at [916, 398] on li "No" at bounding box center [928, 392] width 304 height 20
select select "4"
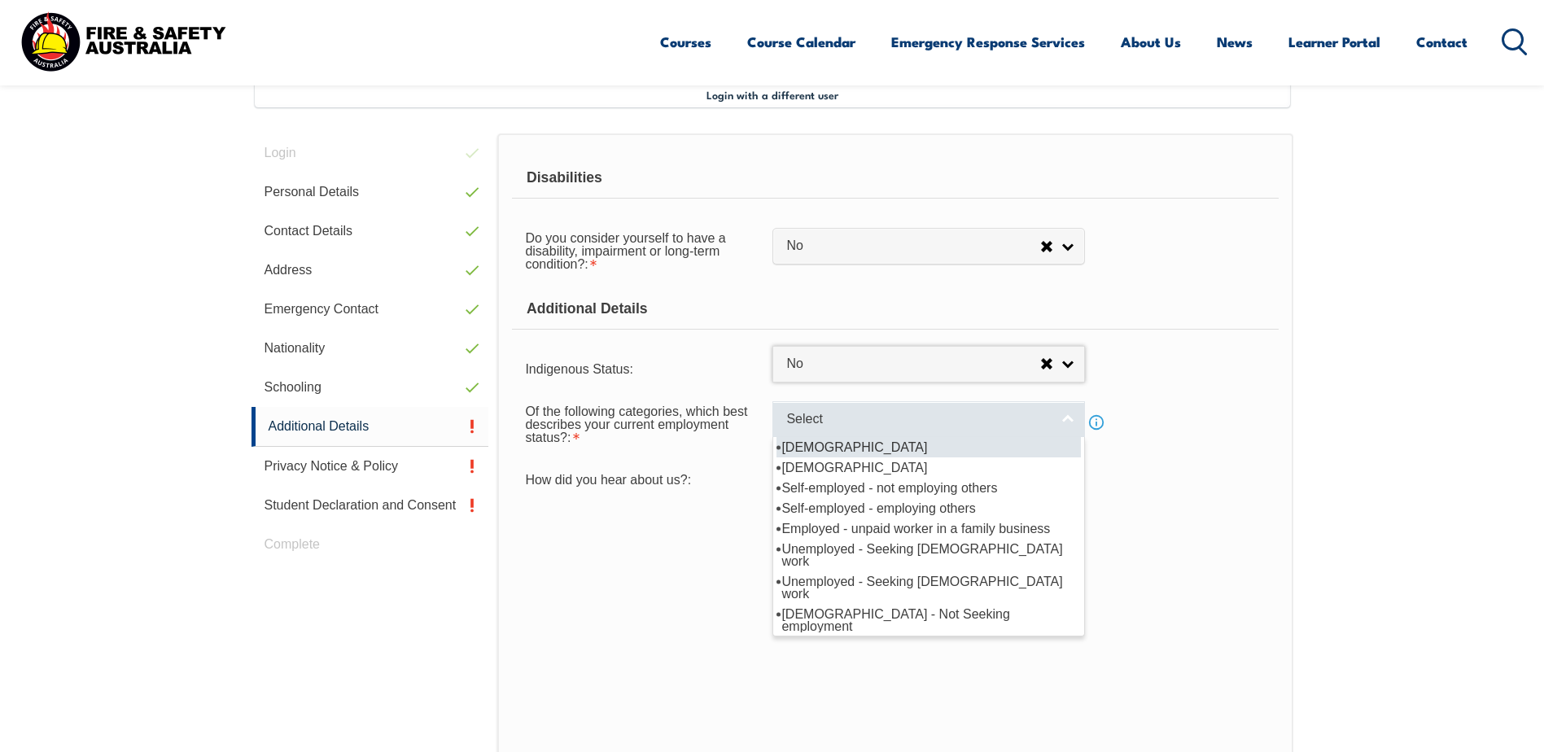
click at [1070, 420] on link "Select" at bounding box center [928, 419] width 312 height 37
click at [910, 452] on li "[DEMOGRAPHIC_DATA]" at bounding box center [928, 447] width 304 height 20
select select "1"
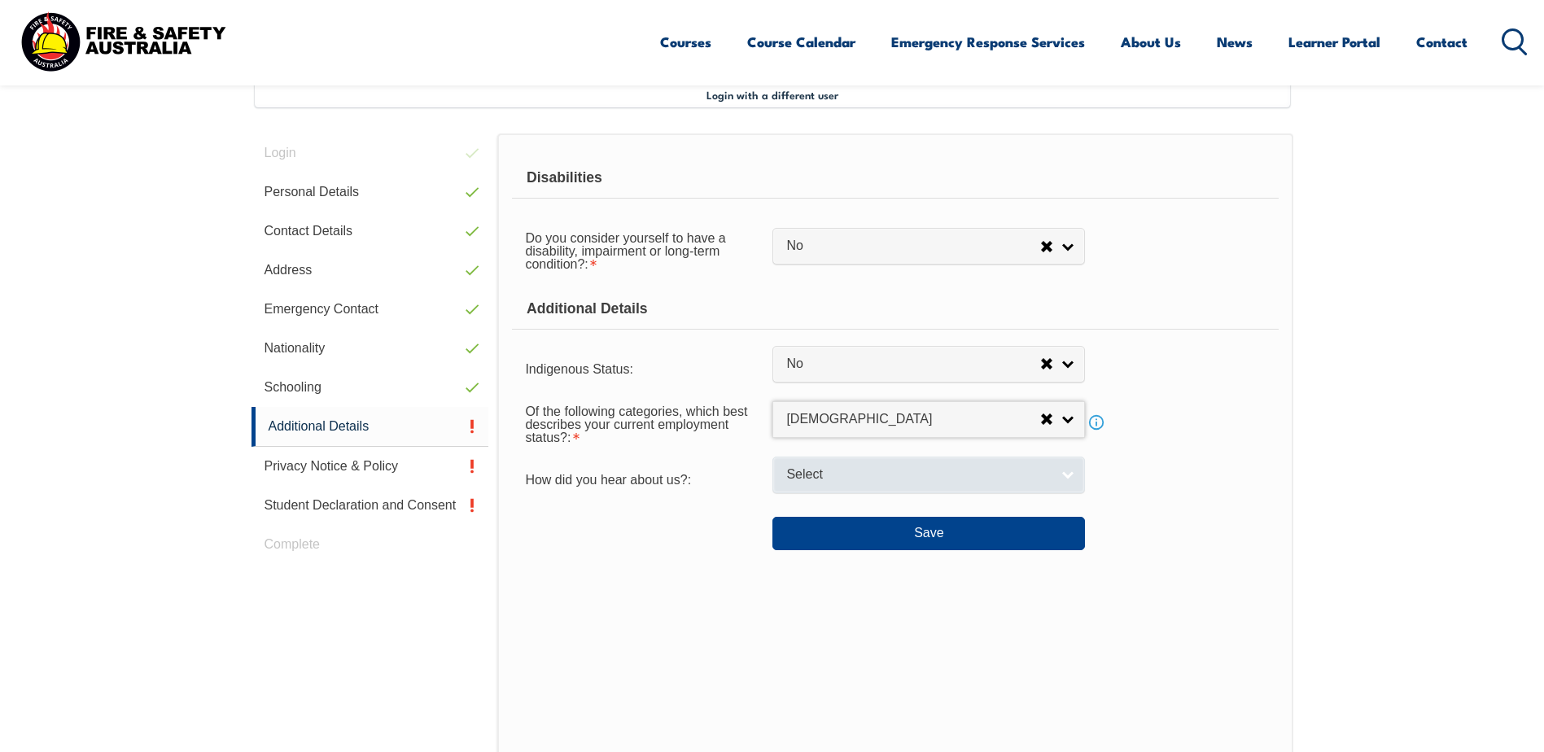
click at [1068, 473] on link "Select" at bounding box center [928, 475] width 312 height 37
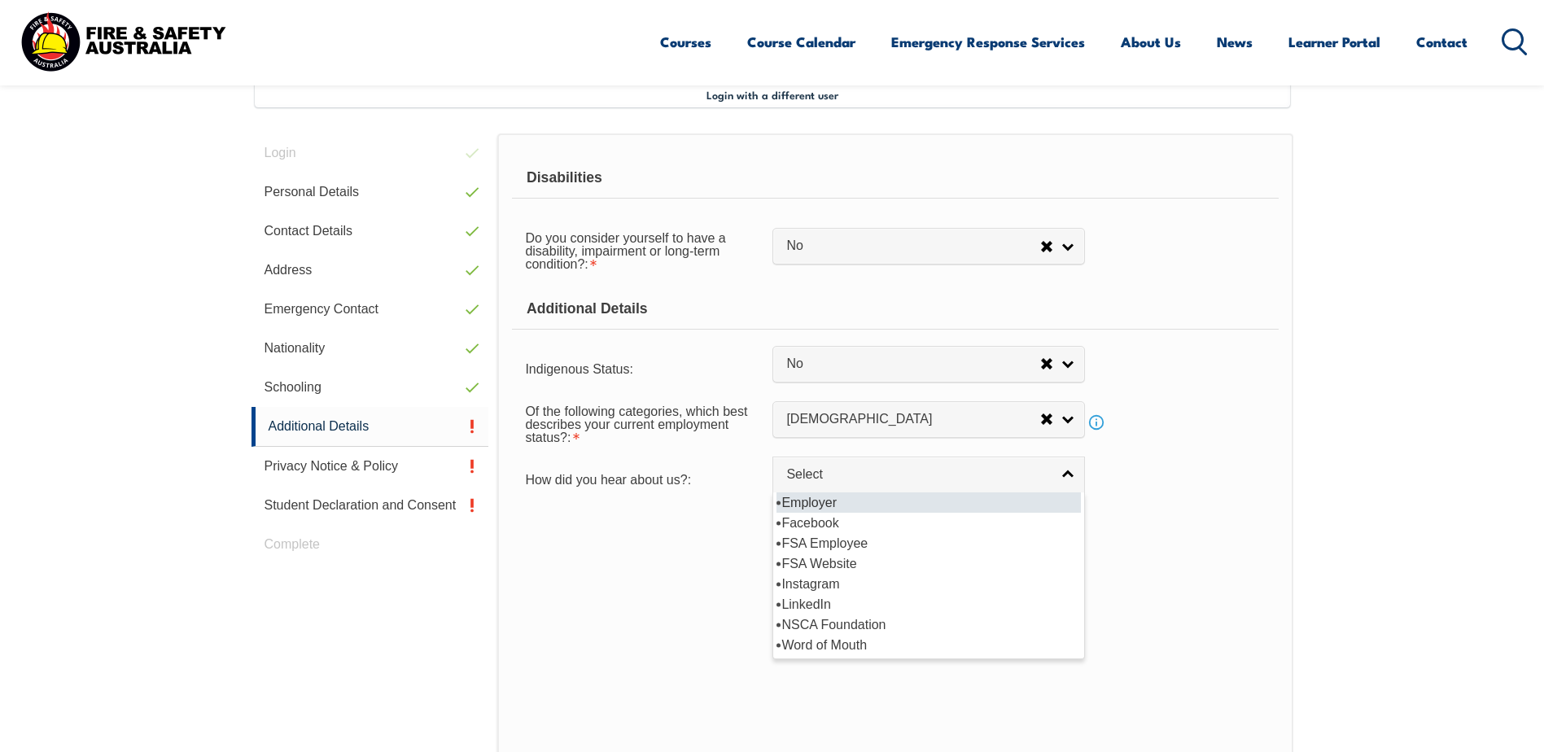
click at [894, 508] on li "Employer" at bounding box center [928, 502] width 304 height 20
select select "8019"
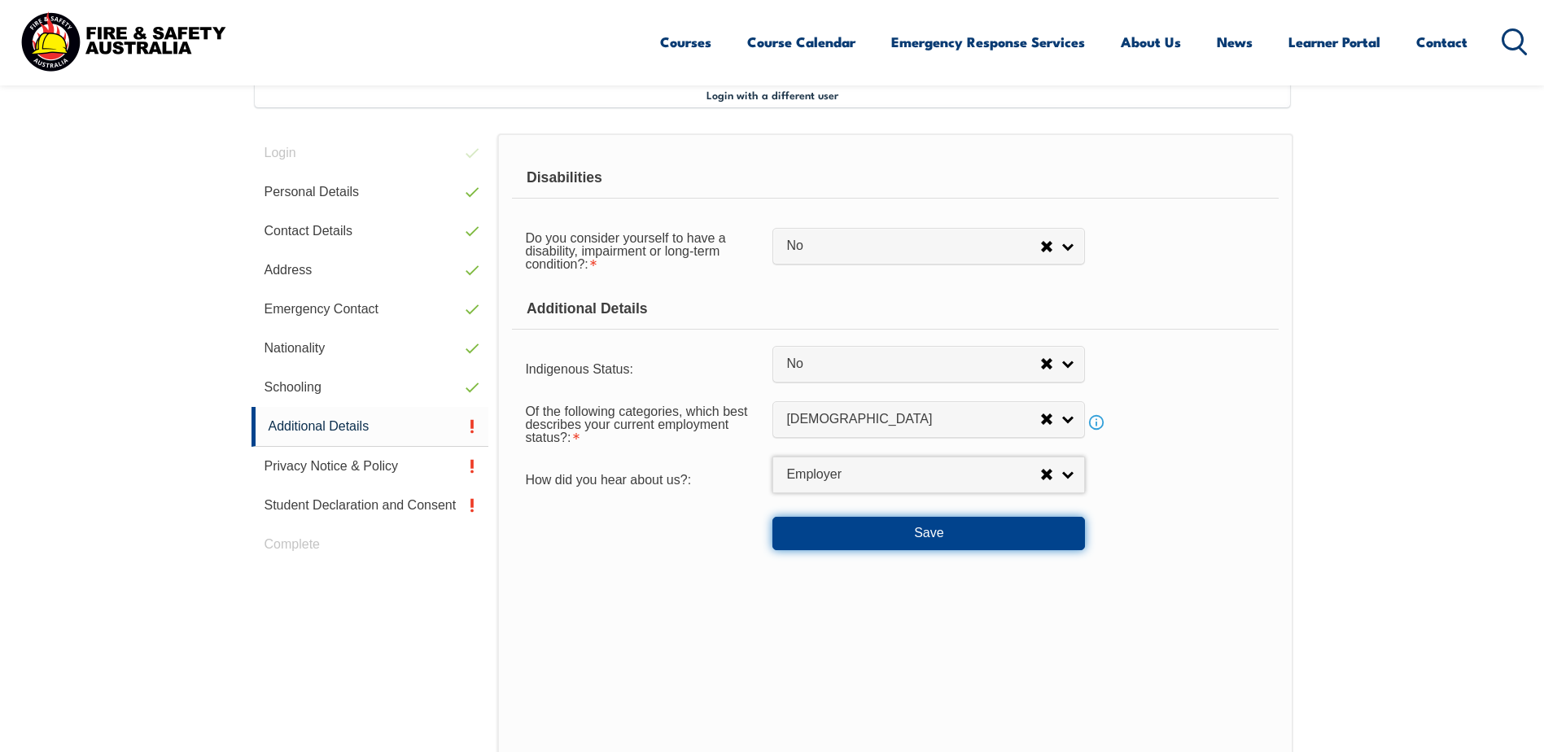
click at [909, 527] on button "Save" at bounding box center [928, 533] width 312 height 33
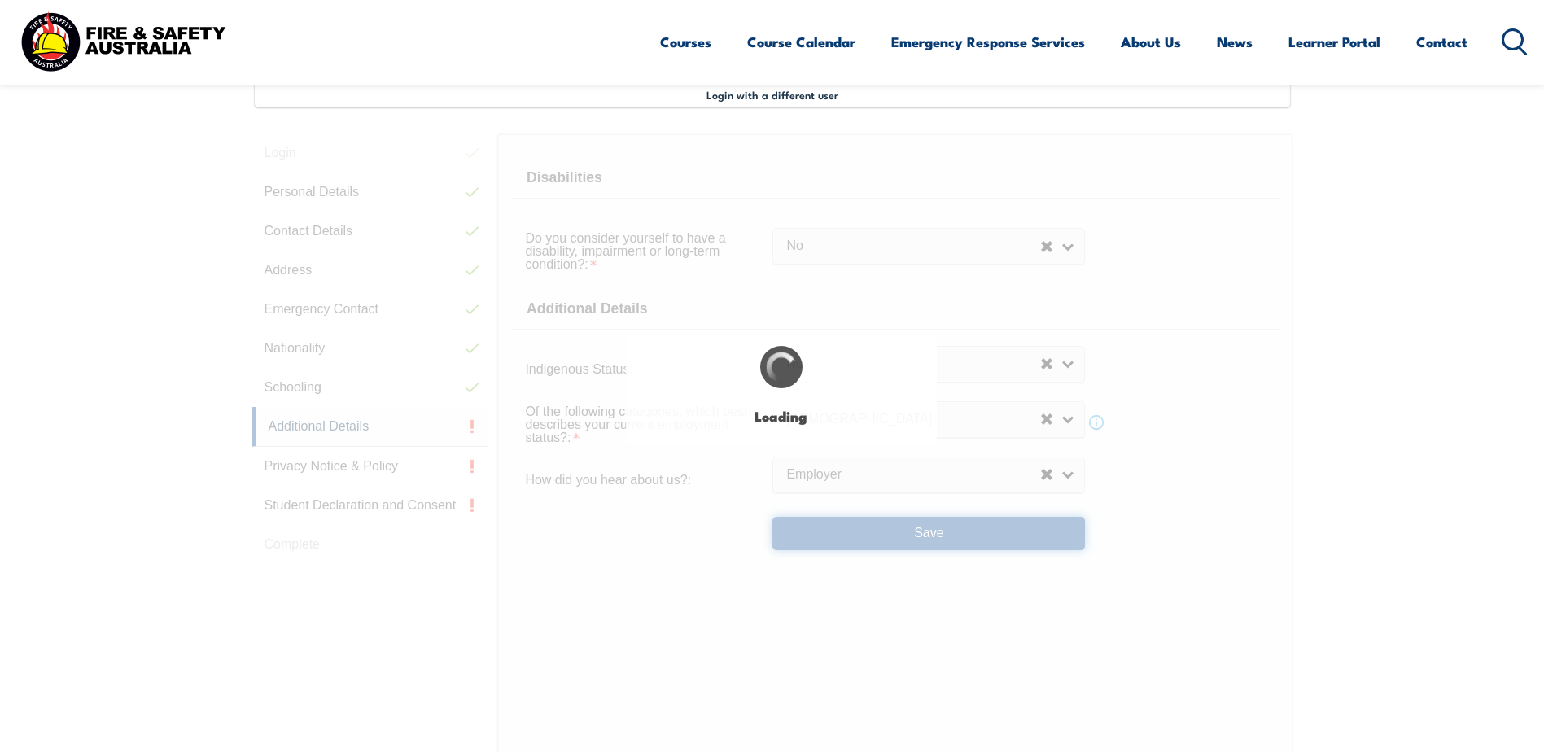
select select "false"
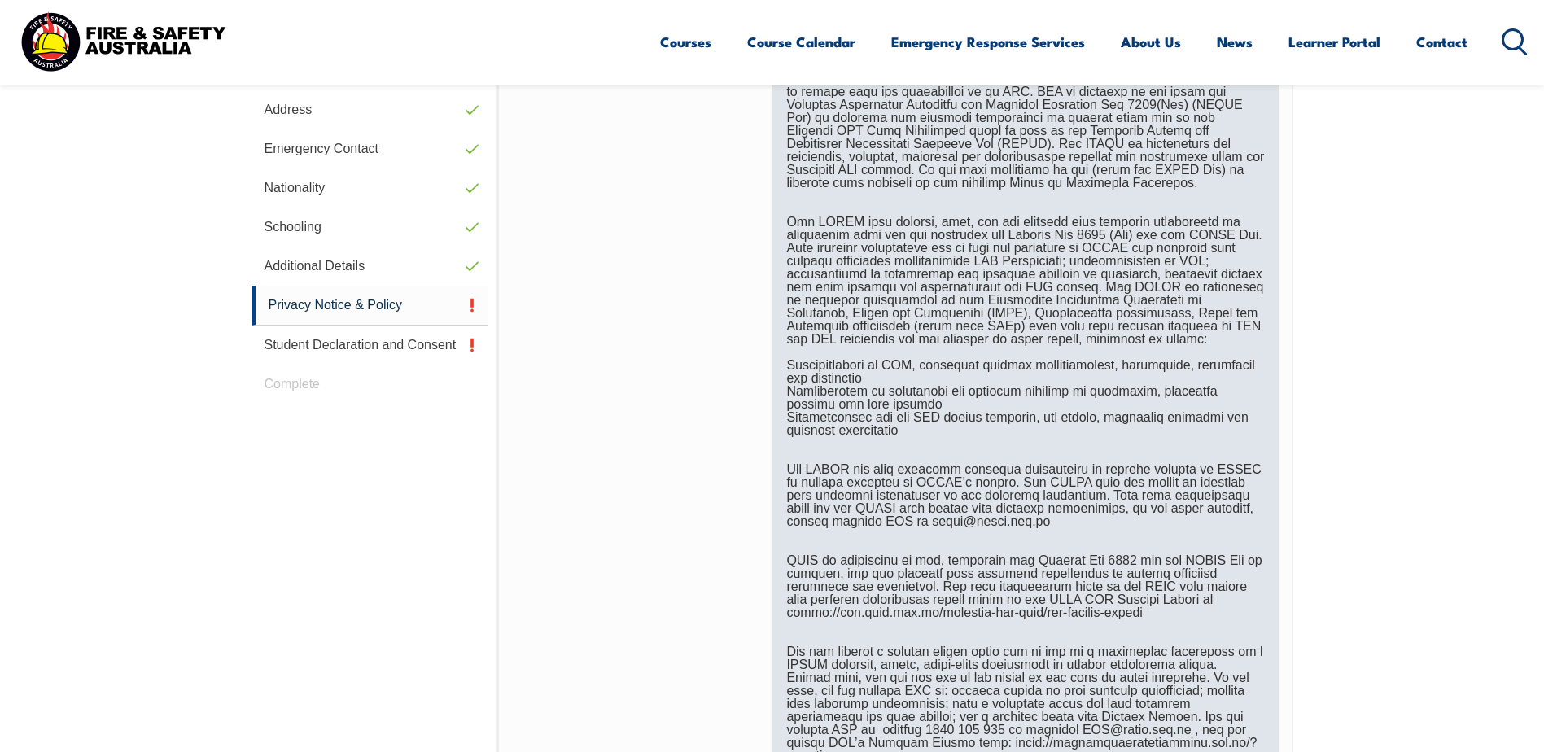
scroll to position [850, 0]
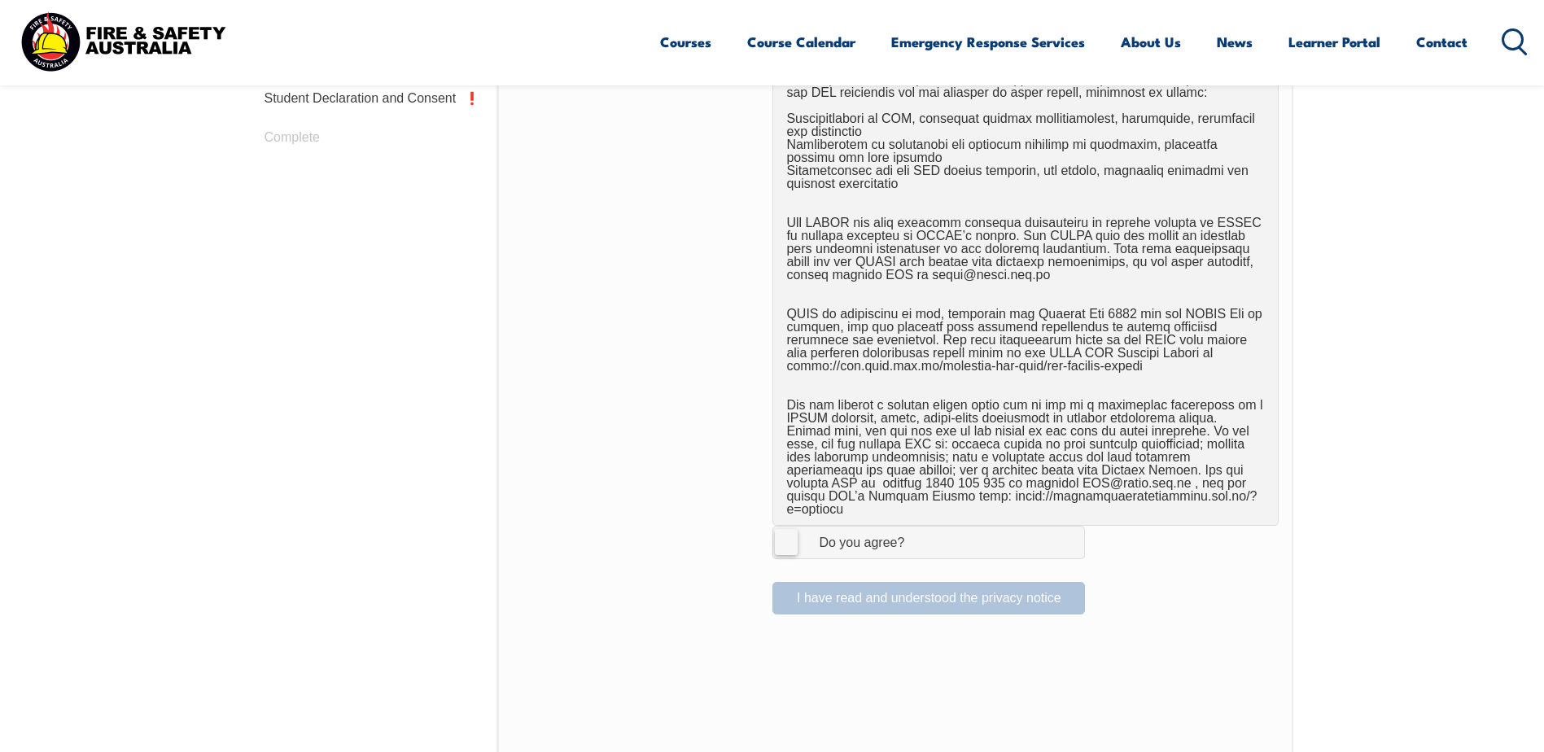
click at [790, 527] on label "I Agree Do you agree?" at bounding box center [928, 542] width 312 height 33
click at [917, 527] on input "I Agree Do you agree?" at bounding box center [931, 542] width 28 height 31
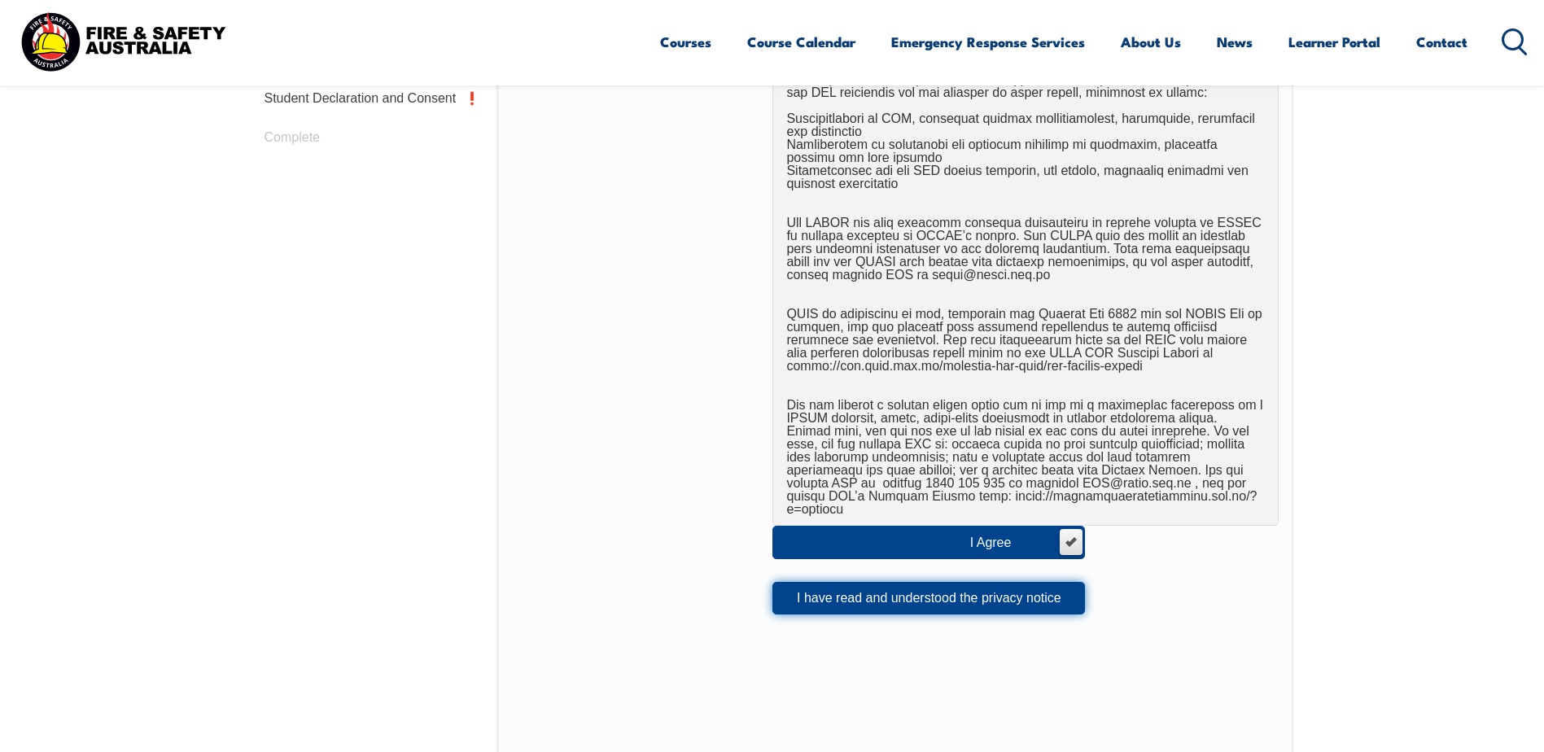
click at [964, 587] on button "I have read and understood the privacy notice" at bounding box center [928, 598] width 312 height 33
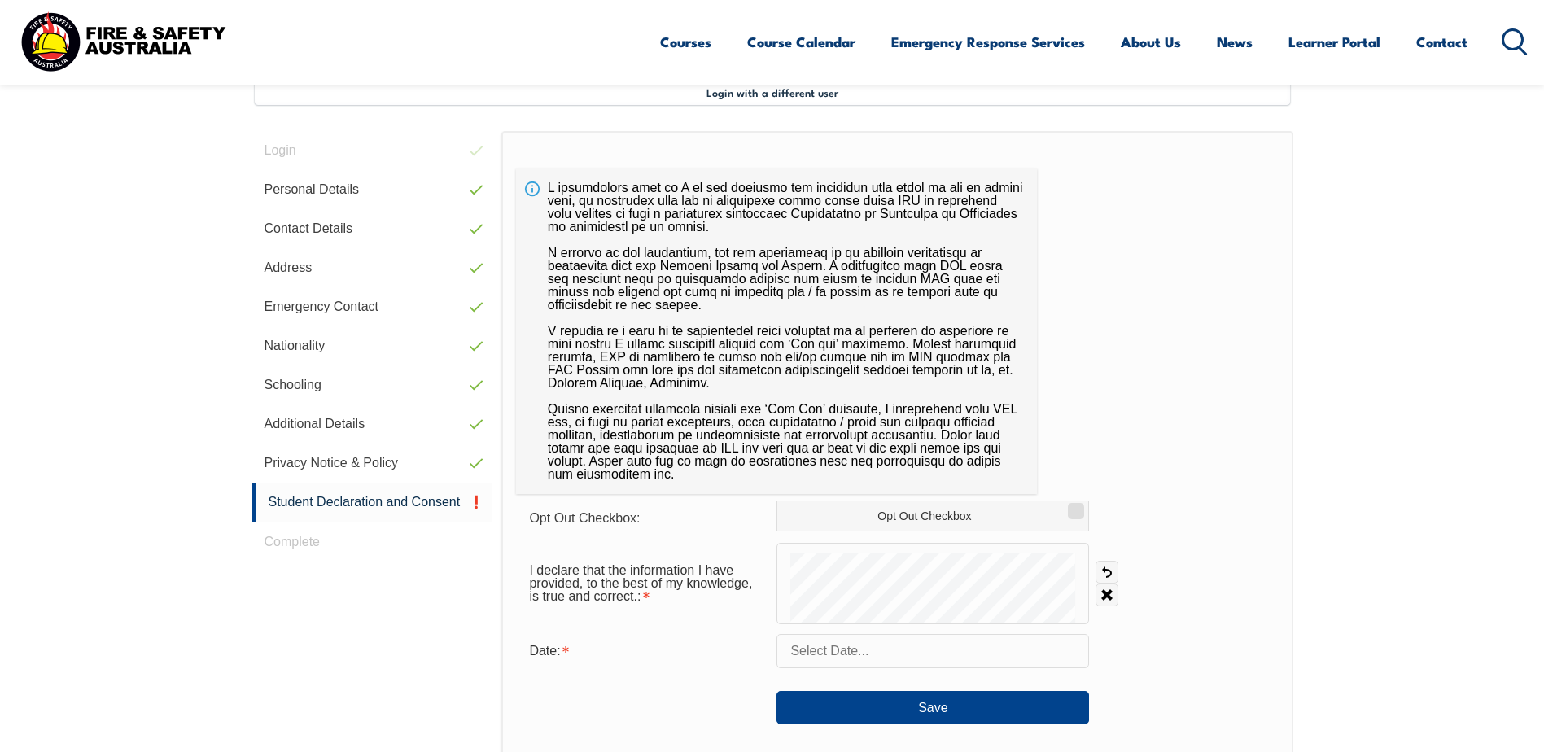
scroll to position [444, 0]
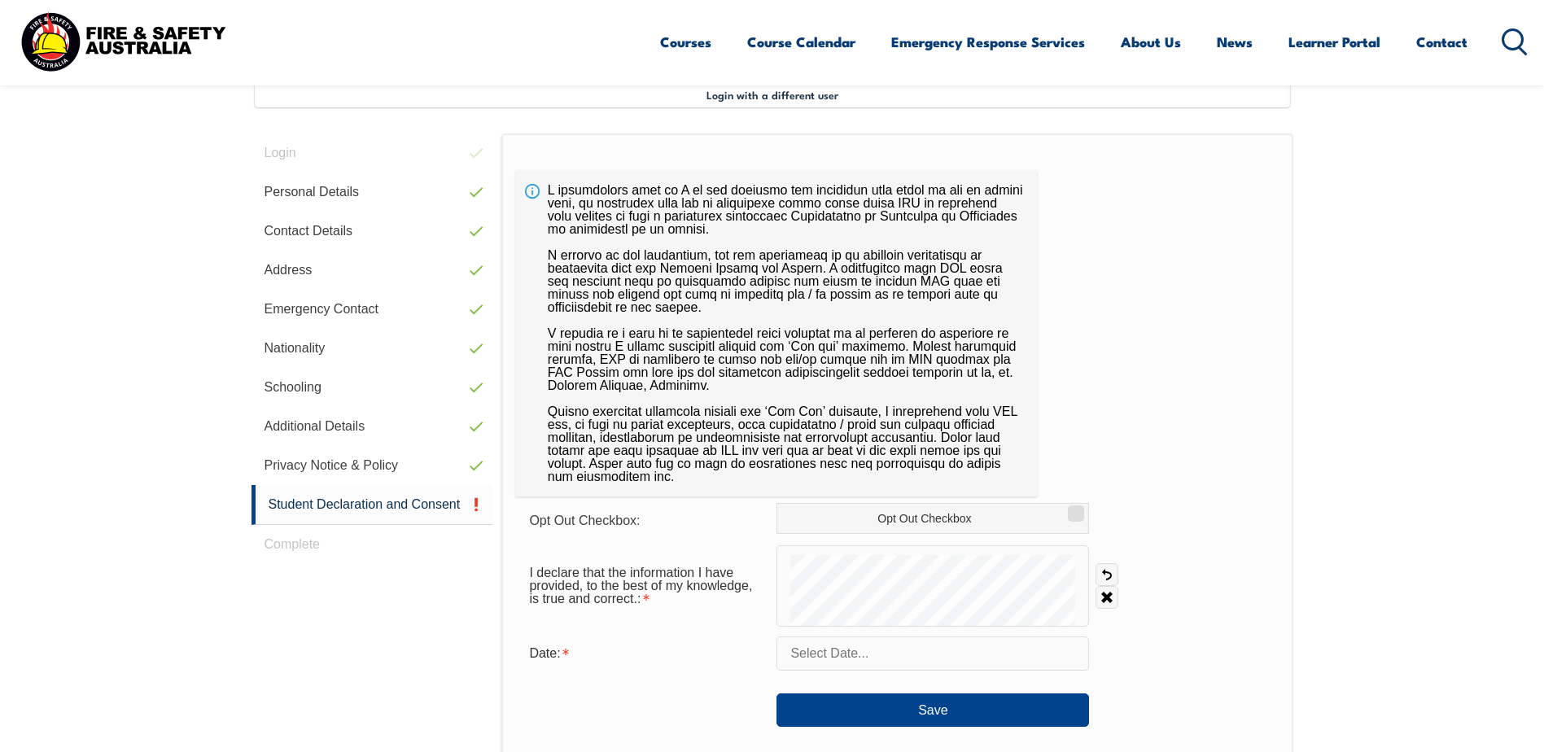
click at [850, 658] on input "text" at bounding box center [932, 653] width 312 height 34
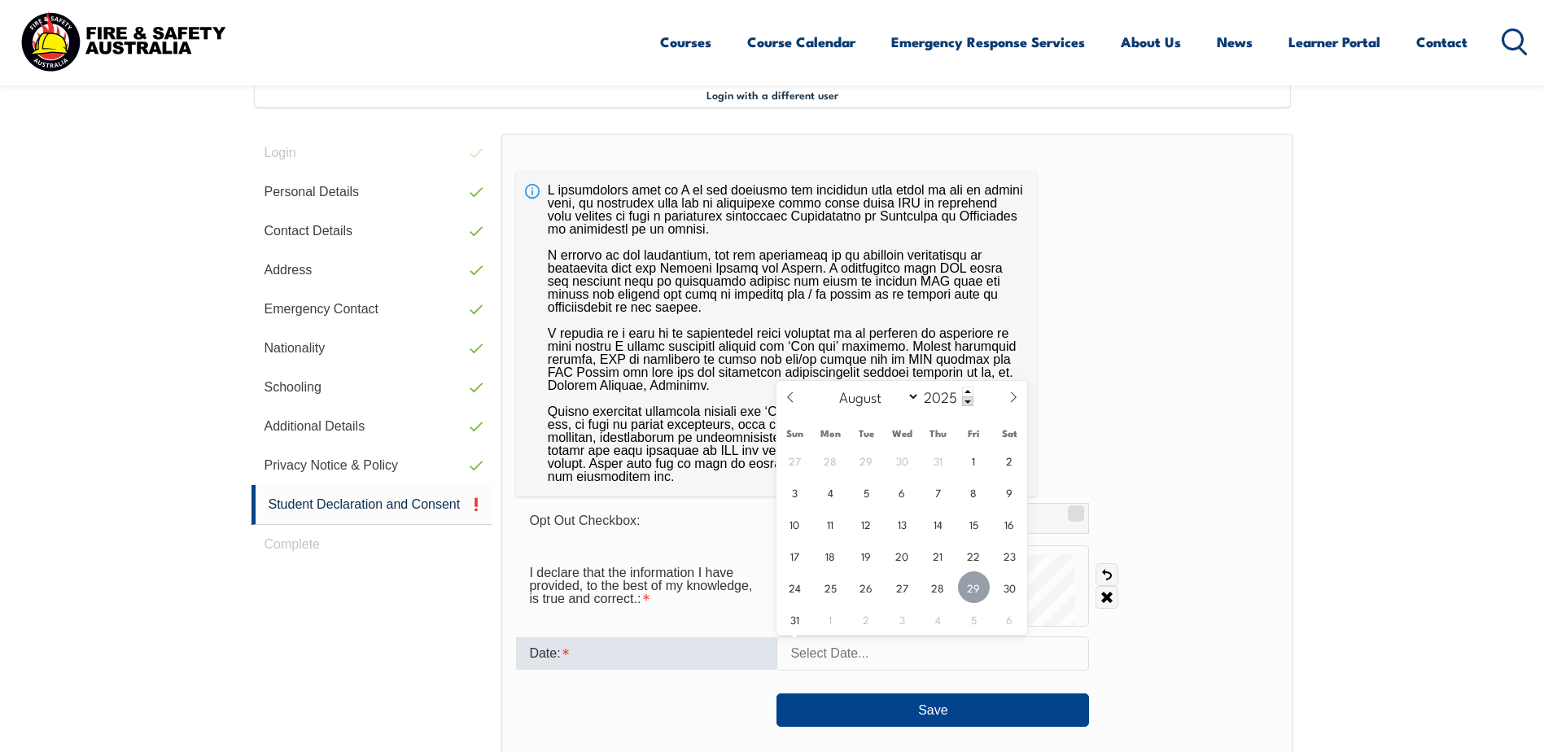
click at [978, 591] on span "29" at bounding box center [974, 587] width 32 height 32
type input "August 29, 2025"
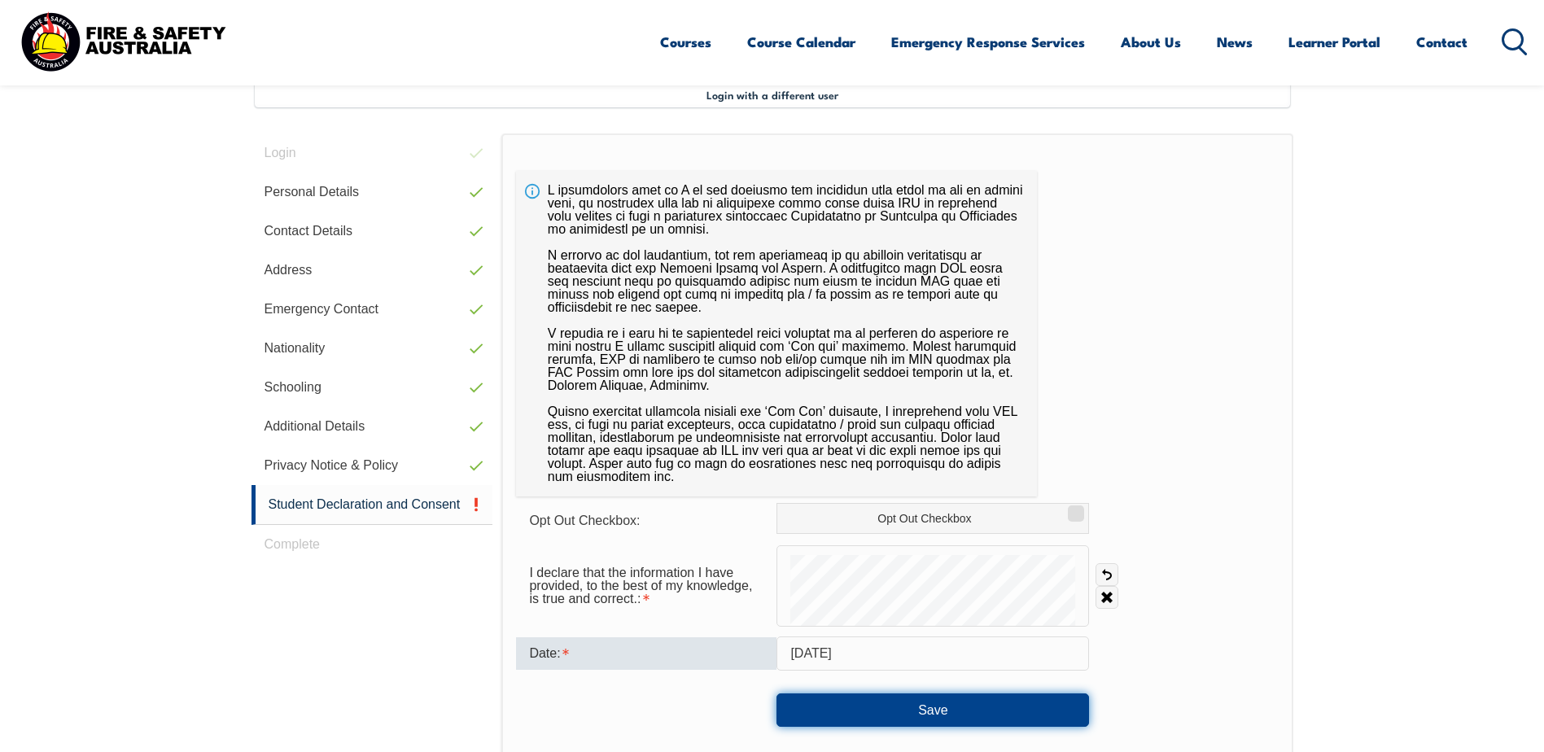
click at [922, 711] on button "Save" at bounding box center [932, 709] width 312 height 33
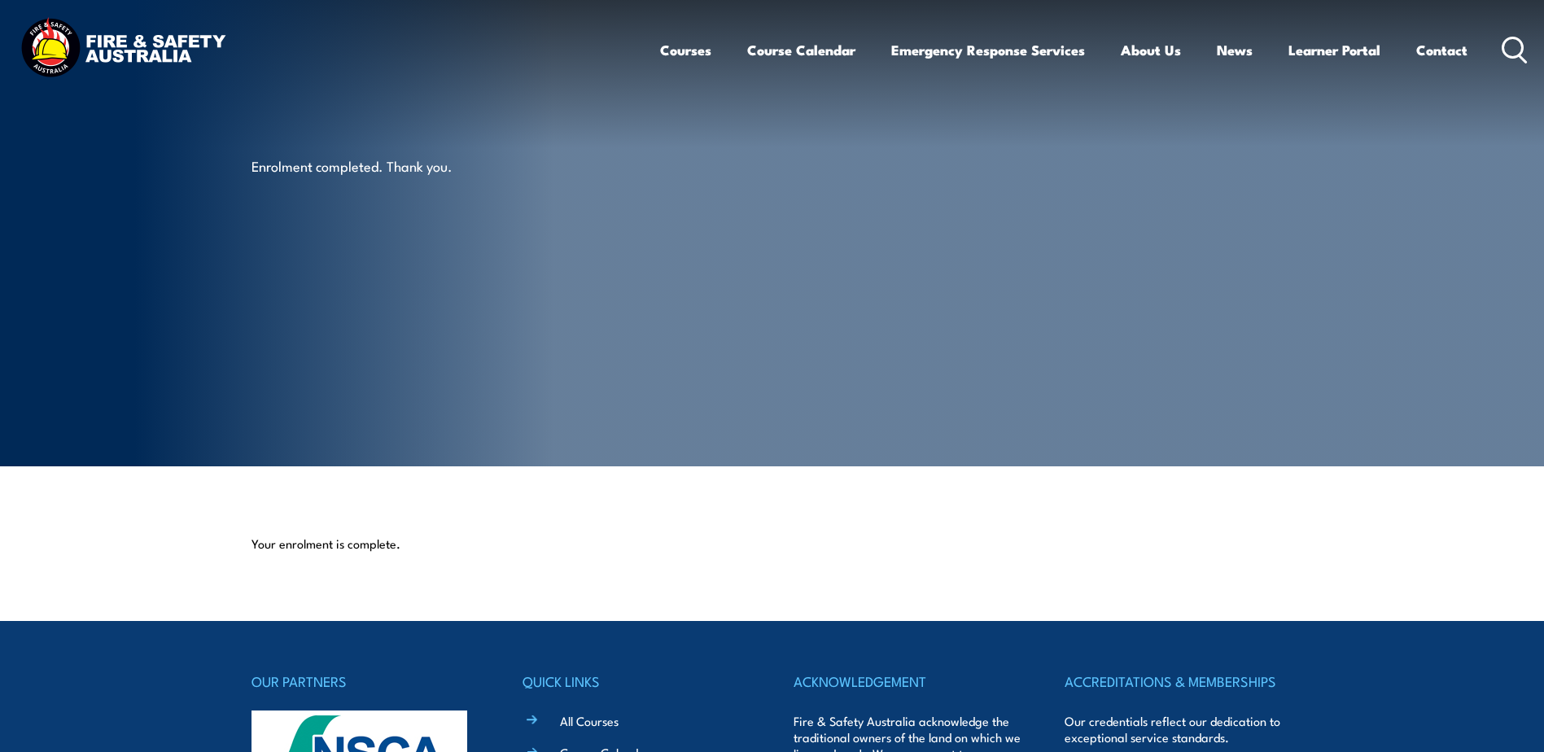
click at [614, 290] on div "Enrolment completed. Thank you." at bounding box center [452, 233] width 402 height 466
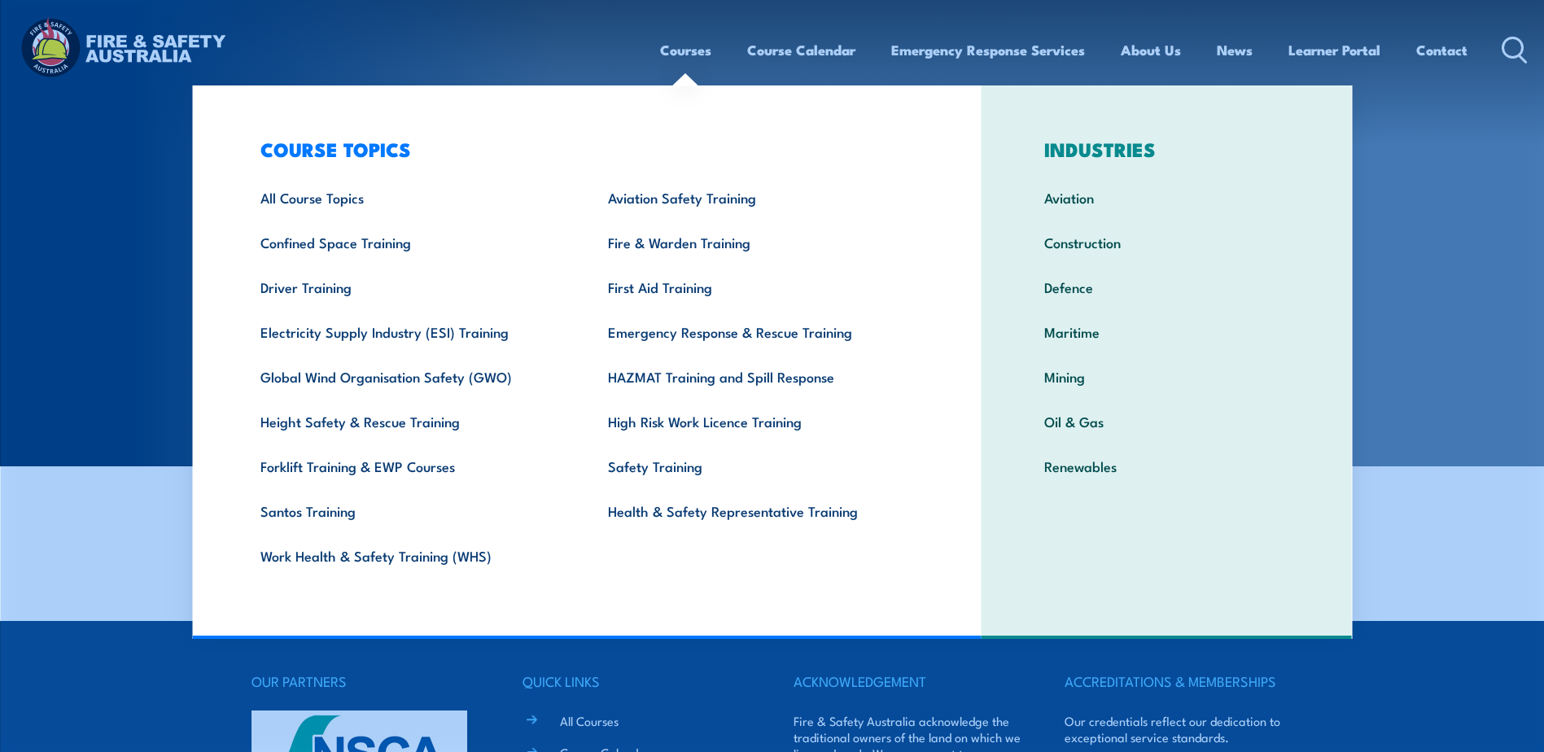
click at [585, 53] on div "Courses Course Calendar Emergency Response Services Services Overview Emergency…" at bounding box center [771, 50] width 1511 height 70
